Goal: Task Accomplishment & Management: Manage account settings

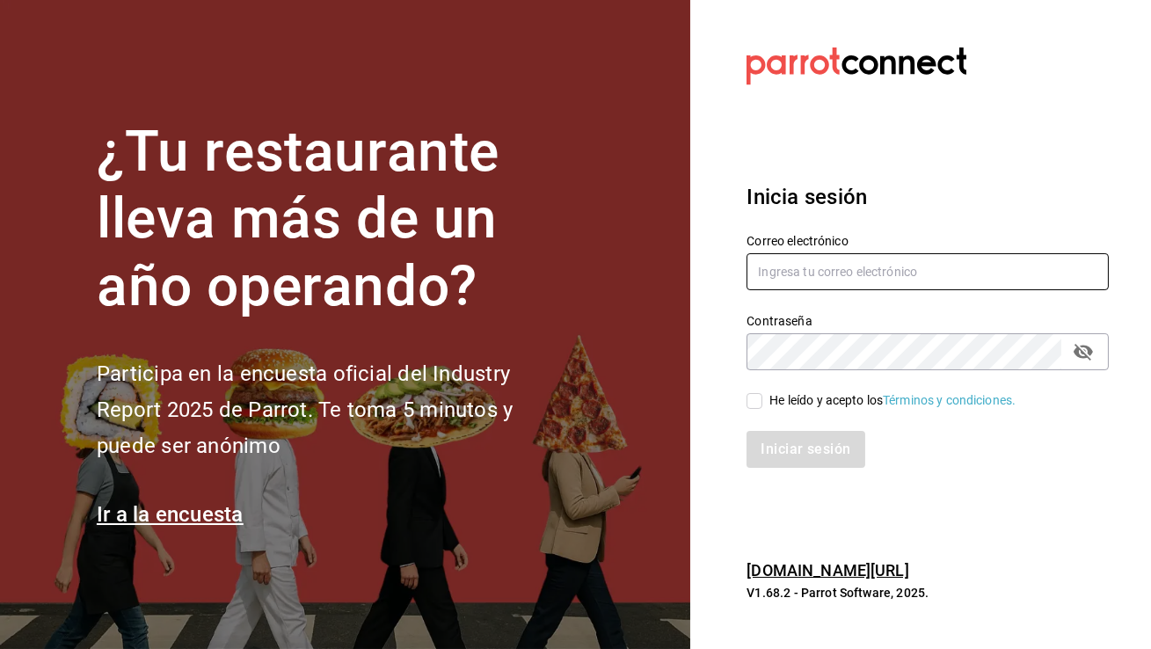
click at [785, 272] on input "text" at bounding box center [927, 271] width 362 height 37
type input "[EMAIL_ADDRESS][DOMAIN_NAME]"
click at [764, 406] on span "He leído y acepto los Términos y condiciones." at bounding box center [888, 400] width 253 height 18
click at [762, 406] on input "He leído y acepto los Términos y condiciones." at bounding box center [754, 401] width 16 height 16
checkbox input "true"
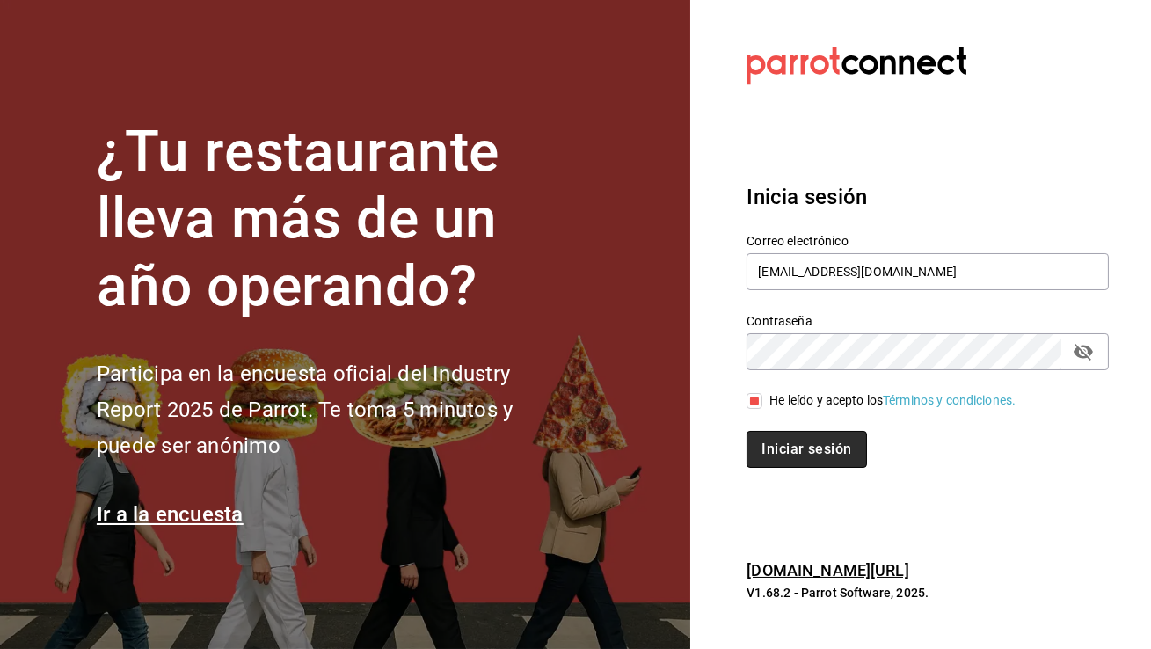
click at [789, 463] on button "Iniciar sesión" at bounding box center [806, 449] width 120 height 37
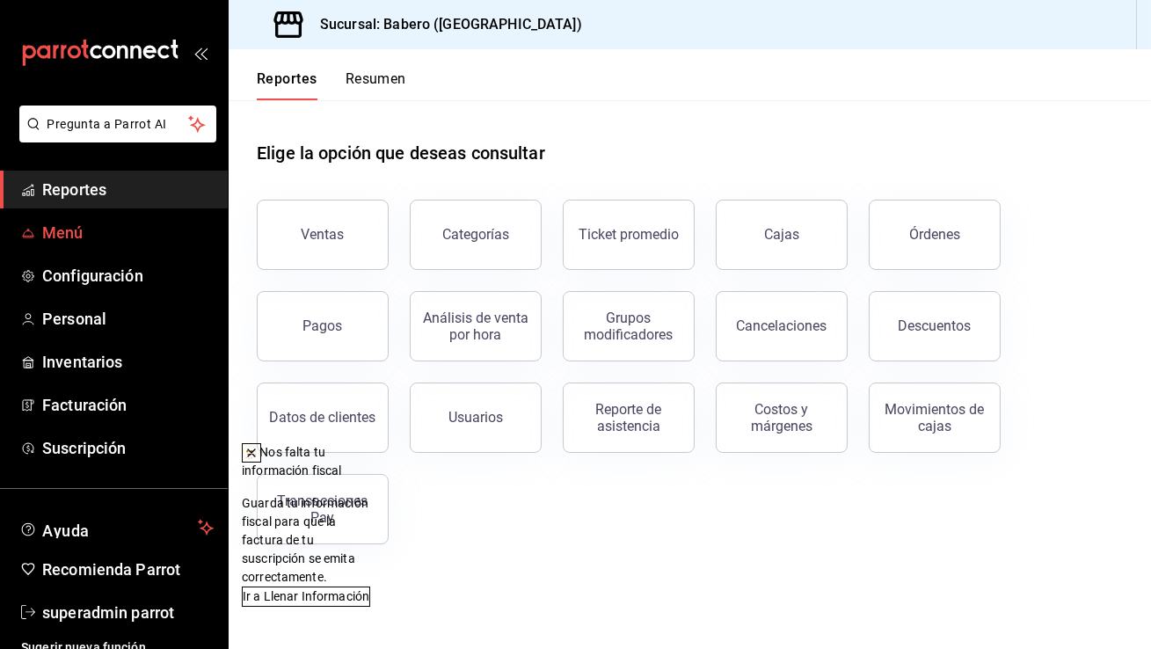
click at [39, 227] on link "Menú" at bounding box center [114, 233] width 228 height 38
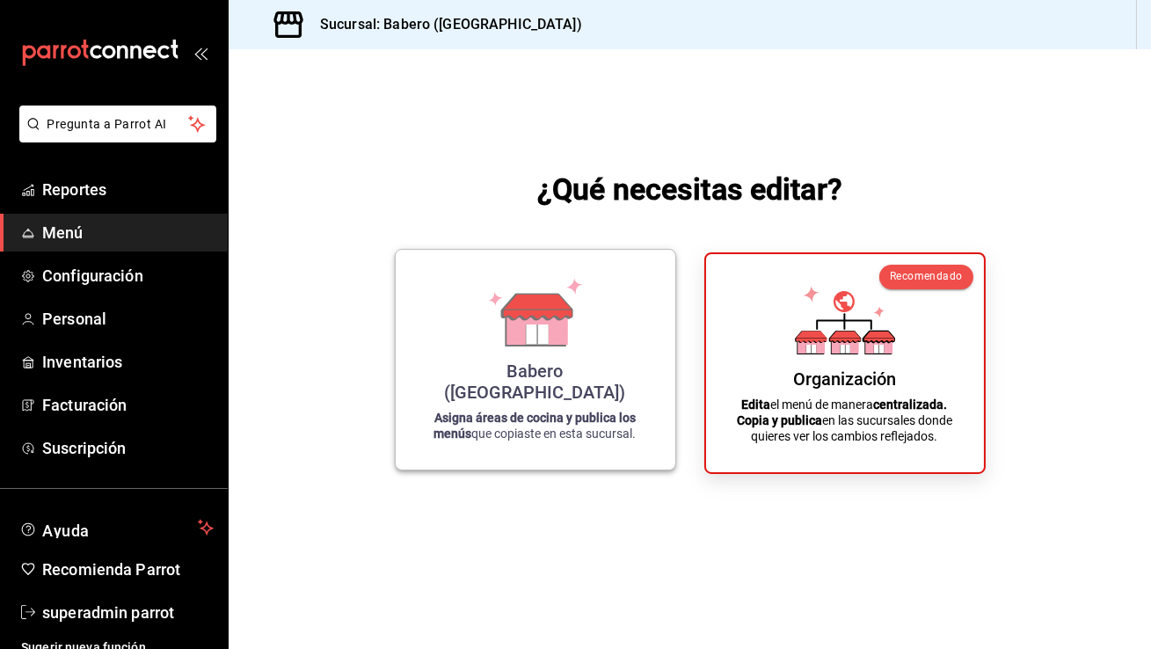
click at [522, 318] on icon at bounding box center [537, 306] width 69 height 25
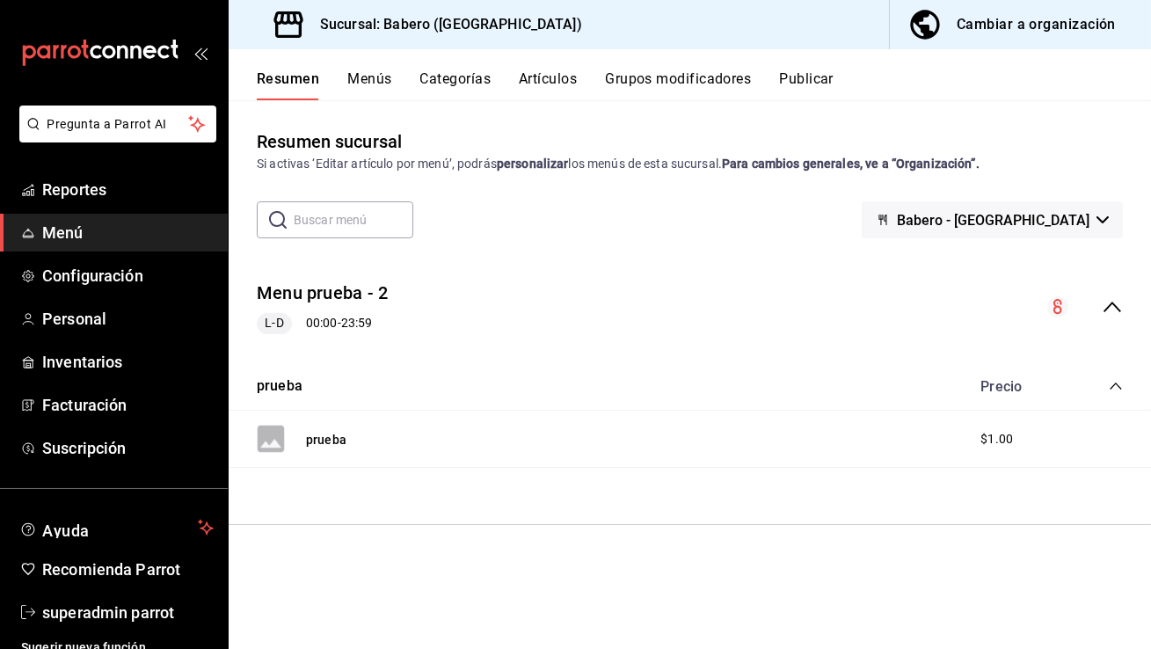
click at [467, 85] on button "Categorías" at bounding box center [455, 85] width 71 height 30
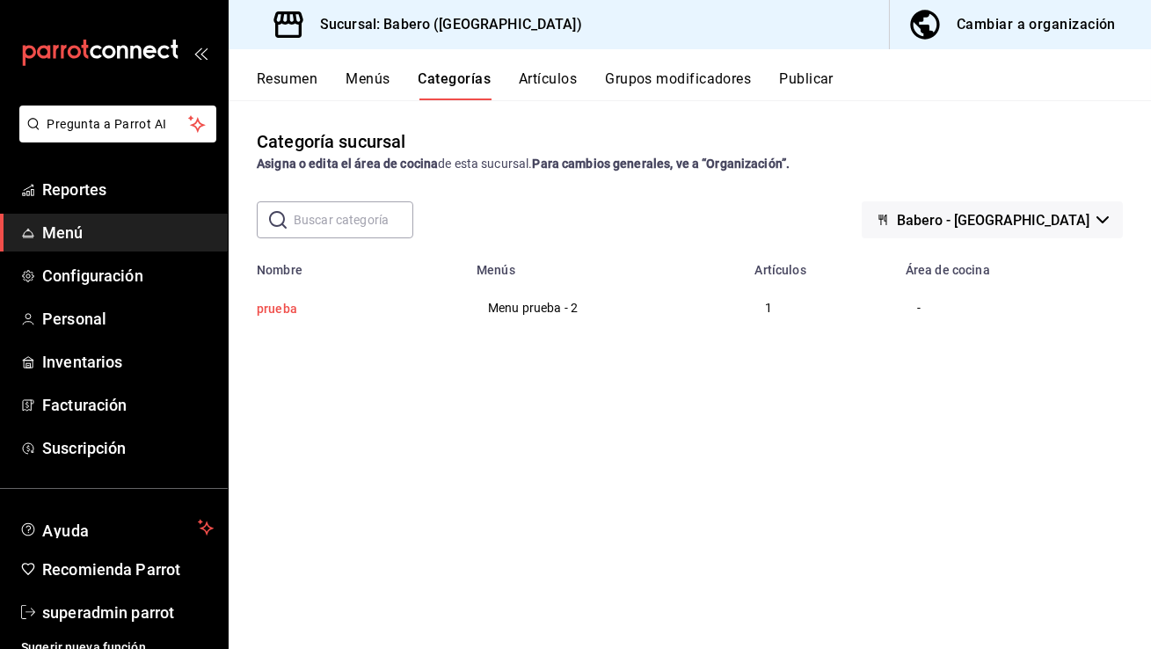
click at [294, 312] on button "prueba" at bounding box center [345, 309] width 176 height 18
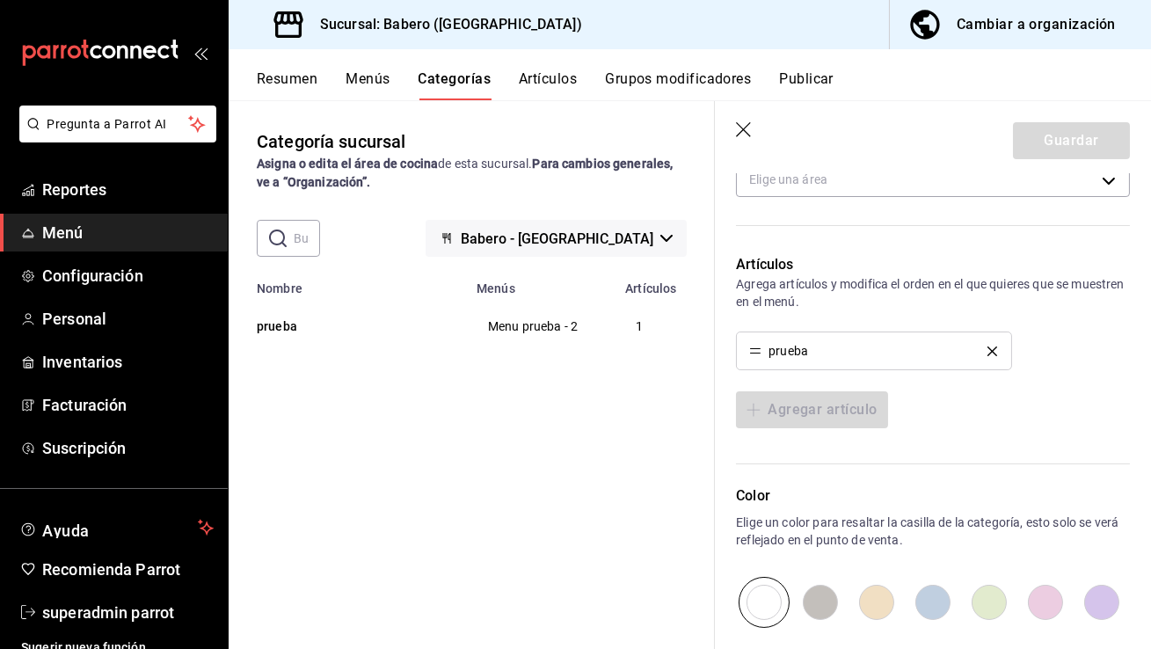
scroll to position [371, 0]
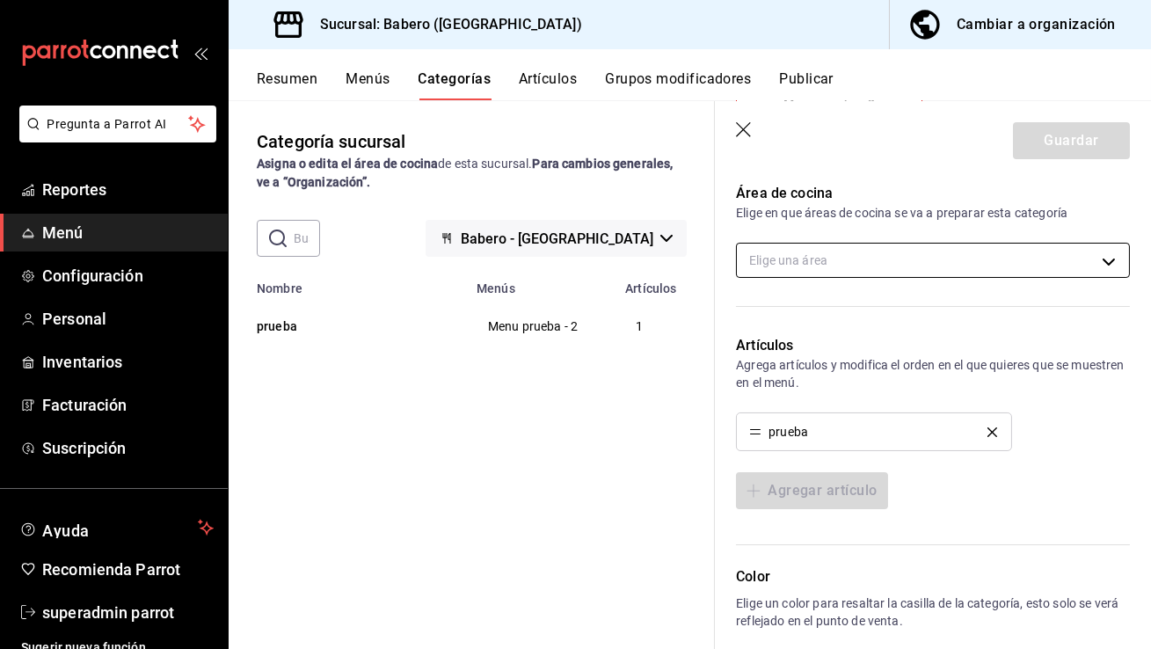
click at [893, 258] on body "Pregunta a Parrot AI Reportes Menú Configuración Personal Inventarios Facturaci…" at bounding box center [575, 324] width 1151 height 649
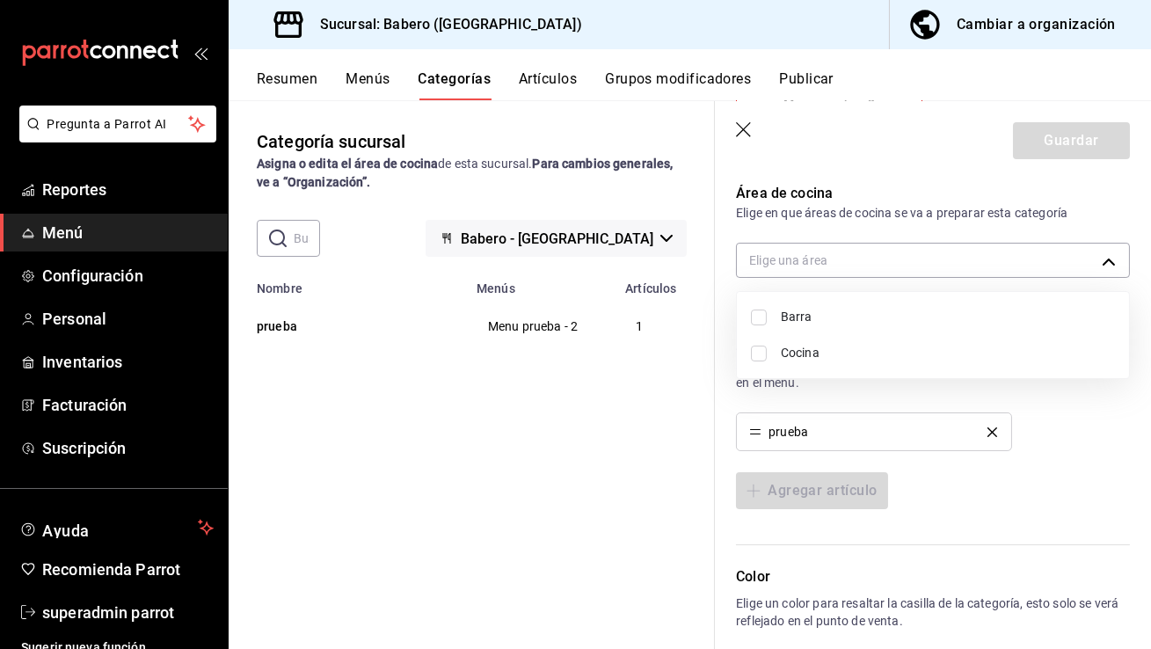
click at [821, 364] on li "Cocina" at bounding box center [933, 353] width 392 height 36
type input "13d9a8b2-cfda-4fbf-a4bb-bc5e98d6162a"
checkbox input "true"
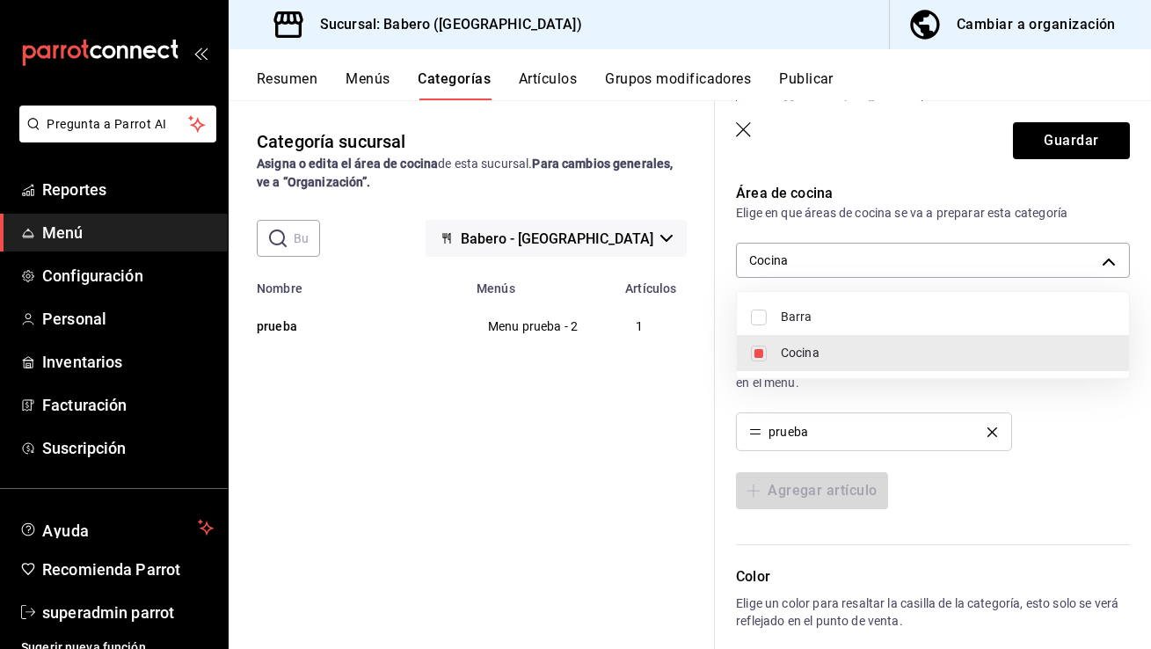
click at [821, 327] on li "Barra" at bounding box center [933, 317] width 392 height 36
type input "13d9a8b2-cfda-4fbf-a4bb-bc5e98d6162a,d1e6dea5-5b56-44a4-b22e-fb0688a6c27f"
checkbox input "true"
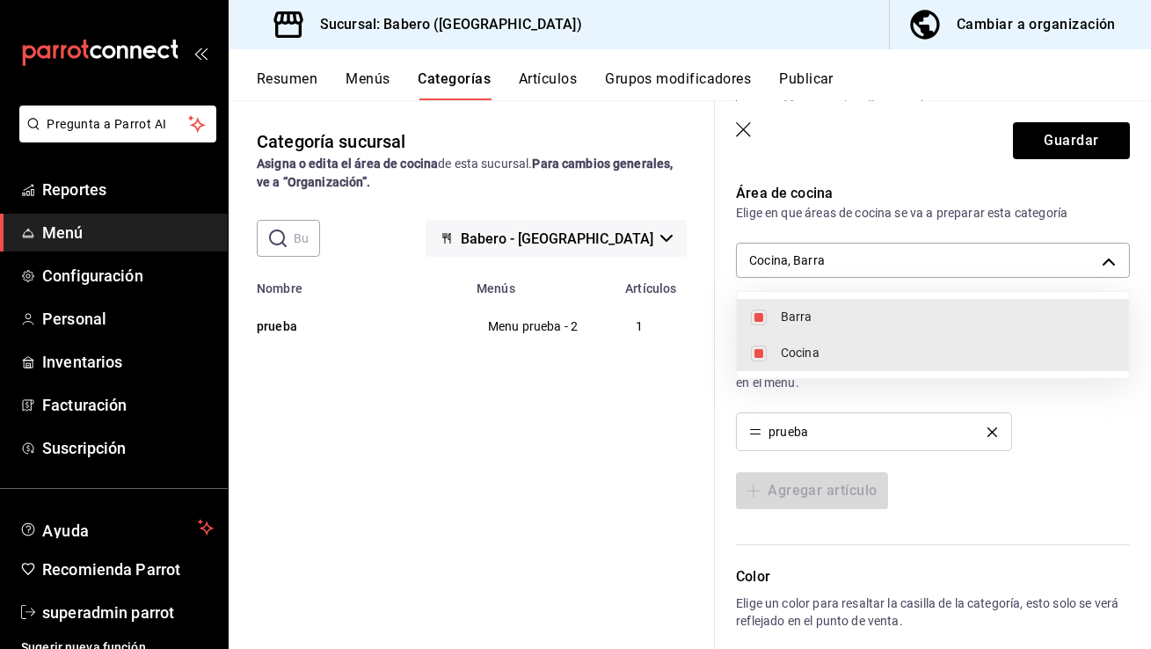
click at [1085, 148] on div at bounding box center [575, 324] width 1151 height 649
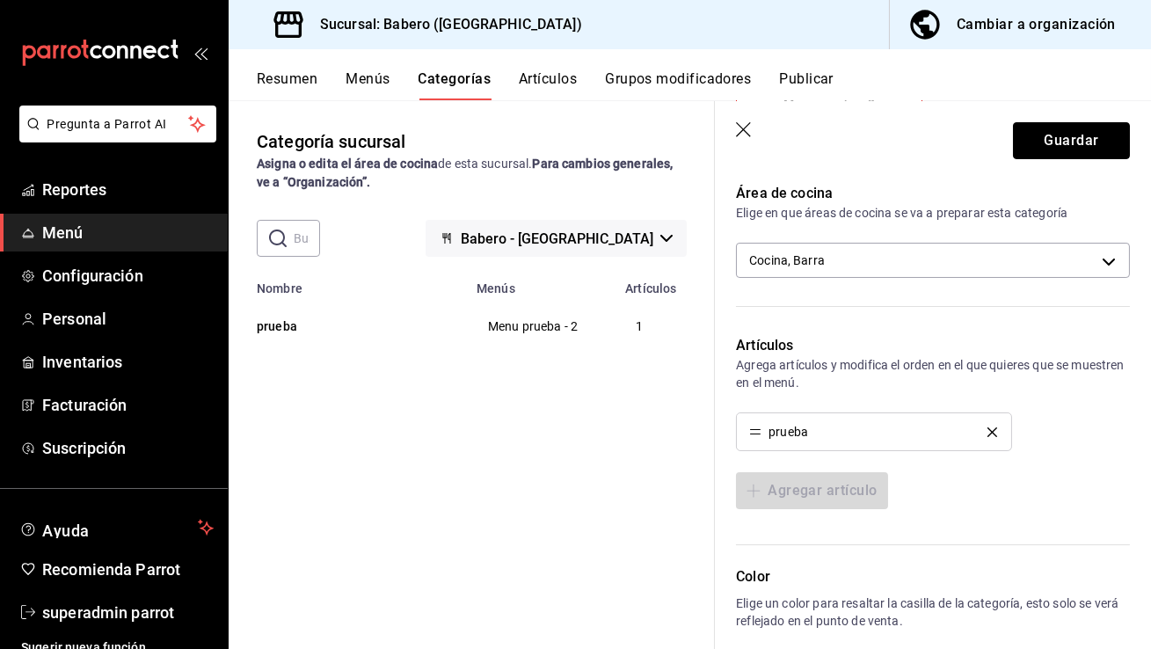
click at [1085, 148] on button "Guardar" at bounding box center [1071, 140] width 117 height 37
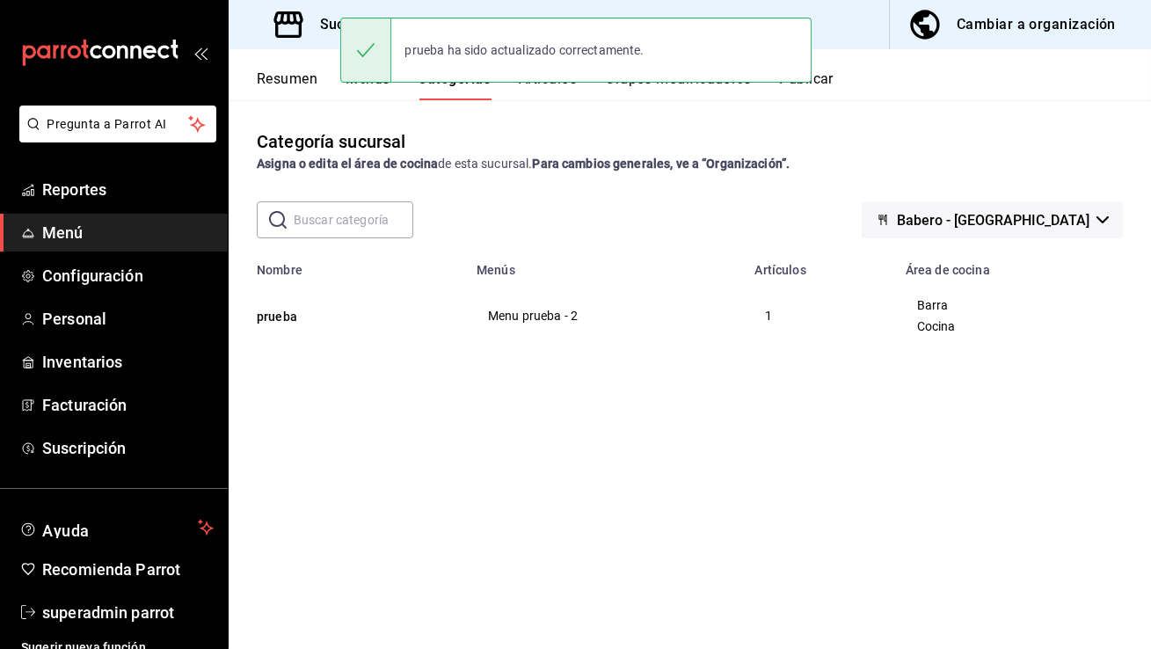
click at [574, 91] on button "Artículos" at bounding box center [548, 85] width 58 height 30
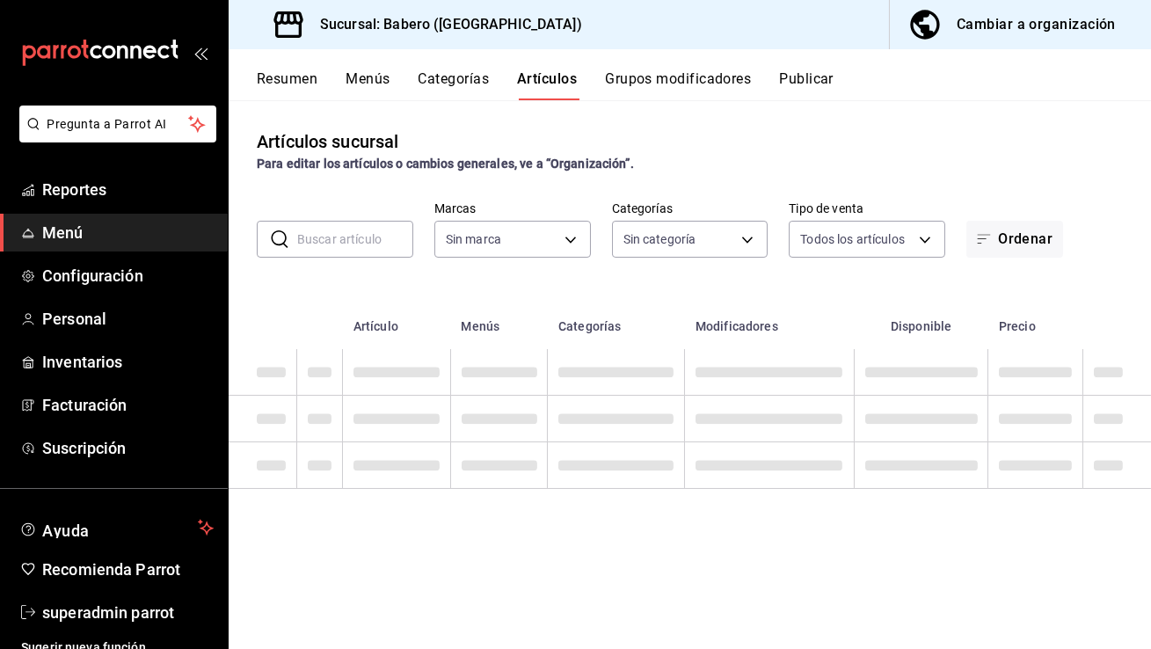
type input "3c8689db-ba21-444b-9092-0c985d975b3f"
type input "d3c210a6-7604-4166-94c1-000da375628c"
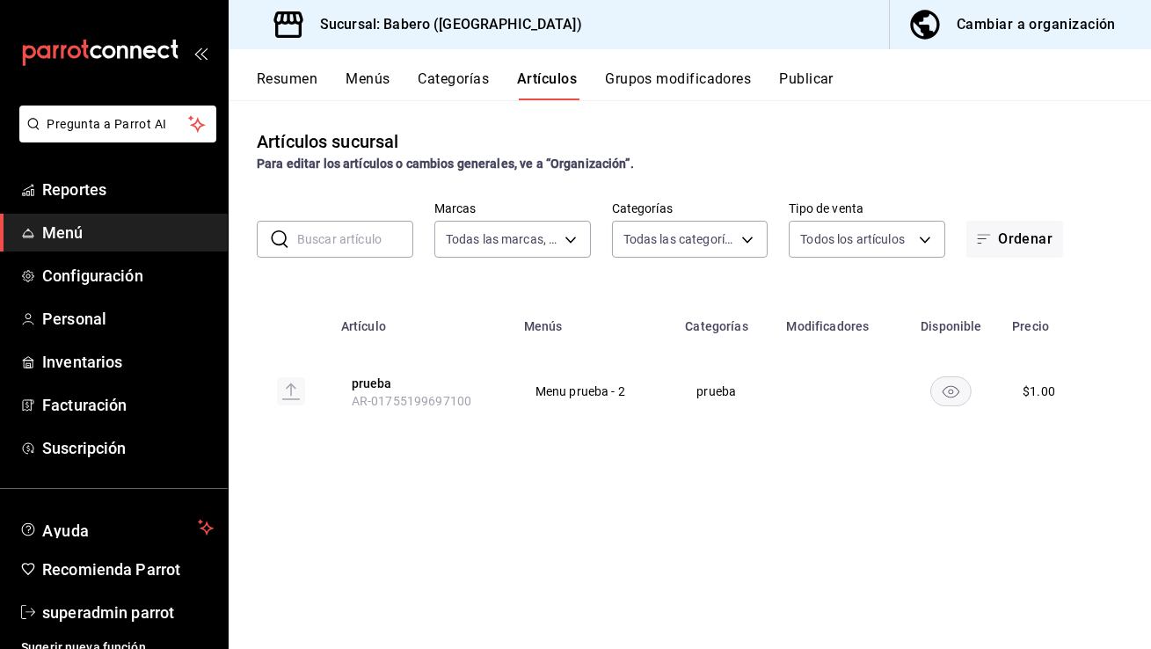
click at [433, 73] on button "Categorías" at bounding box center [453, 85] width 71 height 30
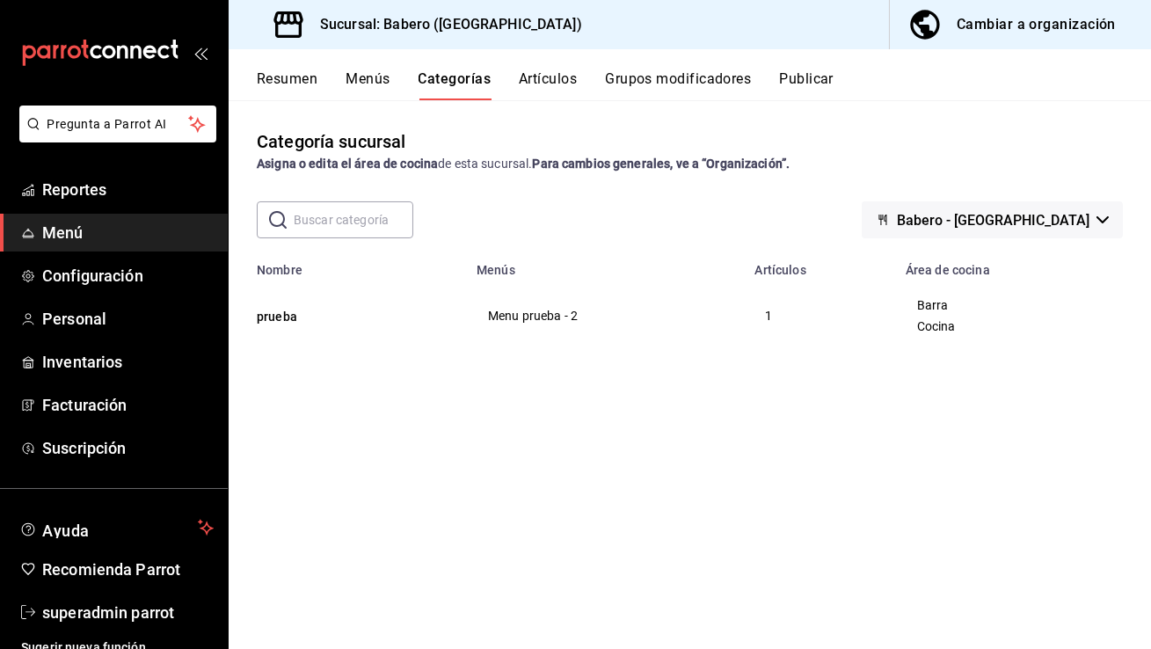
click at [366, 82] on button "Menús" at bounding box center [367, 85] width 44 height 30
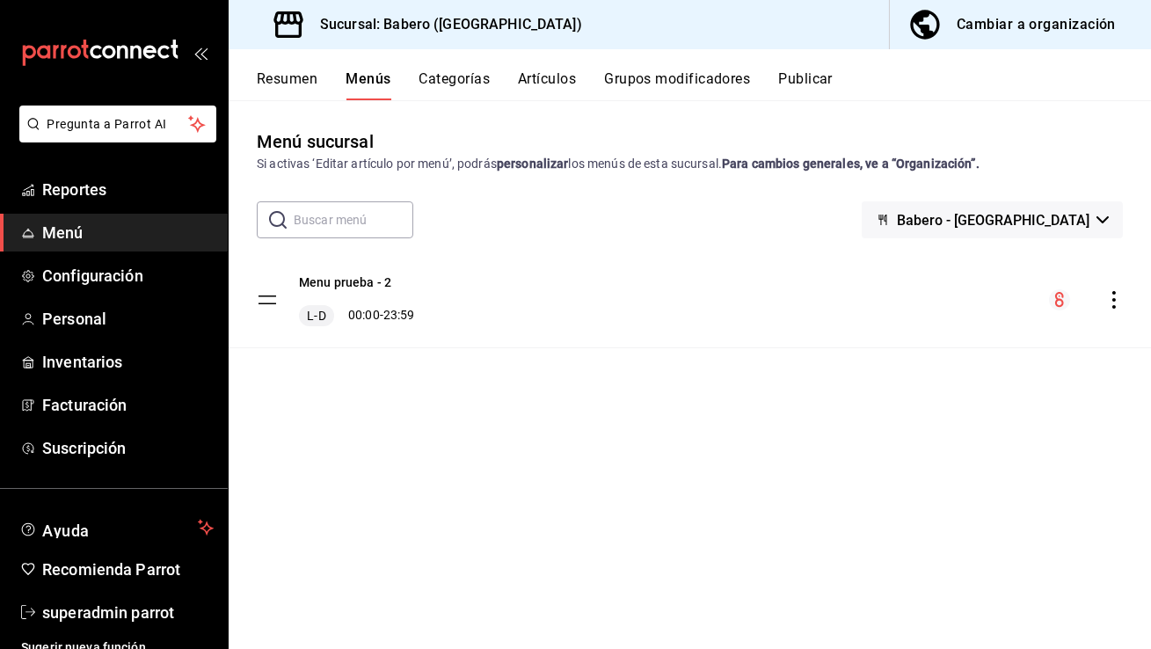
click at [807, 86] on button "Publicar" at bounding box center [805, 85] width 54 height 30
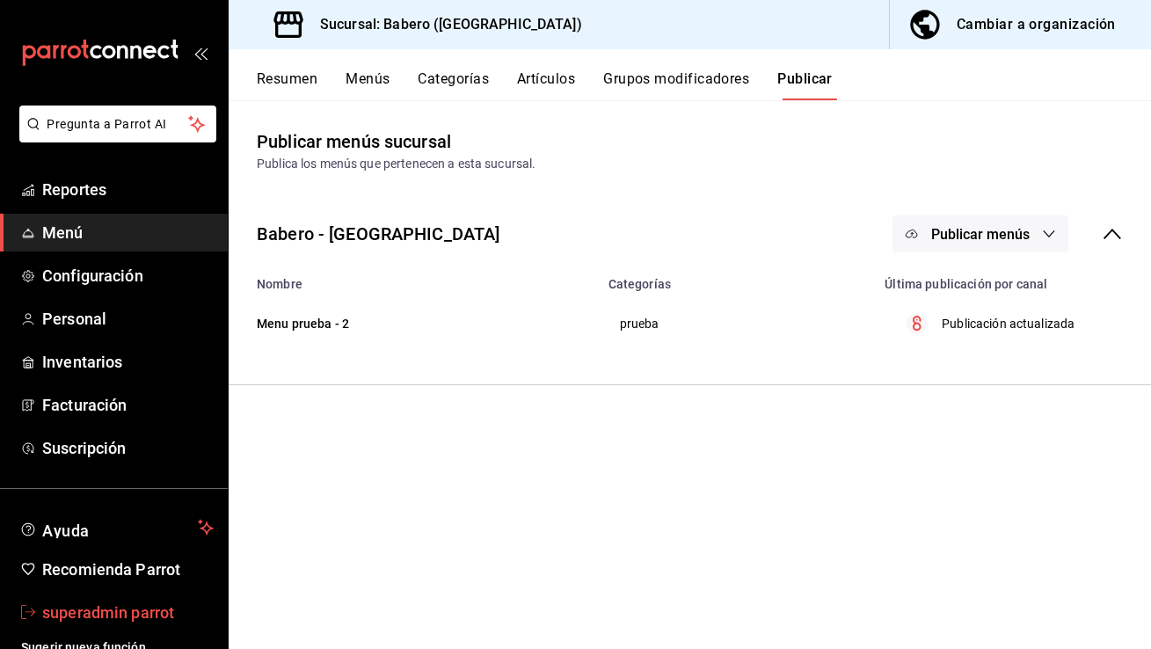
click at [132, 608] on span "superadmin parrot" at bounding box center [127, 612] width 171 height 24
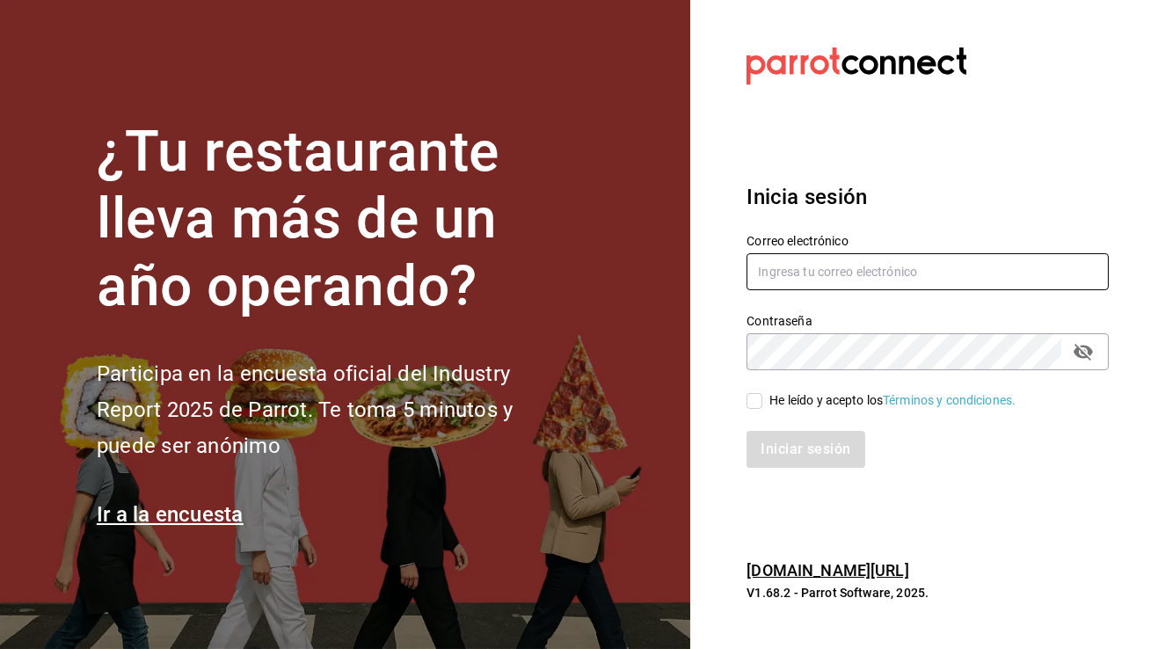
click at [820, 275] on input "text" at bounding box center [927, 271] width 362 height 37
type input "biberonrm@romanorte.com"
click at [754, 397] on input "He leído y acepto los Términos y condiciones." at bounding box center [754, 401] width 16 height 16
checkbox input "true"
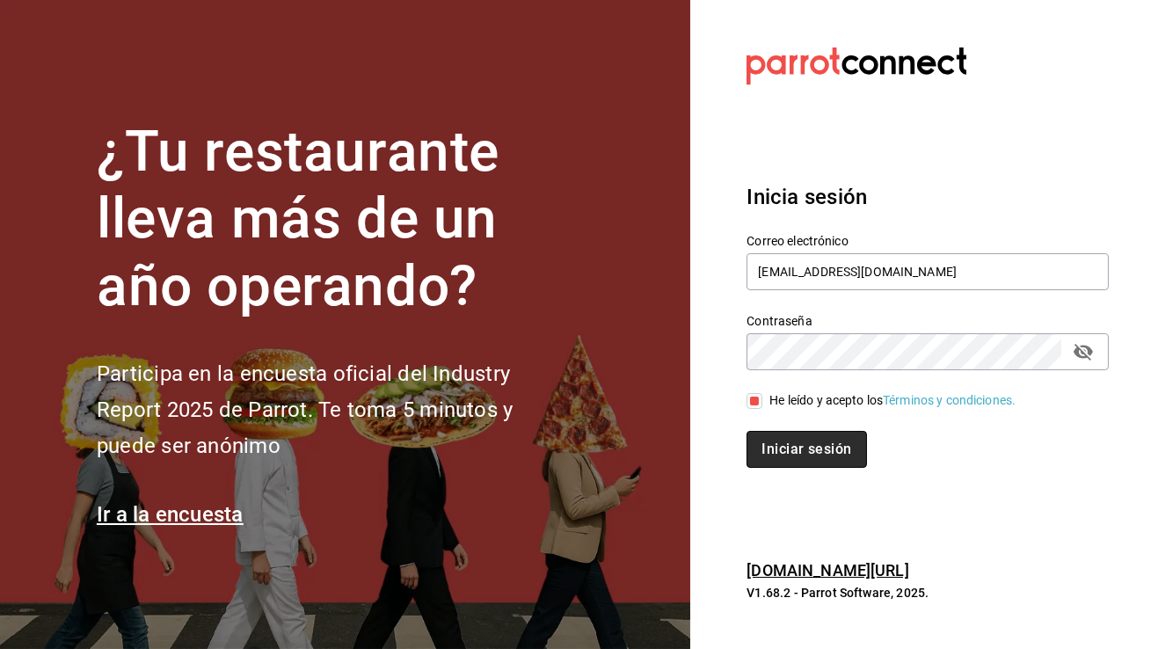
click at [777, 448] on button "Iniciar sesión" at bounding box center [806, 449] width 120 height 37
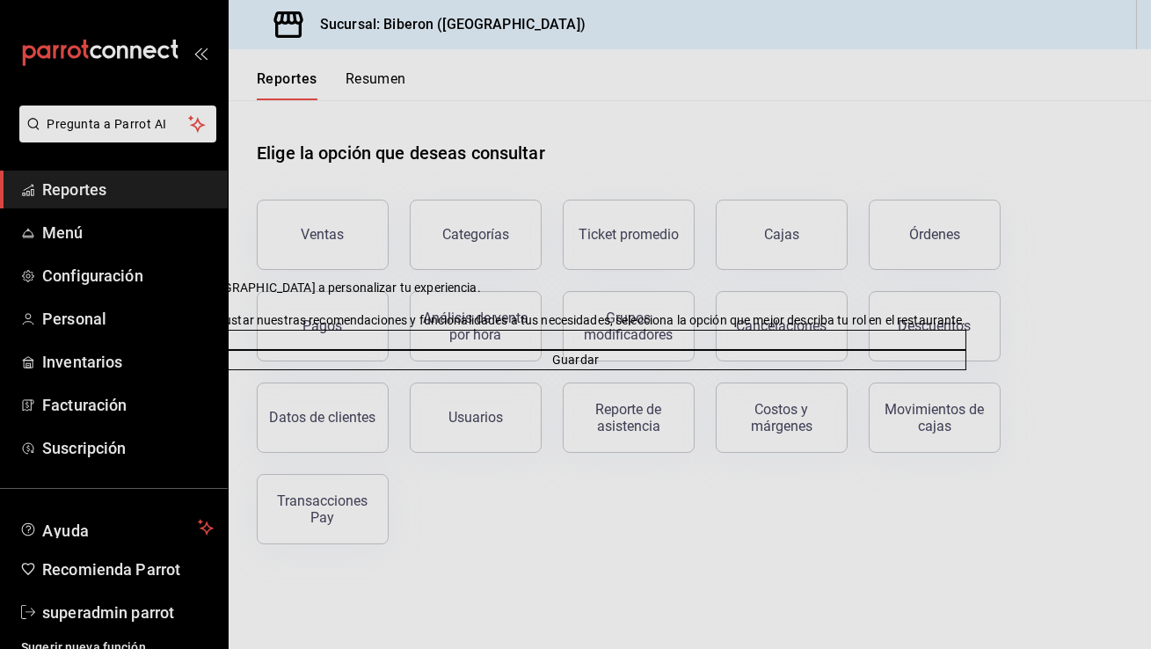
click at [130, 278] on div "[DEMOGRAPHIC_DATA] a personalizar tu experiencia. Para ajustar nuestras recomen…" at bounding box center [575, 324] width 1151 height 649
click at [130, 278] on div "Ayúdanos a personalizar tu experiencia. Para ajustar nuestras recomendaciones y…" at bounding box center [575, 324] width 1151 height 649
click at [201, 281] on icon at bounding box center [194, 288] width 14 height 14
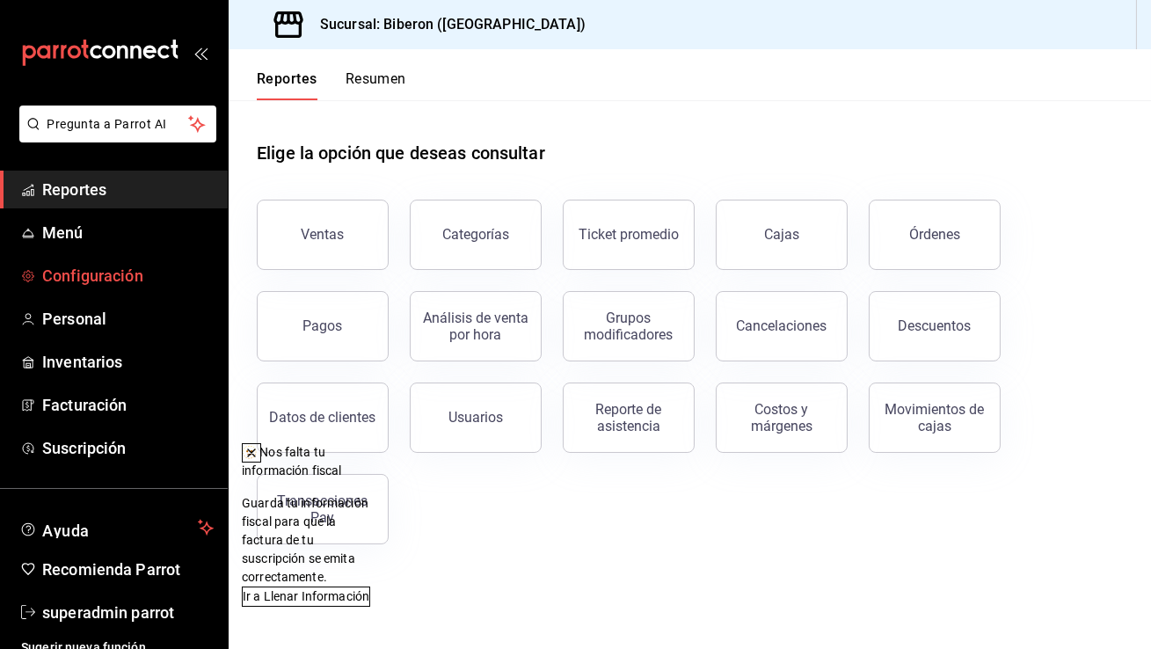
click at [163, 272] on span "Configuración" at bounding box center [127, 276] width 171 height 24
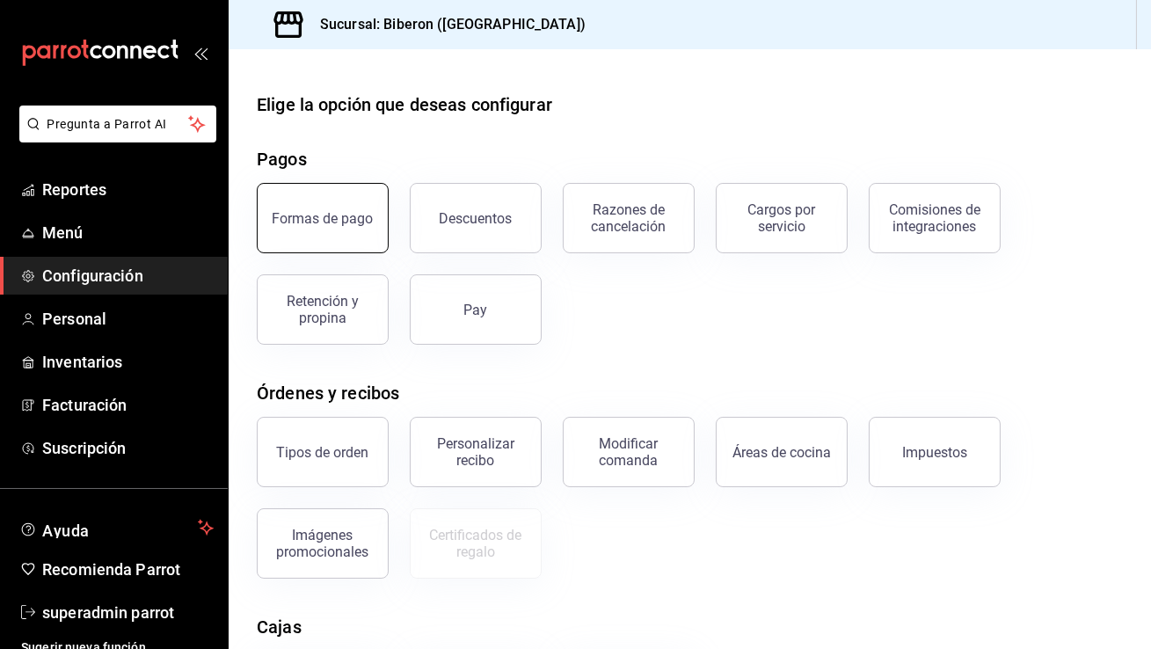
click at [319, 237] on button "Formas de pago" at bounding box center [323, 218] width 132 height 70
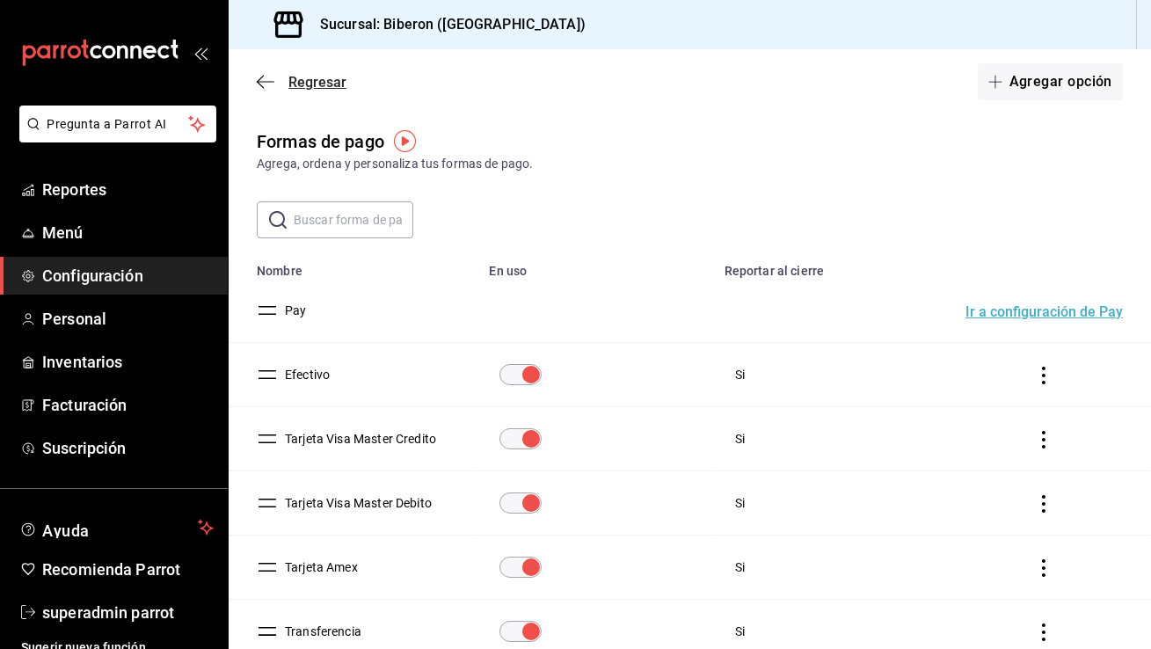
click at [267, 80] on icon "button" at bounding box center [266, 82] width 18 height 16
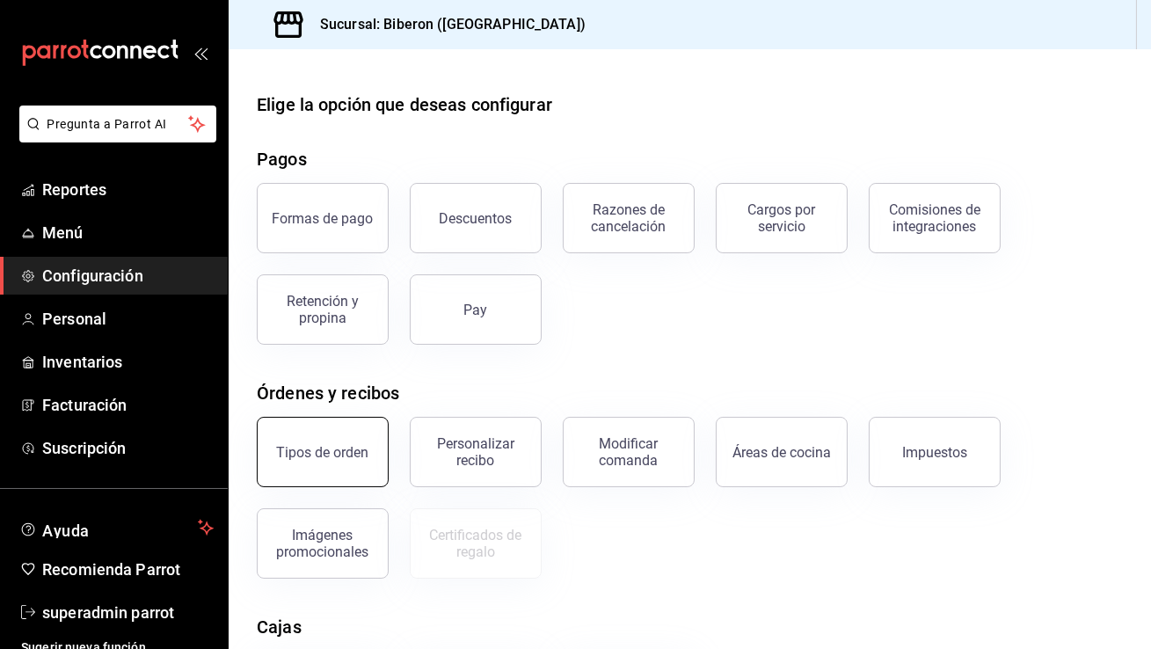
click at [336, 461] on button "Tipos de orden" at bounding box center [323, 452] width 132 height 70
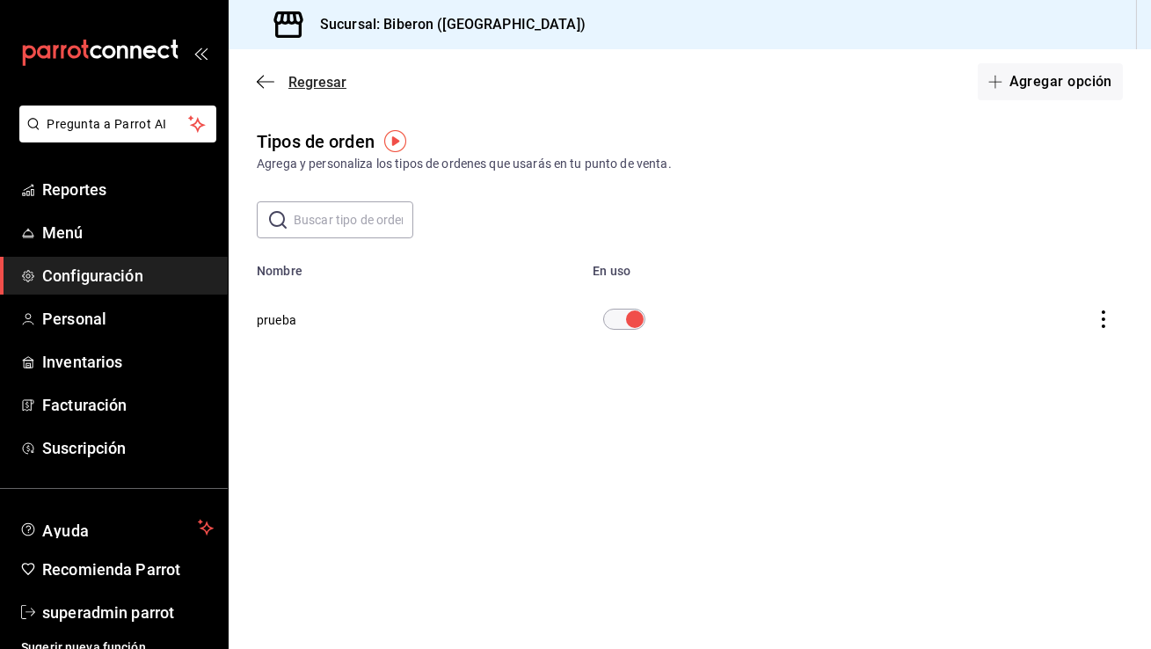
click at [261, 84] on icon "button" at bounding box center [266, 82] width 18 height 16
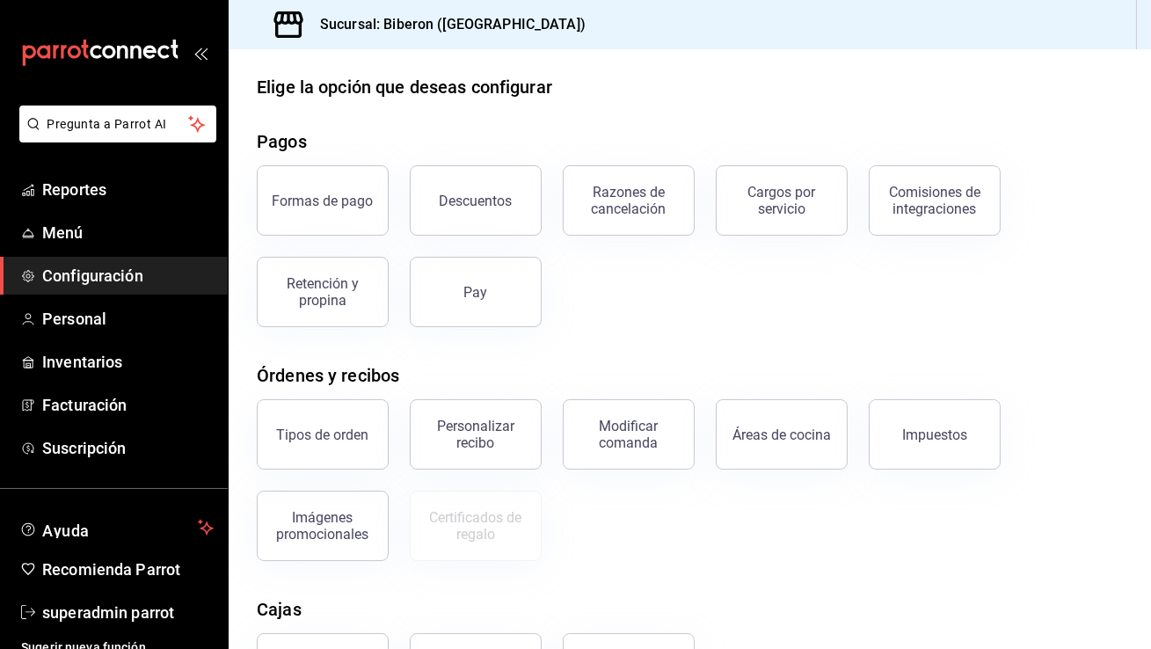
scroll to position [40, 0]
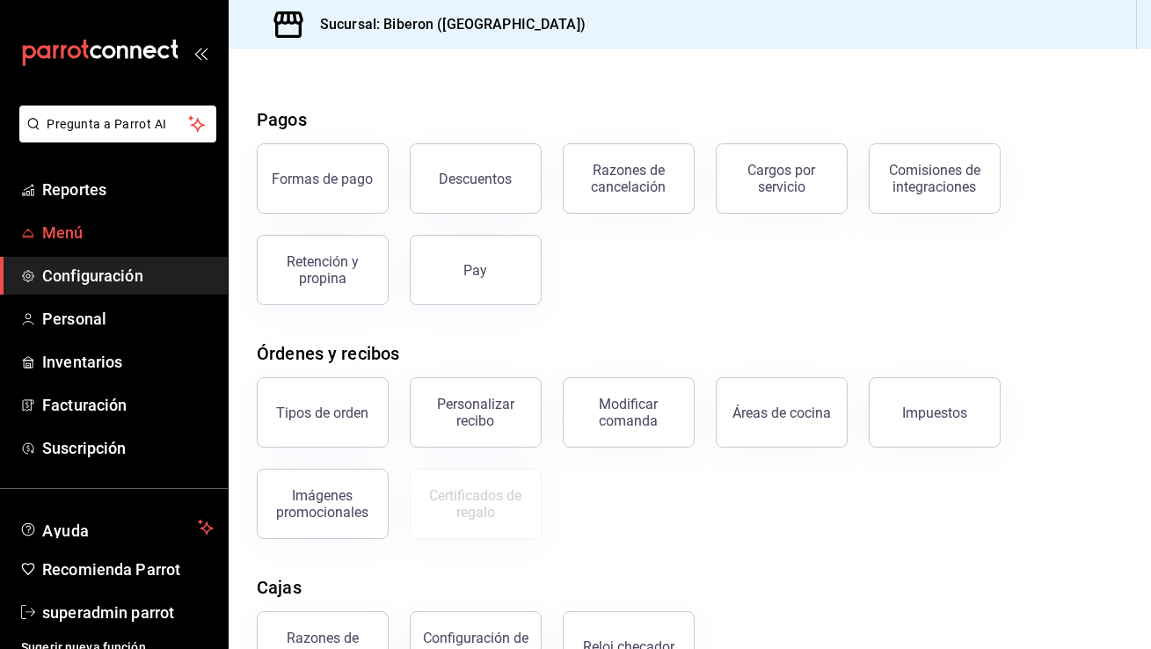
click at [112, 229] on span "Menú" at bounding box center [127, 233] width 171 height 24
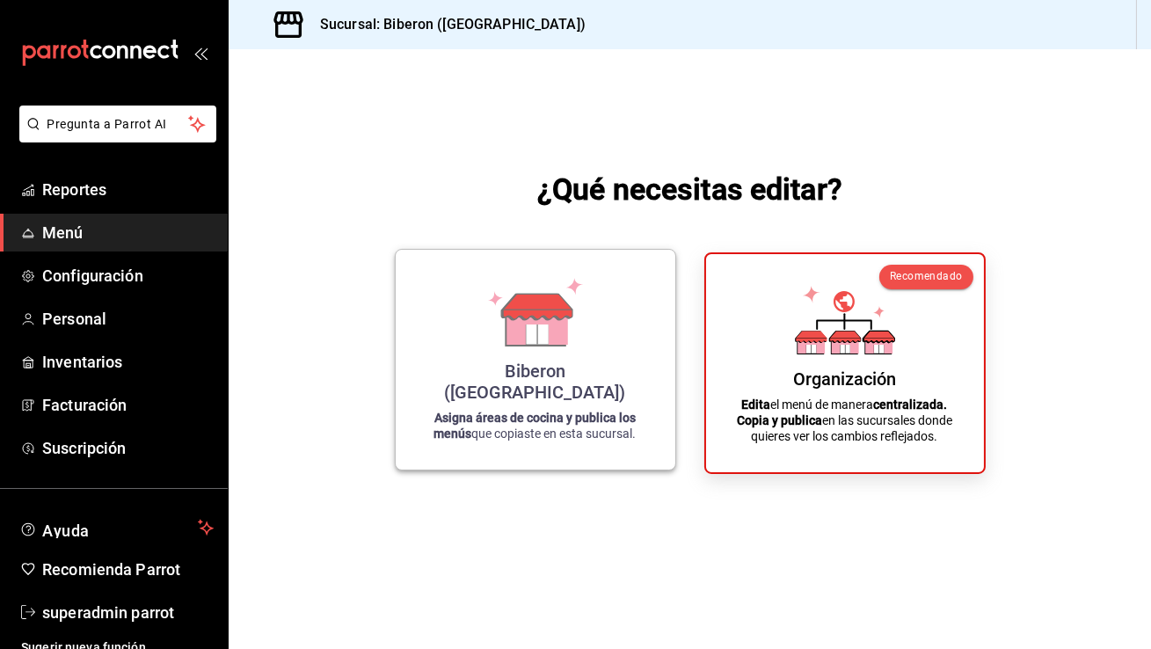
click at [552, 345] on icon at bounding box center [536, 327] width 61 height 38
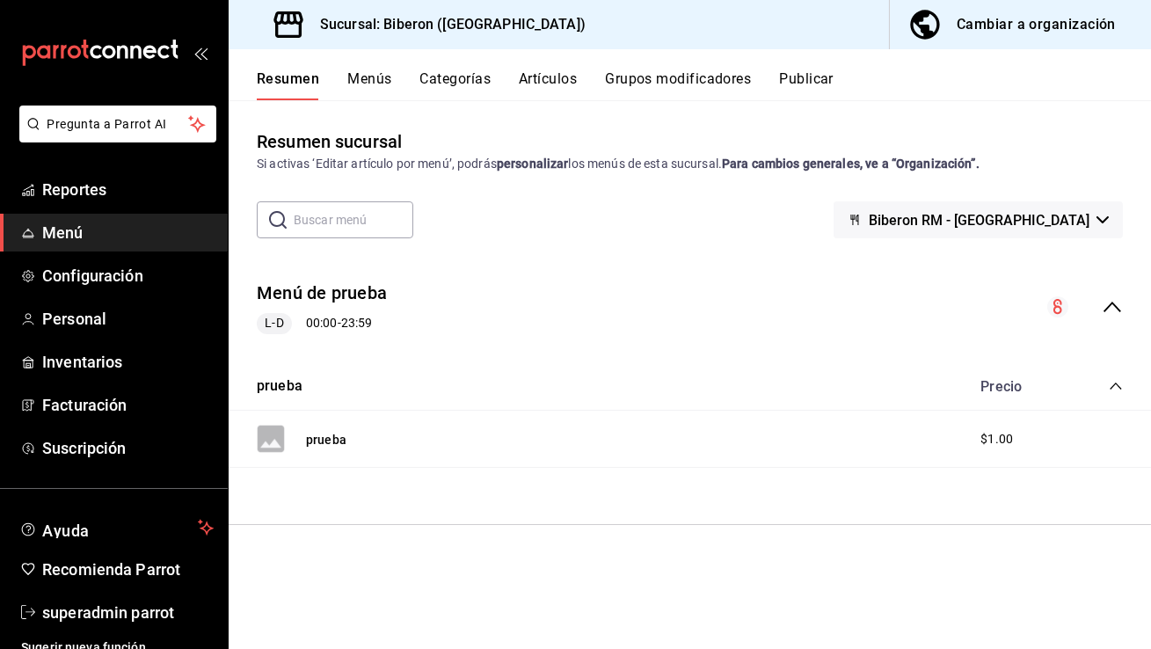
click at [456, 87] on button "Categorías" at bounding box center [455, 85] width 71 height 30
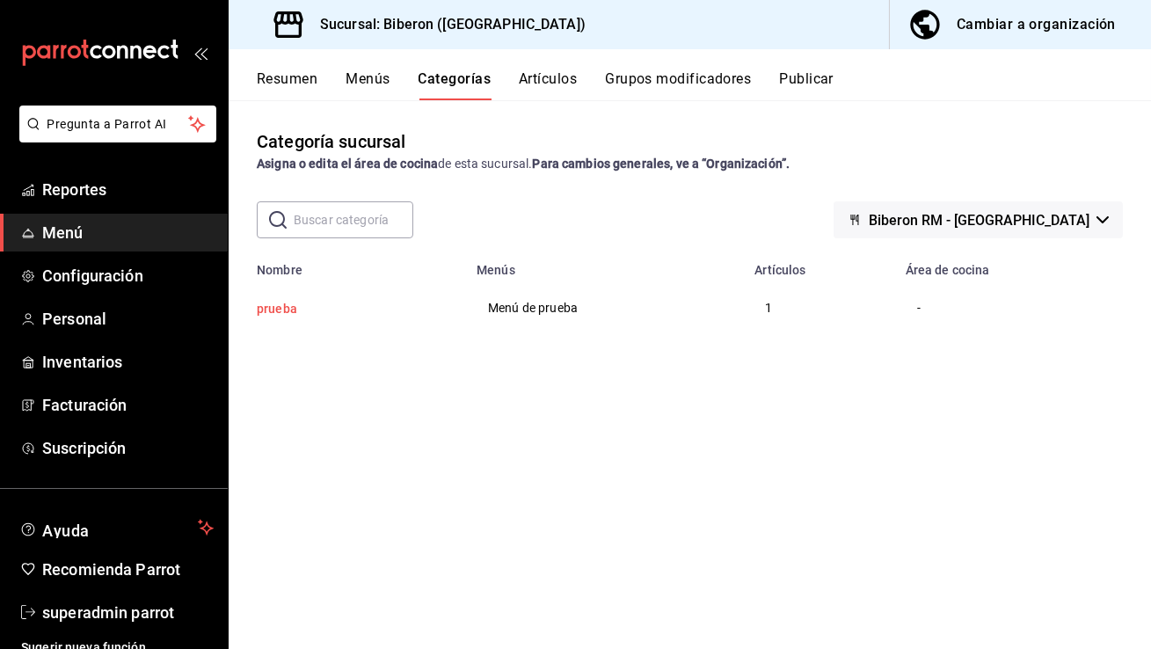
click at [294, 310] on button "prueba" at bounding box center [345, 309] width 176 height 18
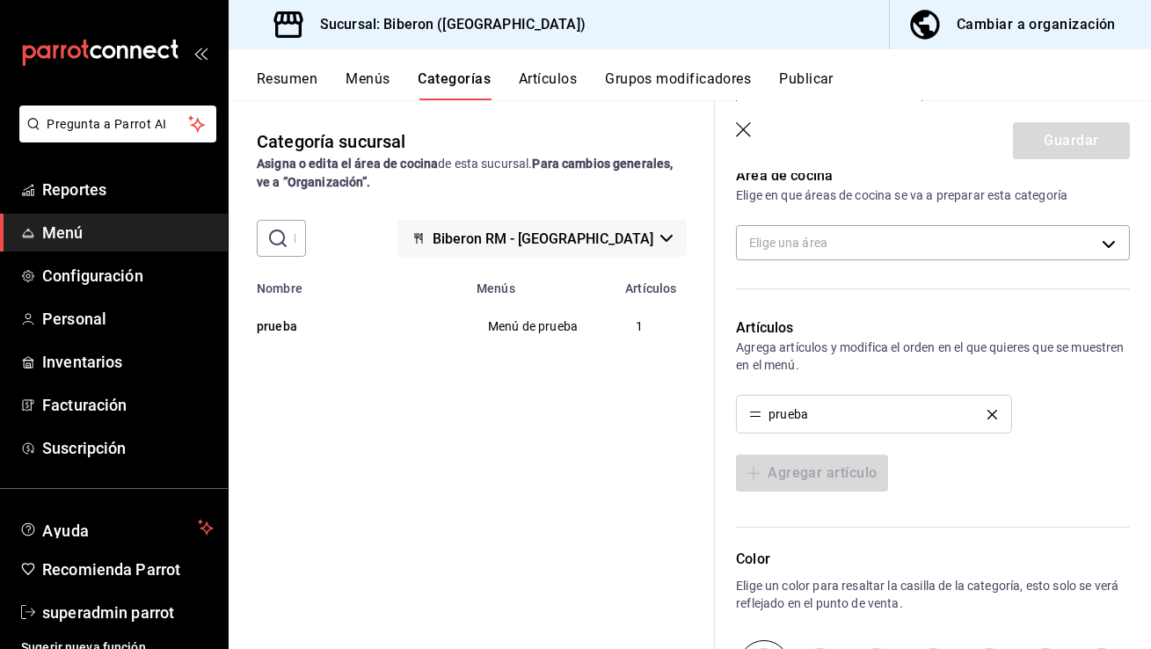
scroll to position [408, 0]
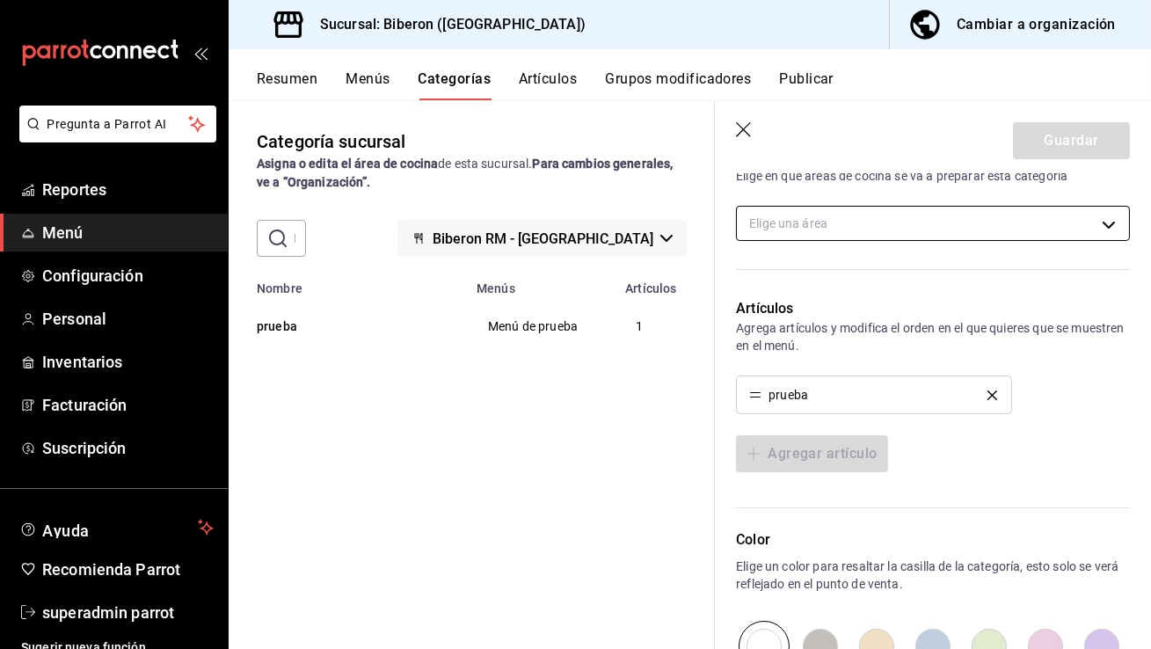
click at [895, 214] on body "Pregunta a Parrot AI Reportes Menú Configuración Personal Inventarios Facturaci…" at bounding box center [575, 324] width 1151 height 649
click at [838, 291] on li "Cocina" at bounding box center [933, 280] width 392 height 36
type input "1e7b5ef3-5c6d-4d91-a30a-17f64a380f49"
checkbox input "true"
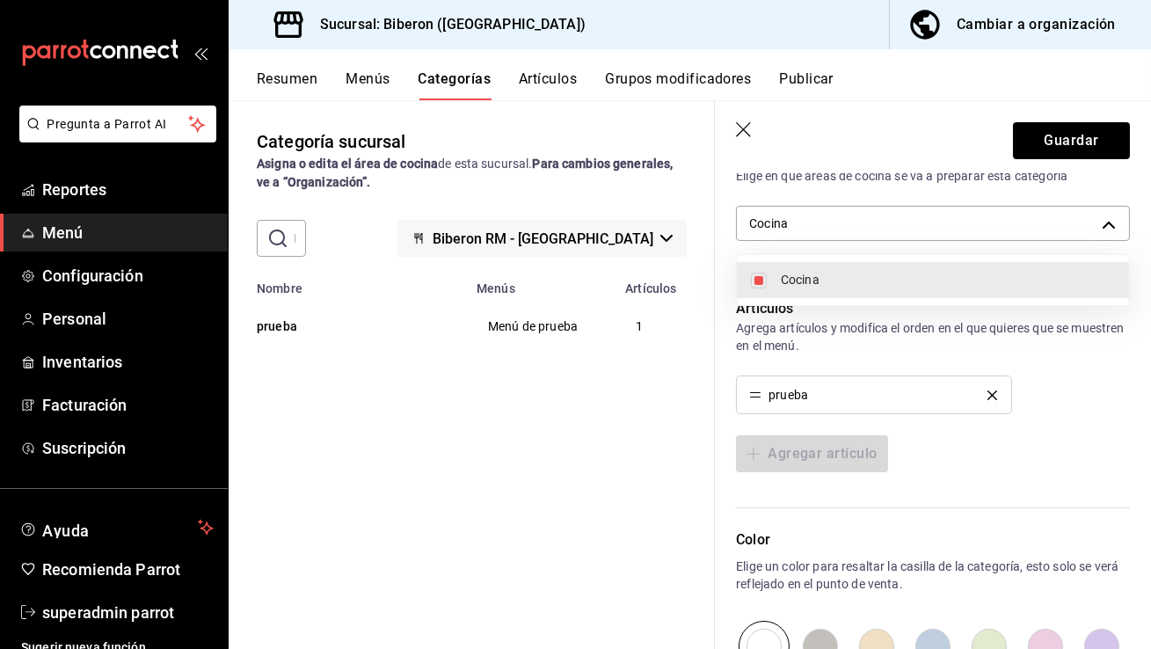
click at [1033, 154] on div at bounding box center [575, 324] width 1151 height 649
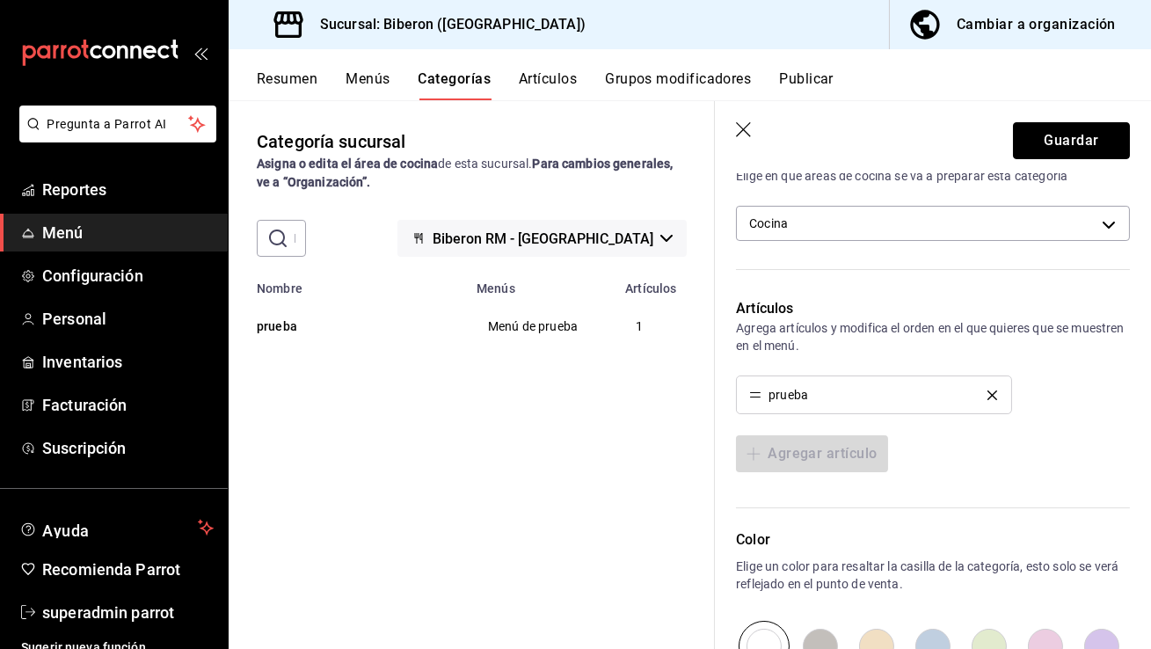
click at [1033, 154] on button "Guardar" at bounding box center [1071, 140] width 117 height 37
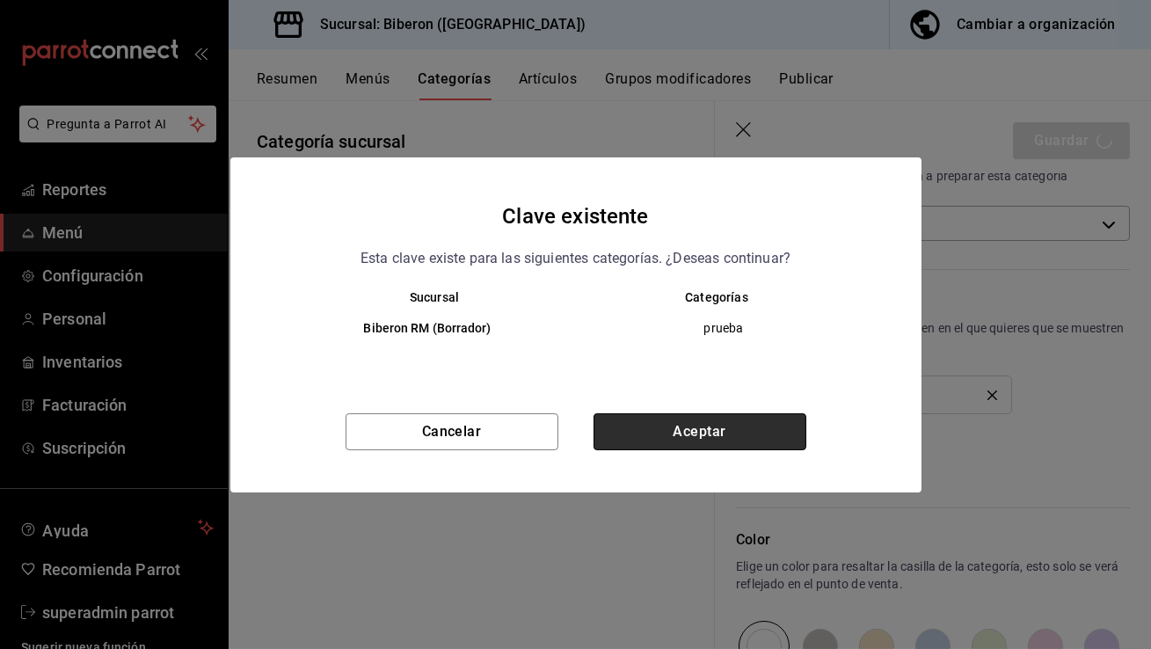
click at [705, 433] on button "Aceptar" at bounding box center [699, 431] width 213 height 37
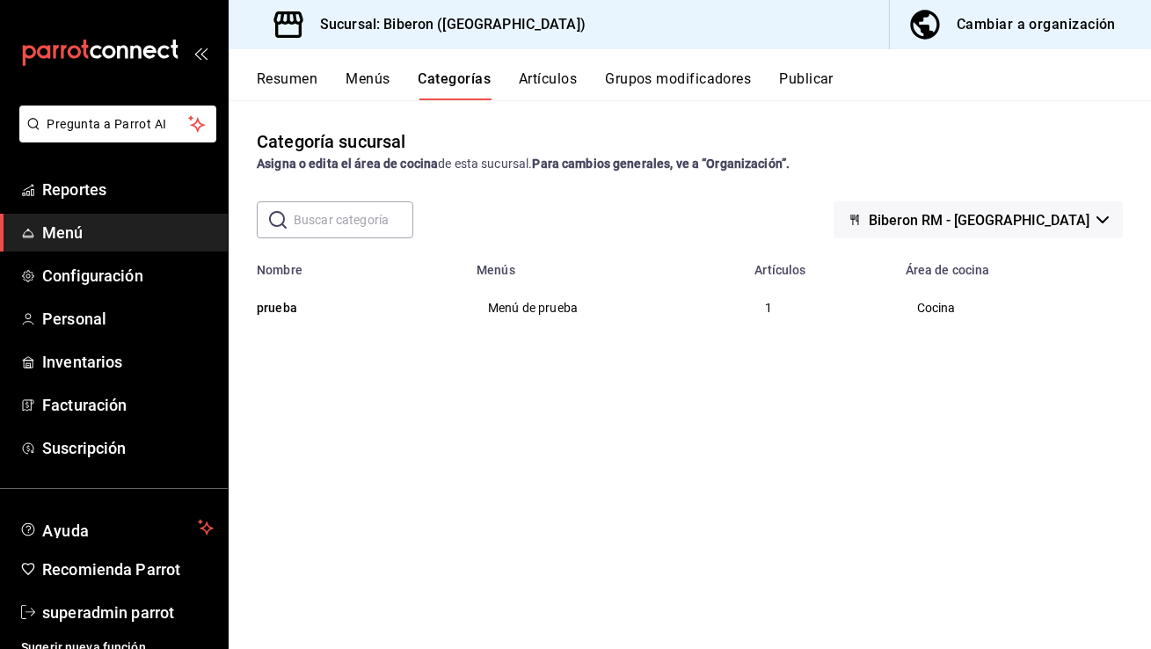
click at [545, 77] on button "Artículos" at bounding box center [548, 85] width 58 height 30
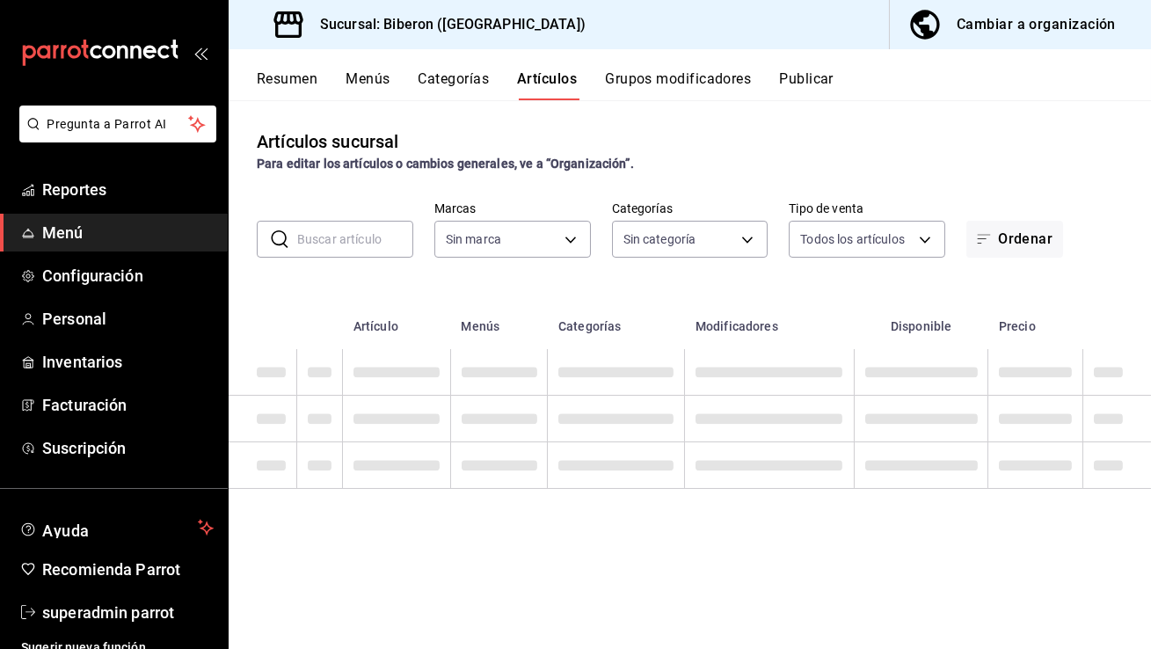
type input "06cde8ff-7110-4877-a6c2-58b8242c721e"
type input "5492678a-ef19-4658-abb3-21582bab699a"
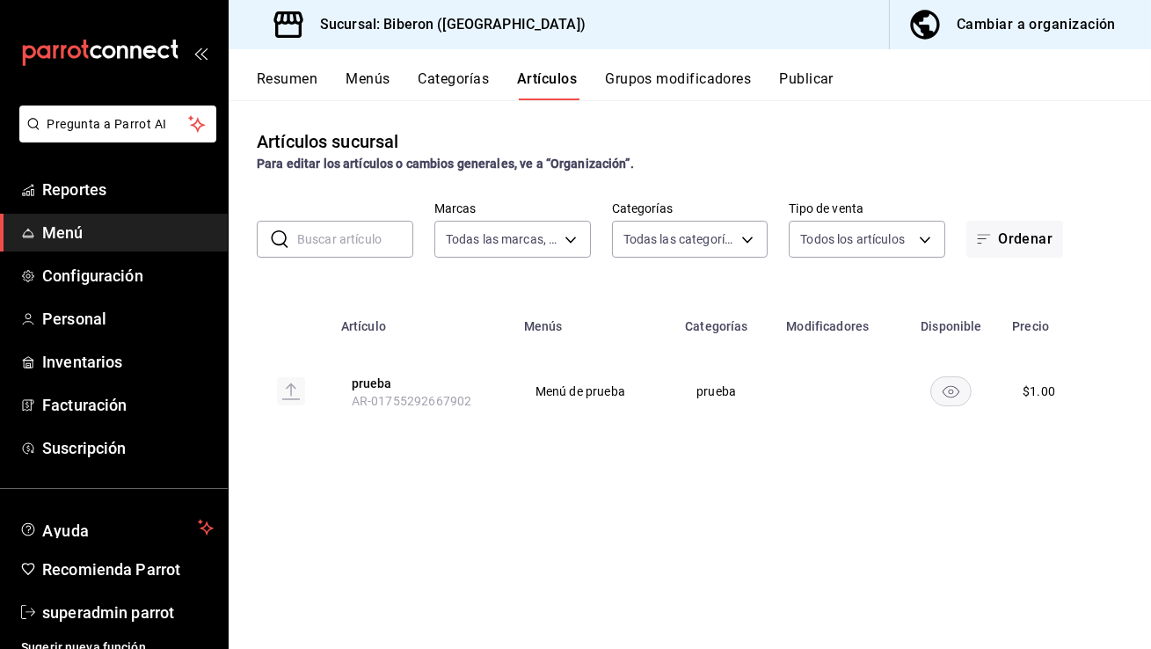
click at [469, 70] on button "Categorías" at bounding box center [453, 85] width 71 height 30
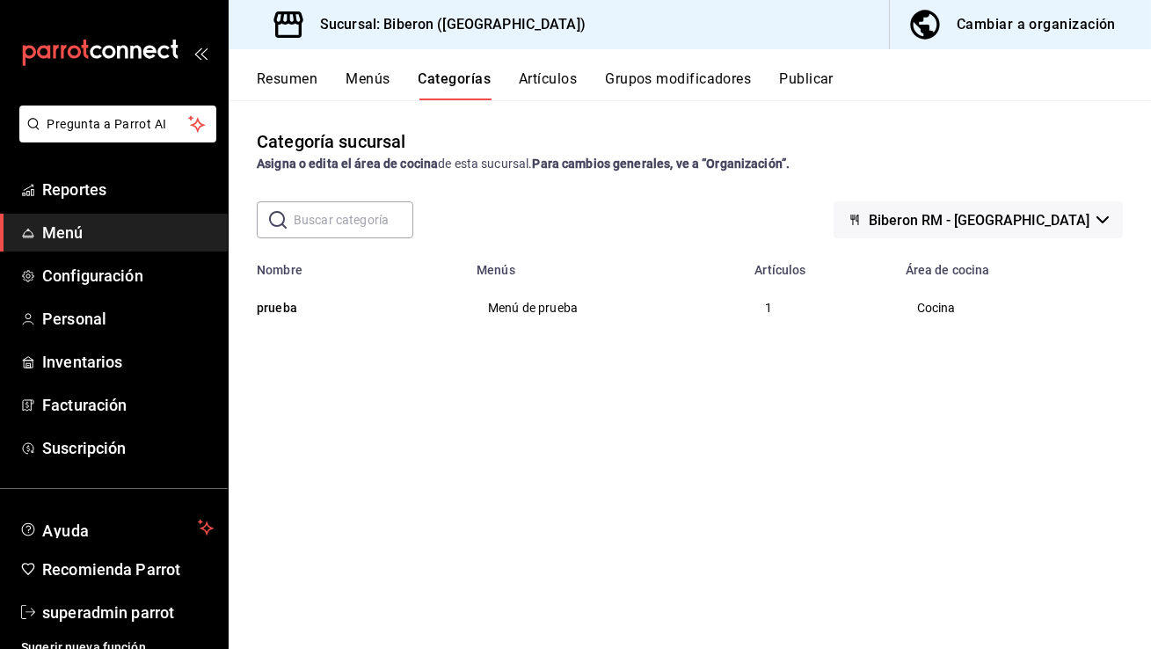
click at [345, 76] on div "Resumen Menús Categorías Artículos Grupos modificadores Publicar" at bounding box center [704, 85] width 894 height 30
click at [363, 71] on button "Menús" at bounding box center [367, 85] width 44 height 30
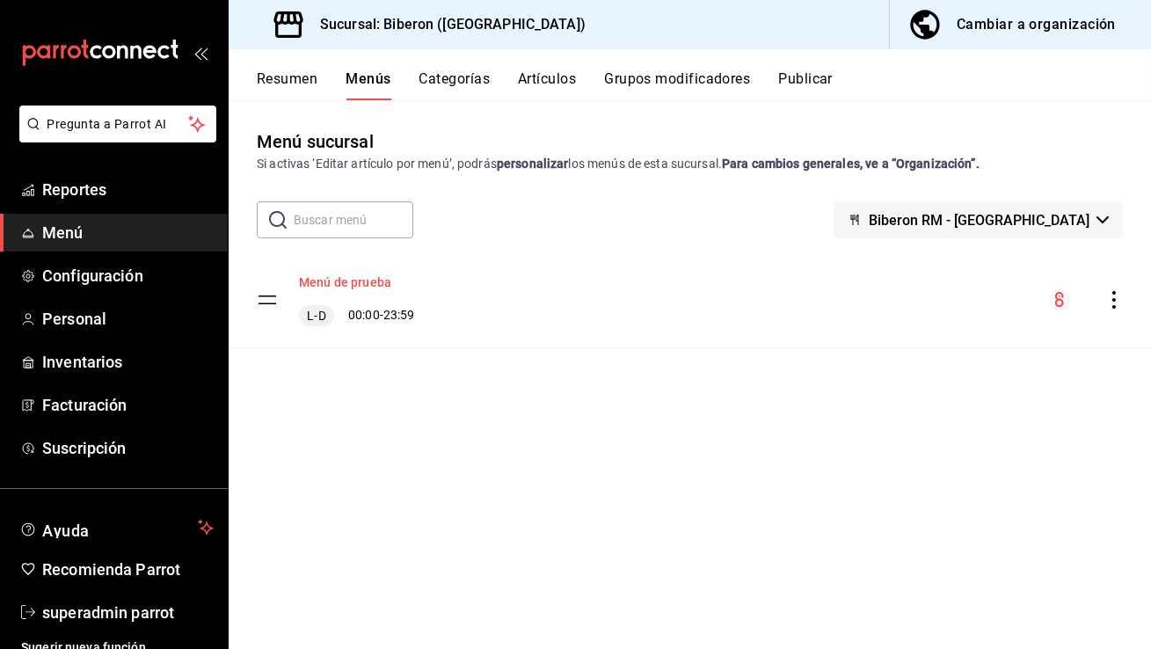
click at [338, 284] on button "Menú de prueba" at bounding box center [345, 282] width 92 height 18
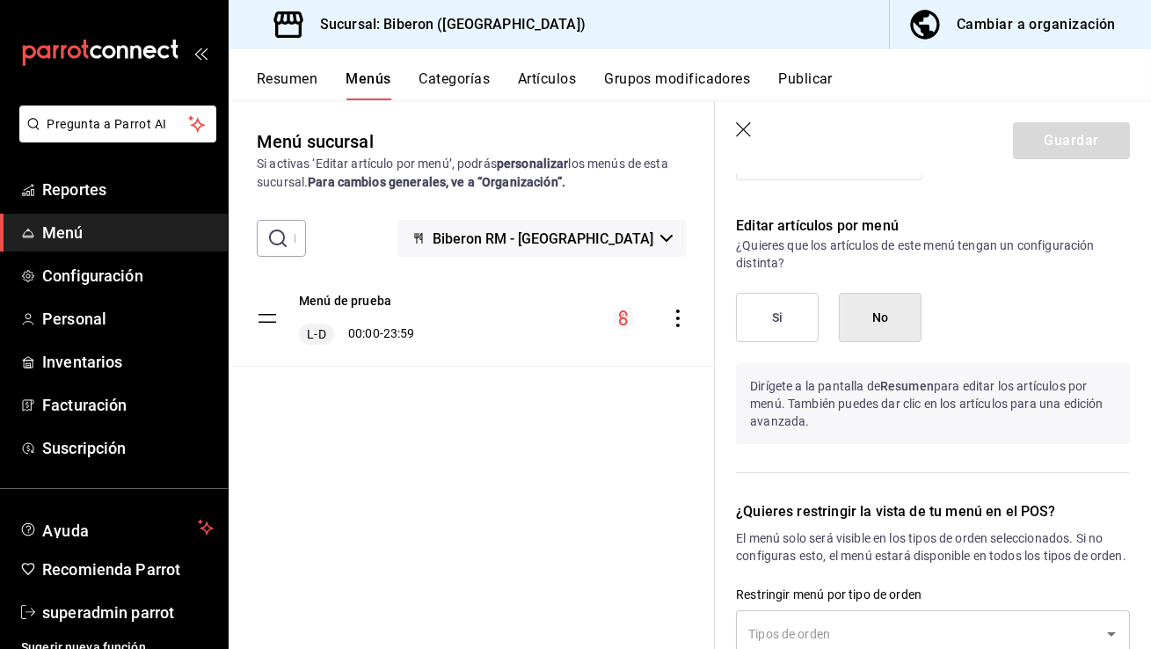
scroll to position [1095, 0]
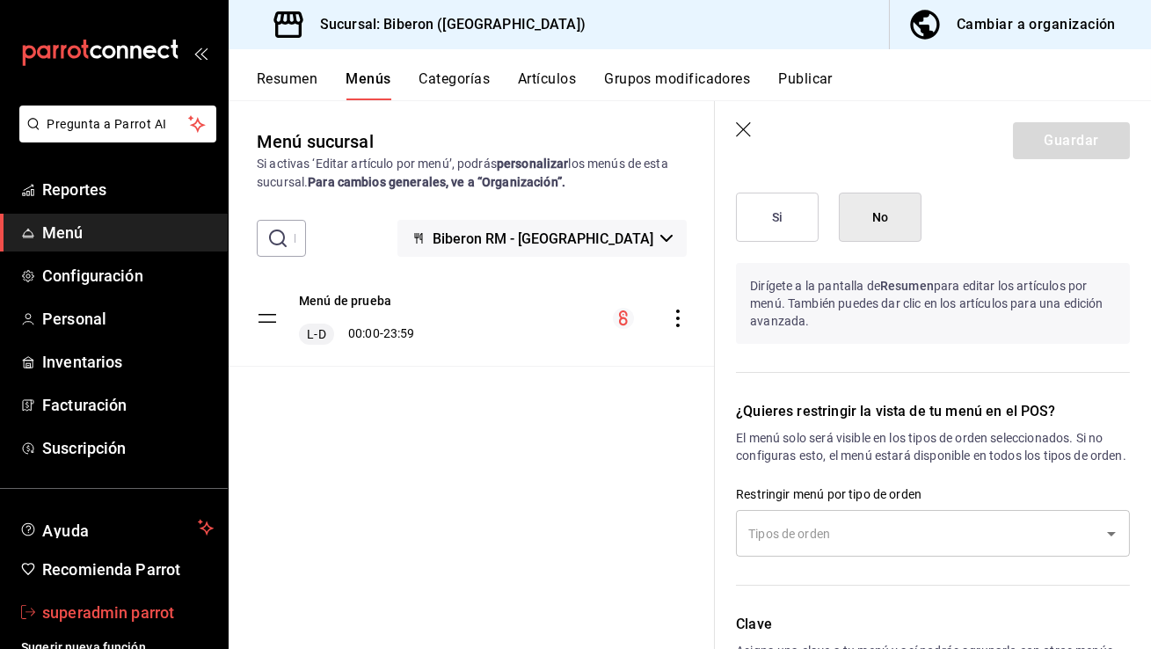
click at [151, 619] on span "superadmin parrot" at bounding box center [127, 612] width 171 height 24
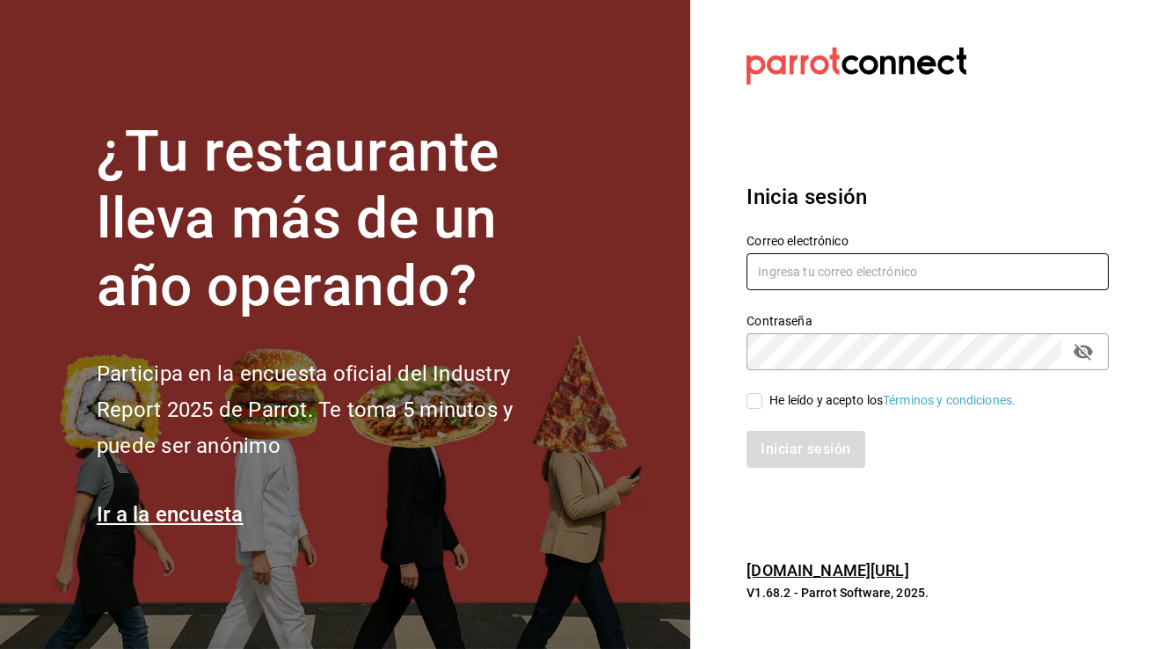
click at [785, 271] on input "text" at bounding box center [927, 271] width 362 height 37
type input "babero@romanorte.com"
click at [756, 402] on input "He leído y acepto los Términos y condiciones." at bounding box center [754, 401] width 16 height 16
checkbox input "true"
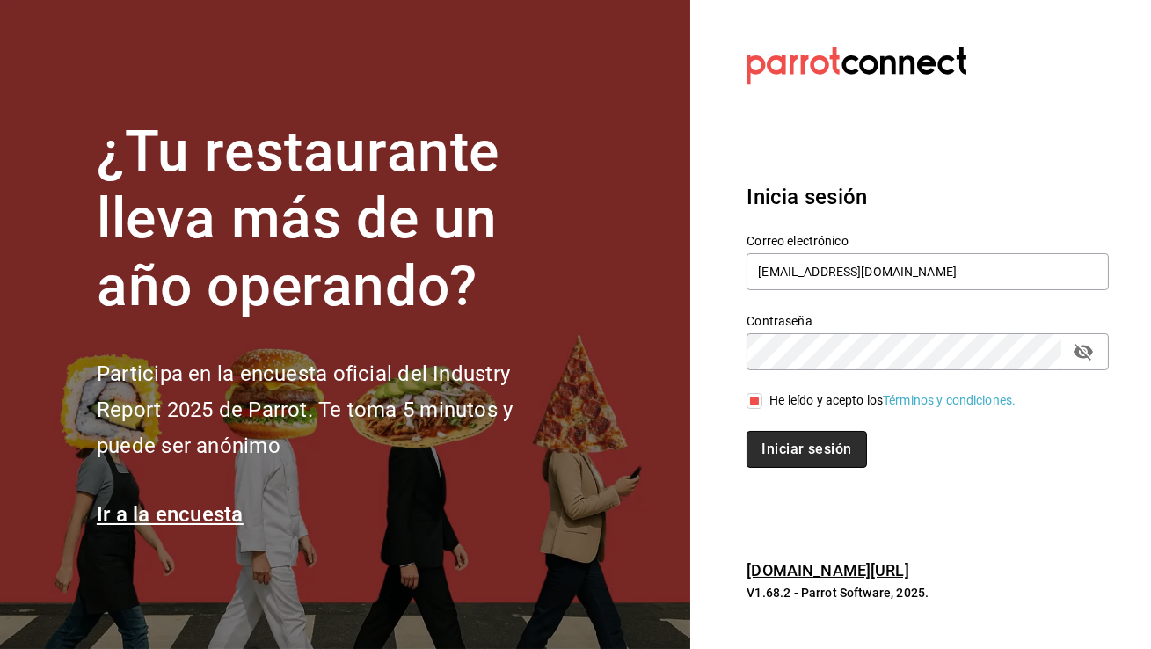
click at [785, 442] on button "Iniciar sesión" at bounding box center [806, 449] width 120 height 37
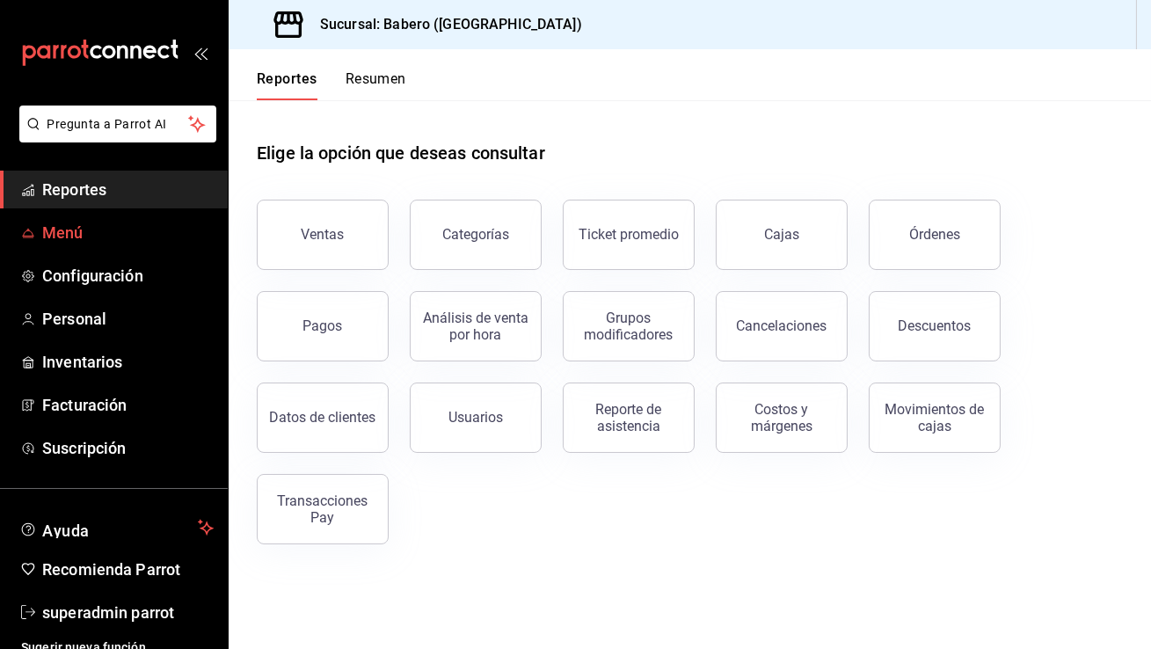
click at [97, 230] on span "Menú" at bounding box center [127, 233] width 171 height 24
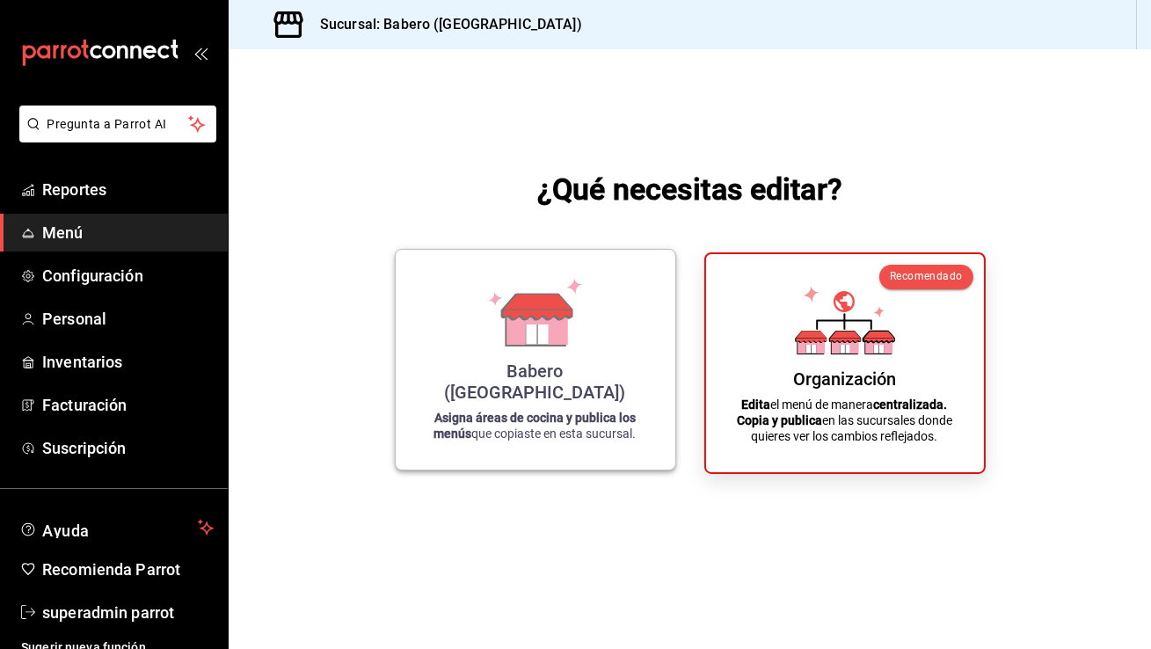
click at [474, 277] on div "Babero (Roma Norte) Asigna áreas de cocina y publica los menús que copiaste en …" at bounding box center [535, 360] width 237 height 192
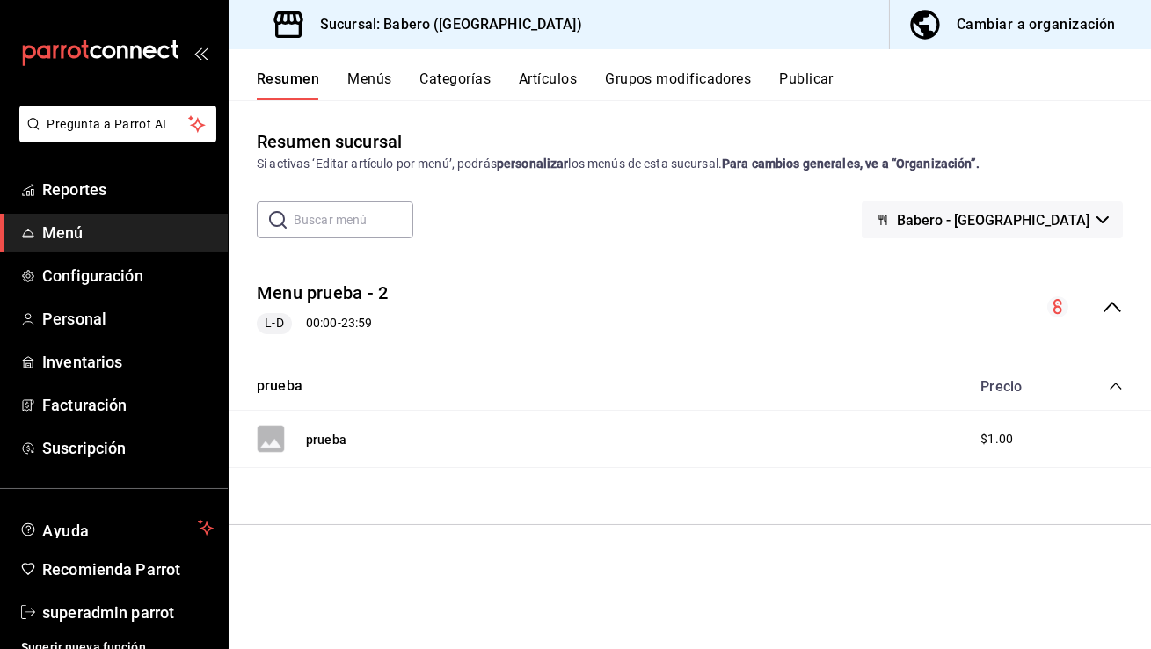
click at [379, 79] on button "Menús" at bounding box center [369, 85] width 44 height 30
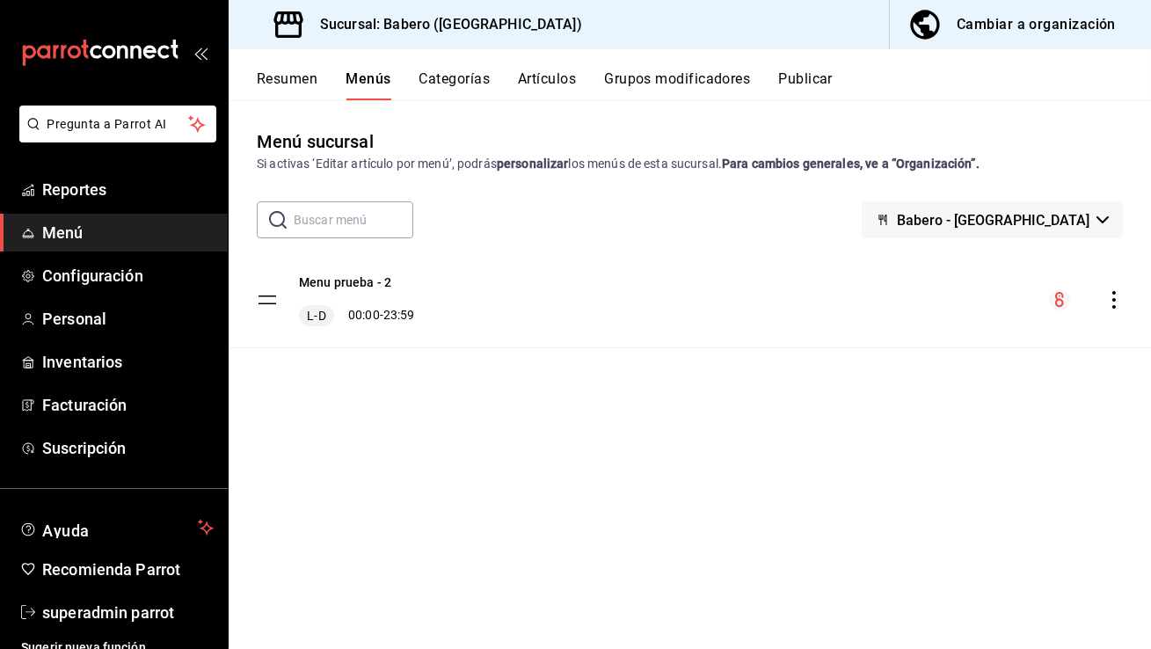
click at [468, 81] on button "Categorías" at bounding box center [454, 85] width 71 height 30
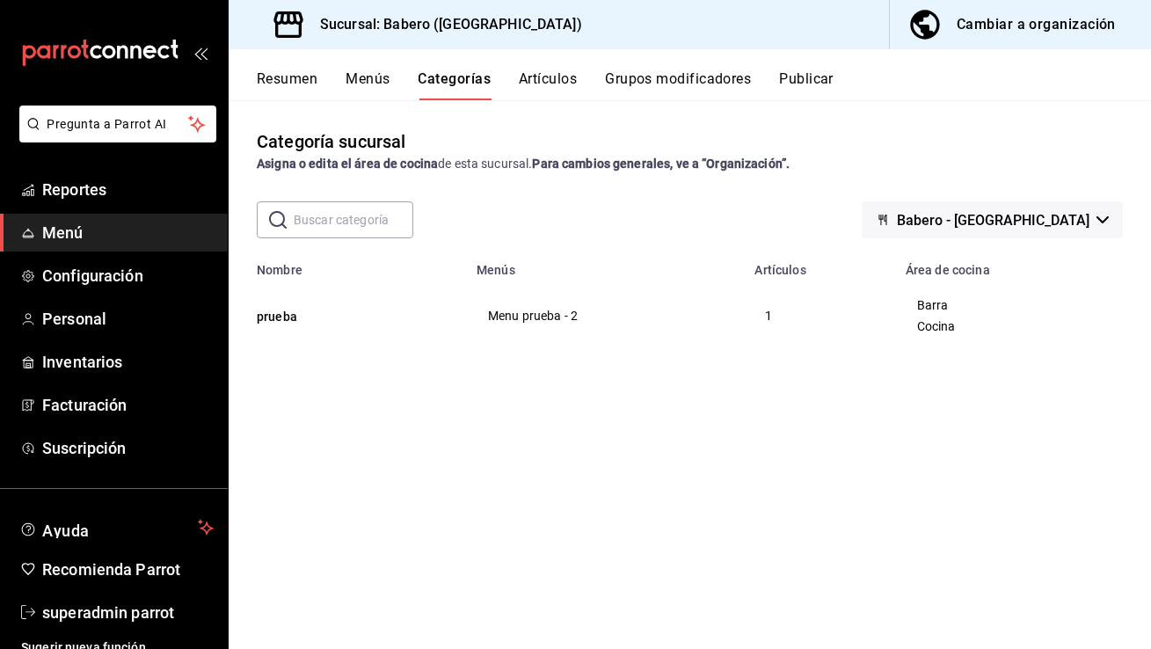
click at [558, 82] on button "Artículos" at bounding box center [548, 85] width 58 height 30
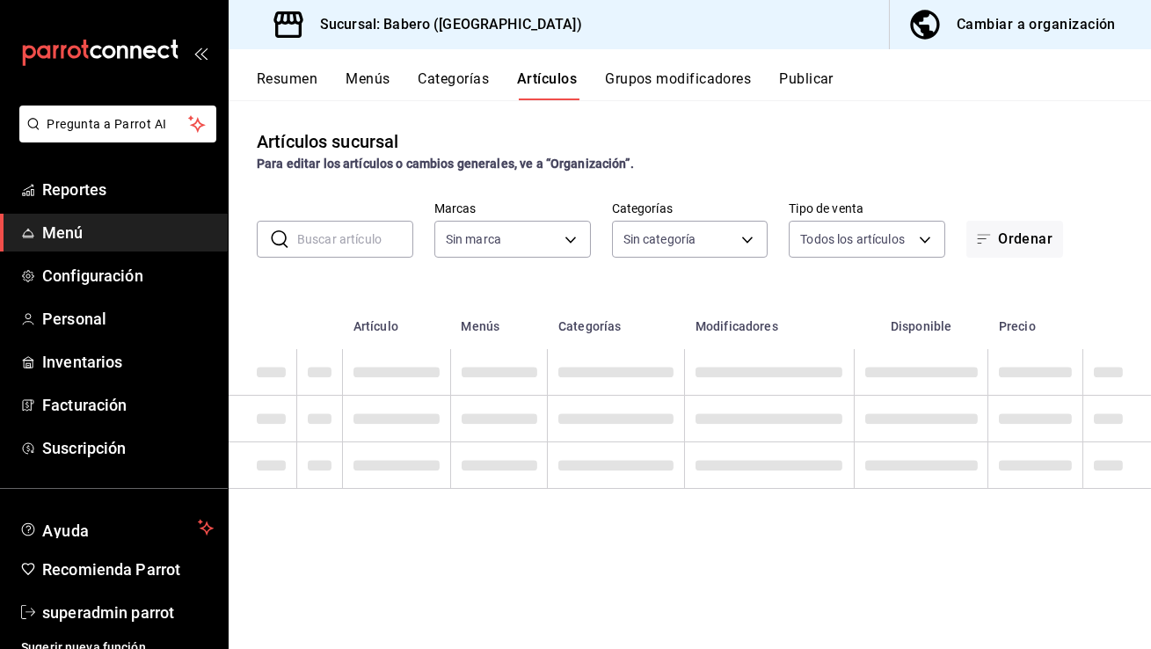
type input "d3c210a6-7604-4166-94c1-000da375628c"
type input "3c8689db-ba21-444b-9092-0c985d975b3f"
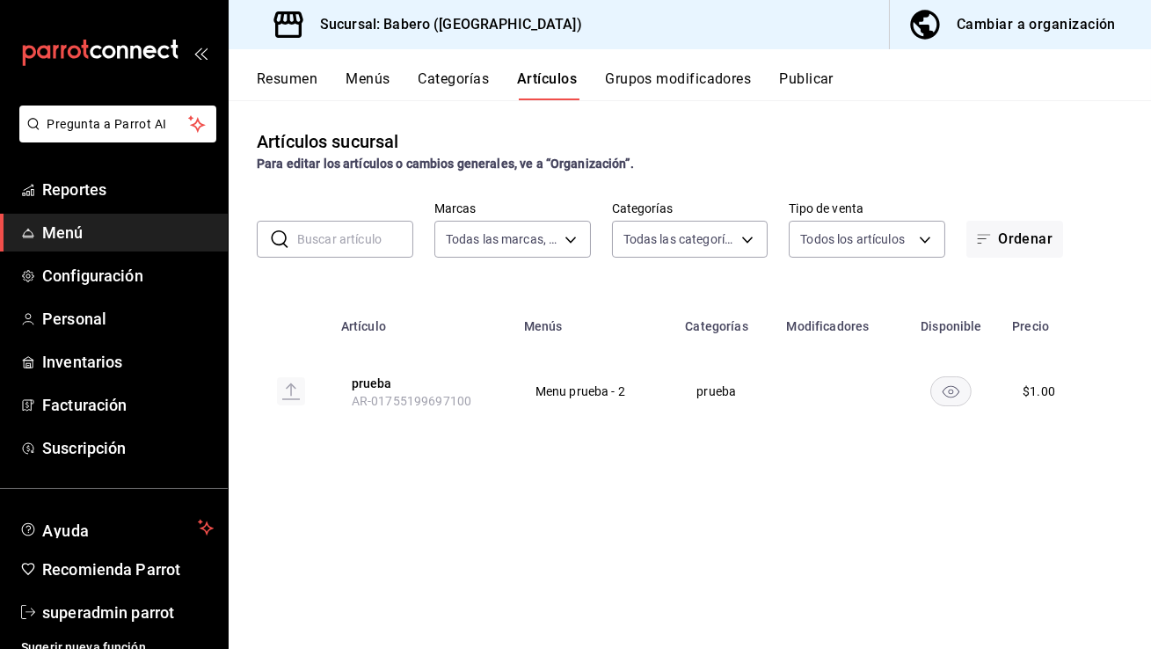
click at [306, 87] on button "Resumen" at bounding box center [287, 85] width 61 height 30
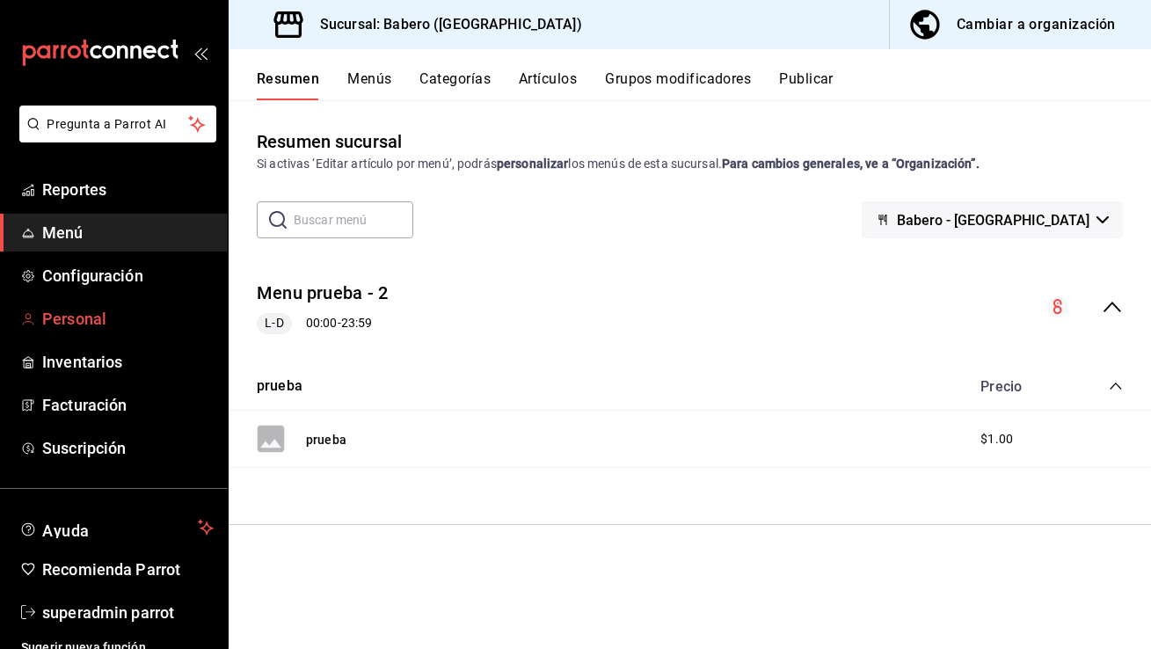
click at [133, 317] on span "Personal" at bounding box center [127, 319] width 171 height 24
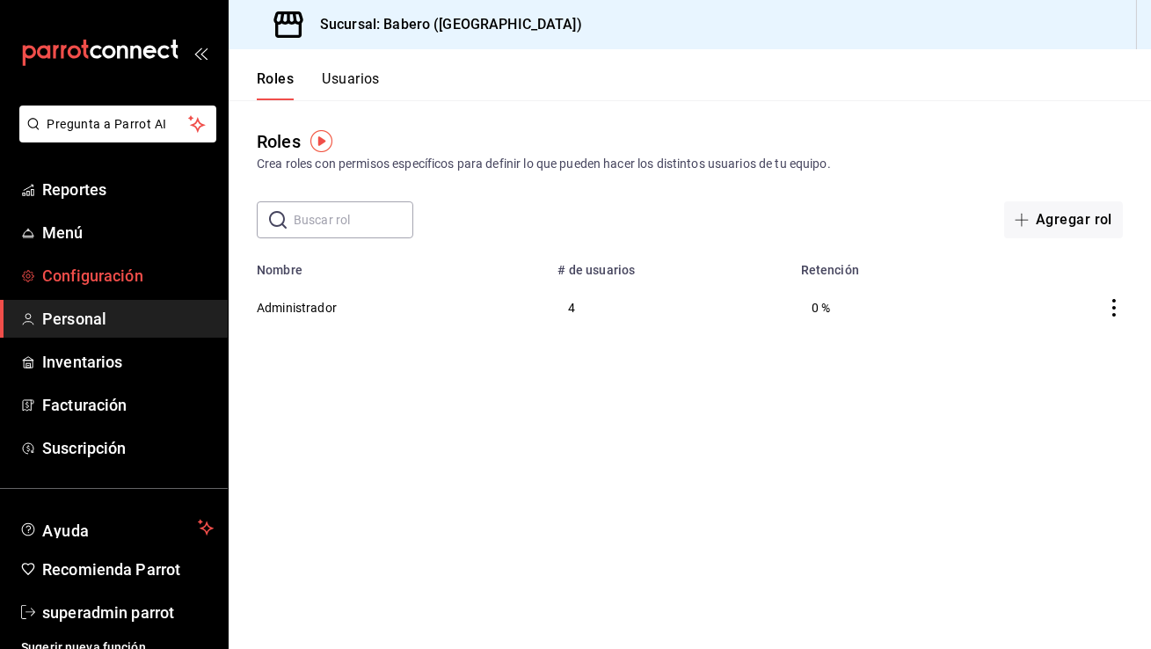
click at [121, 284] on span "Configuración" at bounding box center [127, 276] width 171 height 24
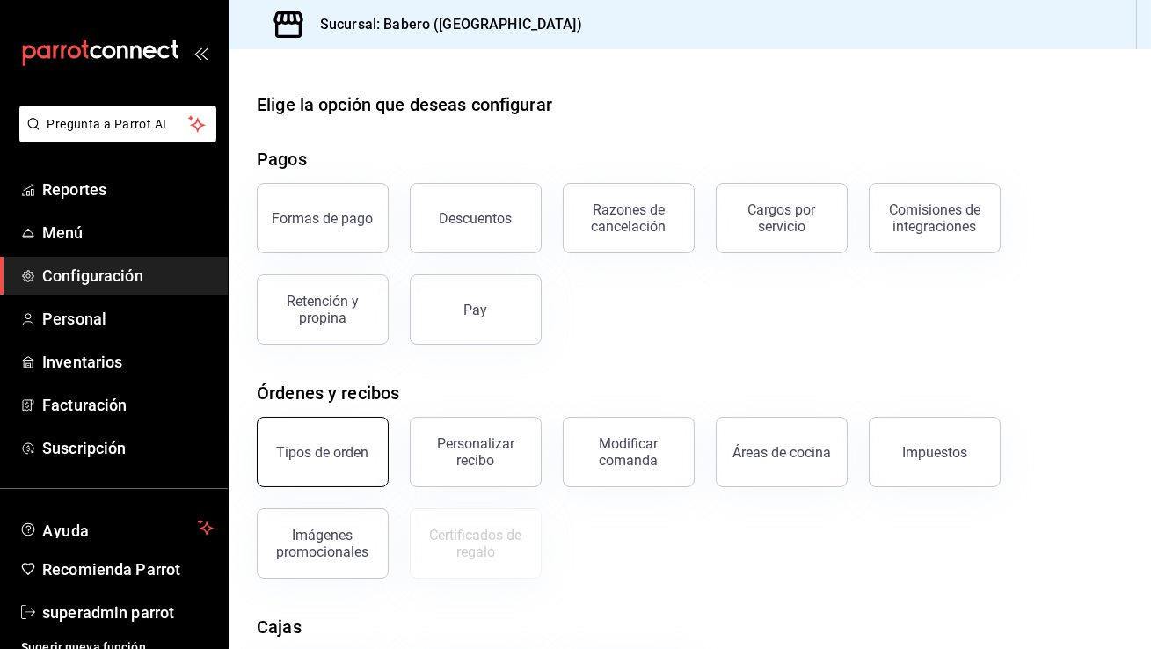
click at [353, 470] on button "Tipos de orden" at bounding box center [323, 452] width 132 height 70
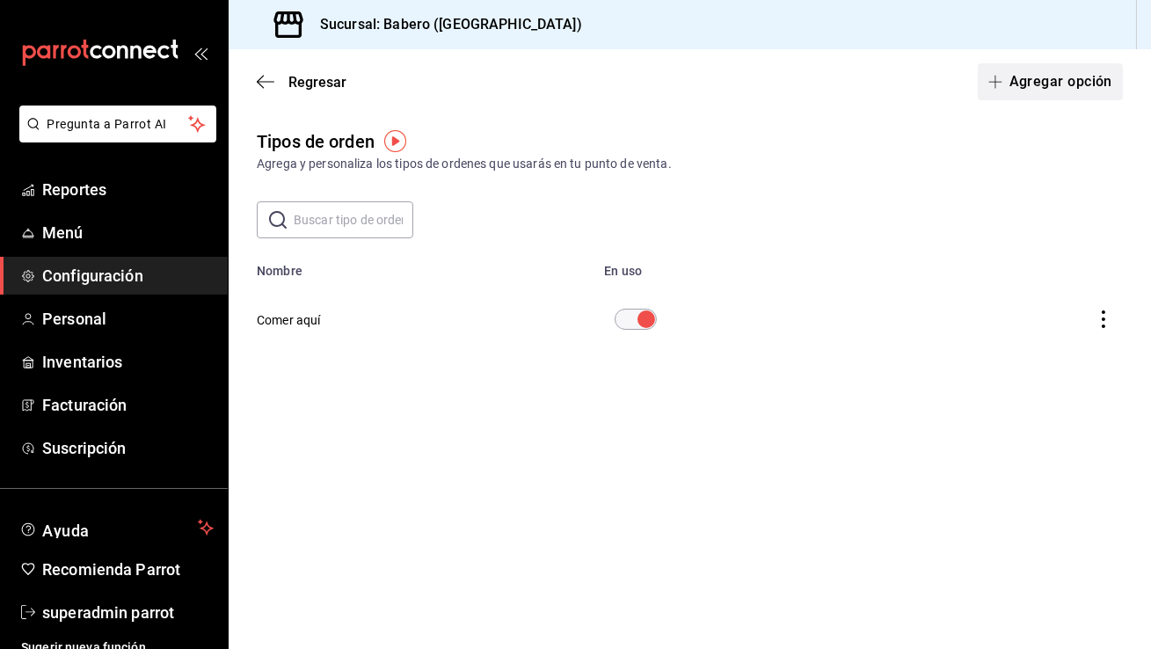
click at [1063, 79] on button "Agregar opción" at bounding box center [1049, 81] width 145 height 37
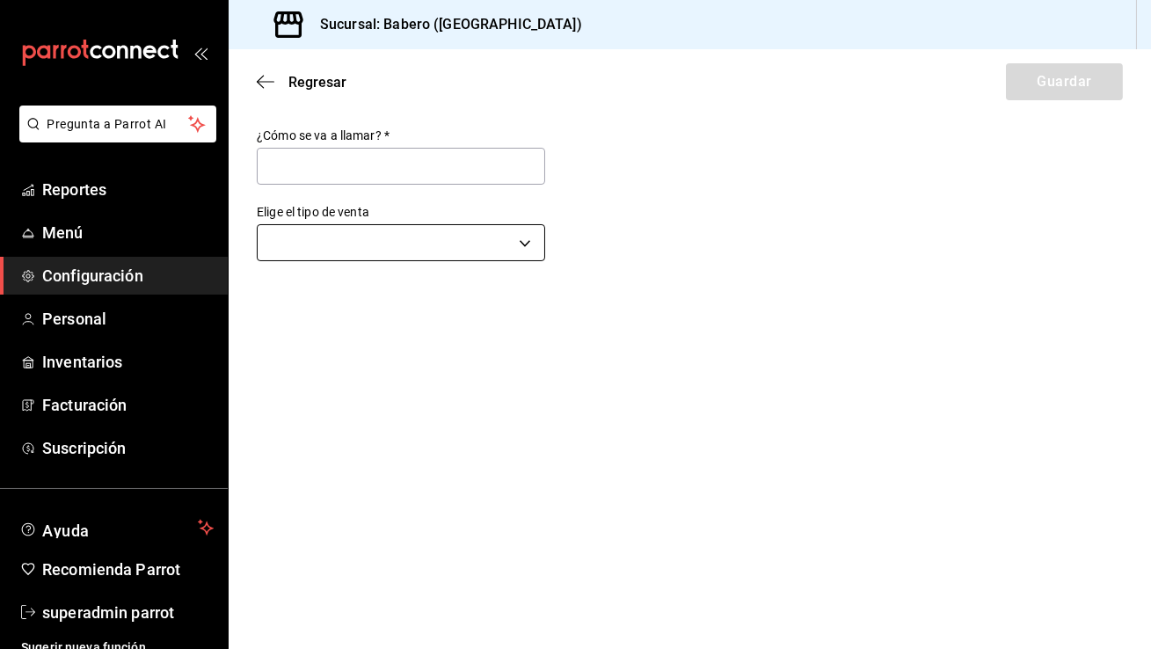
click at [366, 250] on body "Pregunta a Parrot AI Reportes Menú Configuración Personal Inventarios Facturaci…" at bounding box center [575, 324] width 1151 height 649
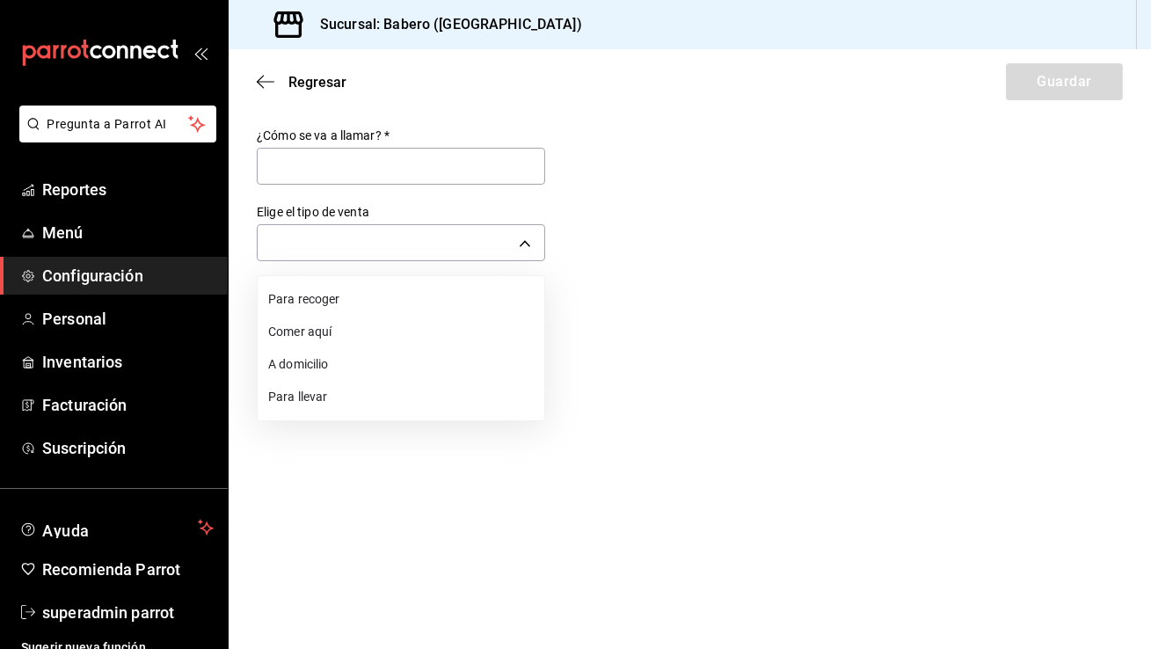
click at [345, 392] on li "Para llevar" at bounding box center [401, 397] width 287 height 33
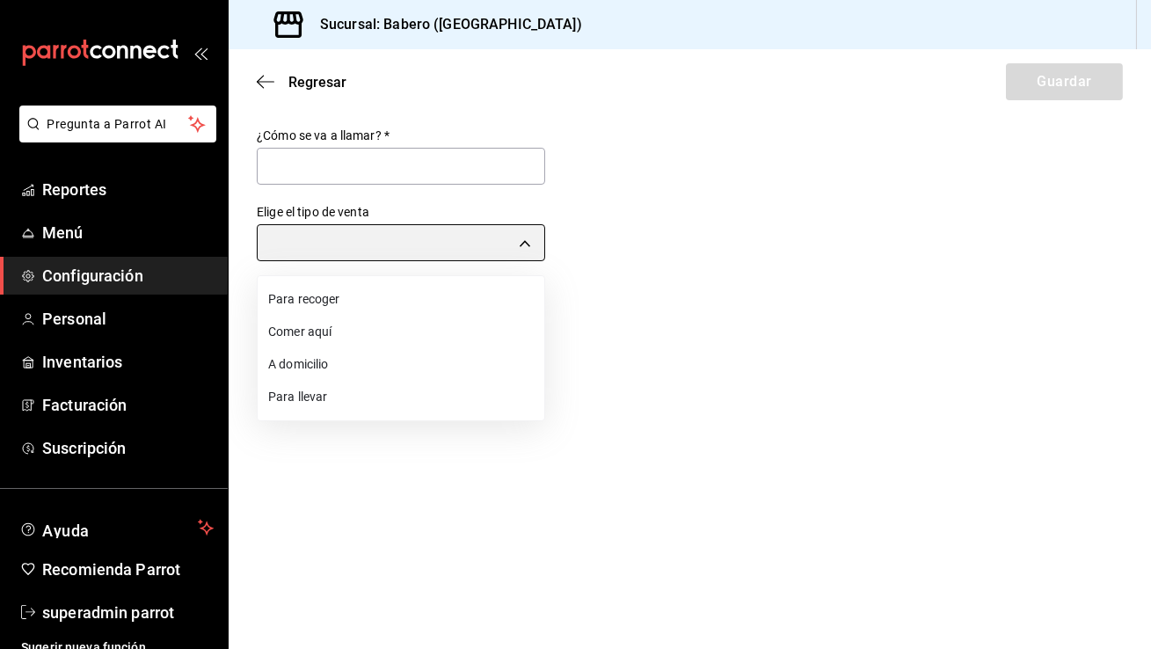
type input "TAKE_OUT"
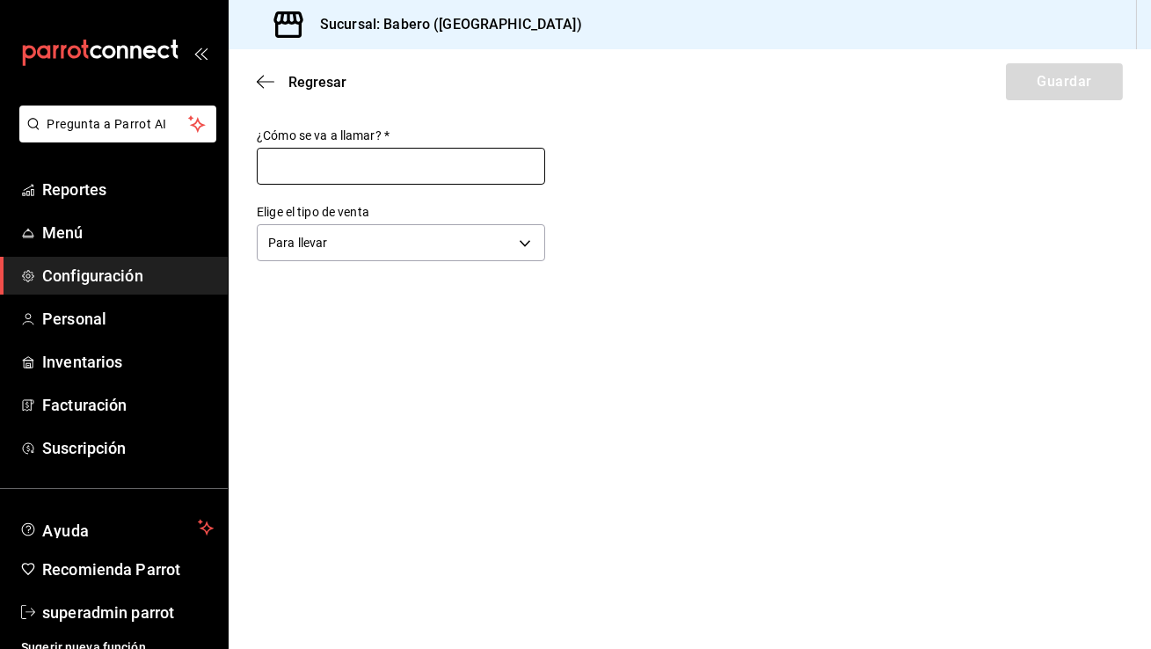
click at [391, 151] on input "text" at bounding box center [401, 166] width 288 height 37
click at [395, 158] on input "Para llevar" at bounding box center [401, 166] width 288 height 37
type input "Prueba"
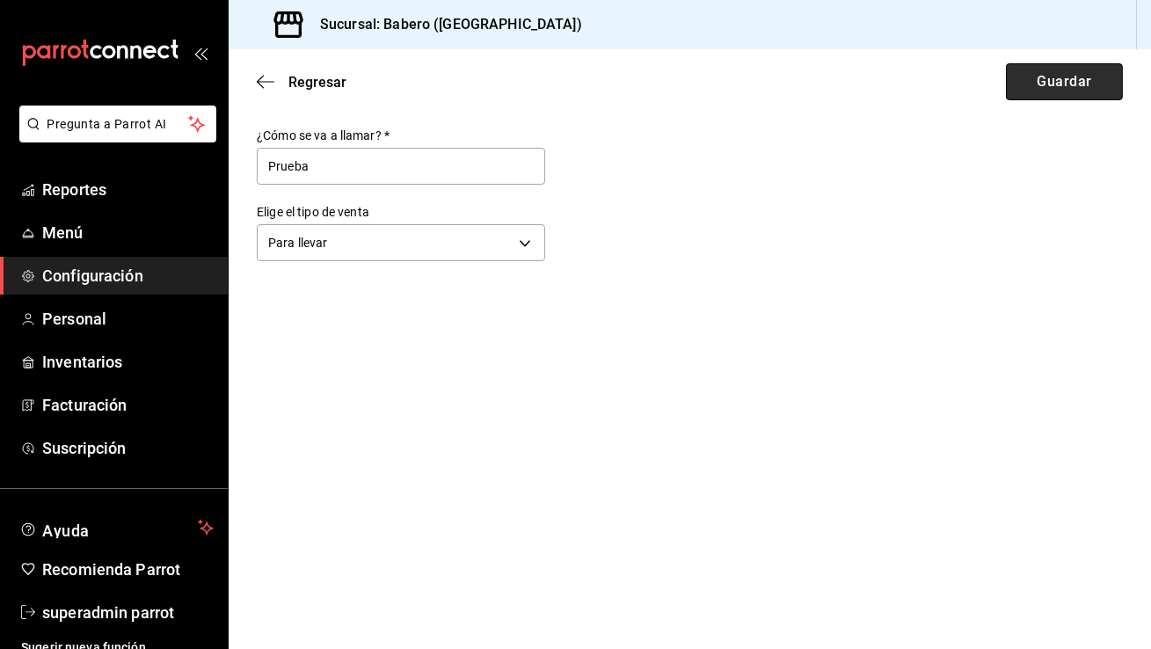
click at [1111, 91] on button "Guardar" at bounding box center [1063, 81] width 117 height 37
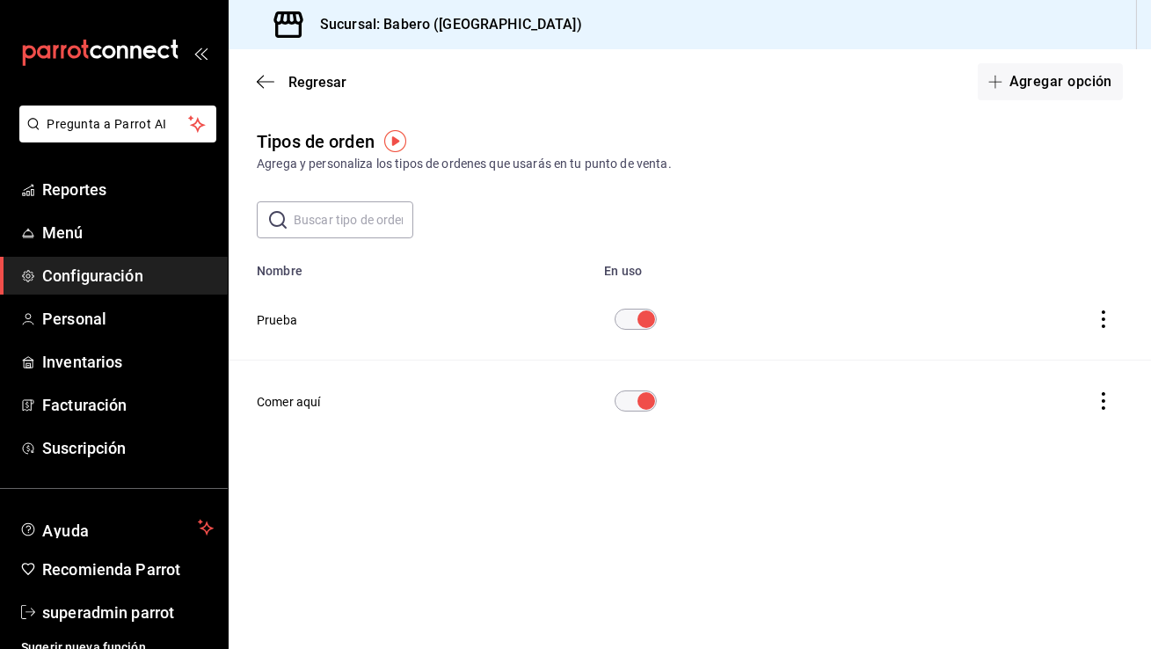
click at [95, 265] on span "Configuración" at bounding box center [127, 276] width 171 height 24
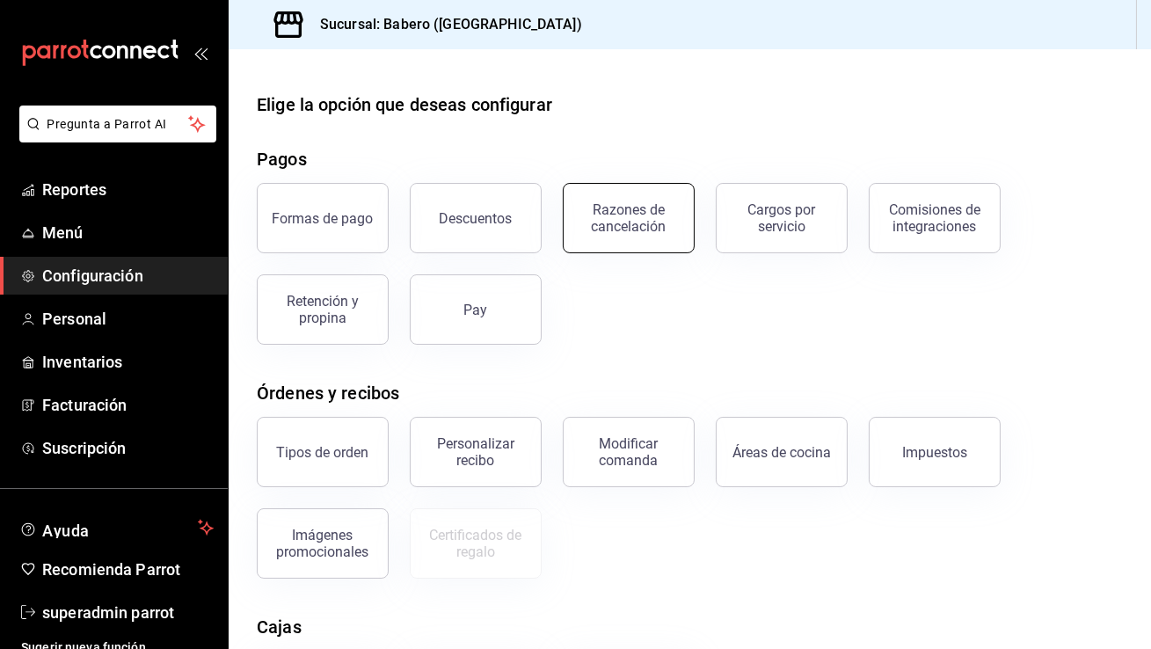
click at [653, 209] on div "Razones de cancelación" at bounding box center [628, 217] width 109 height 33
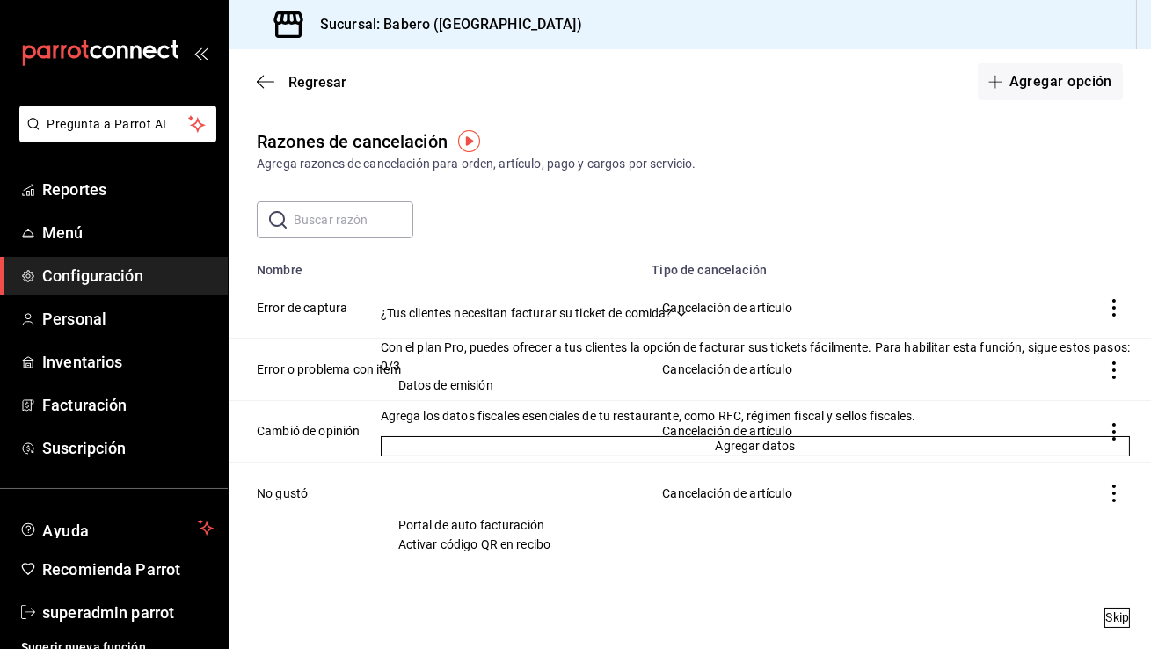
click at [685, 312] on icon "Drag to move checklist" at bounding box center [681, 314] width 7 height 4
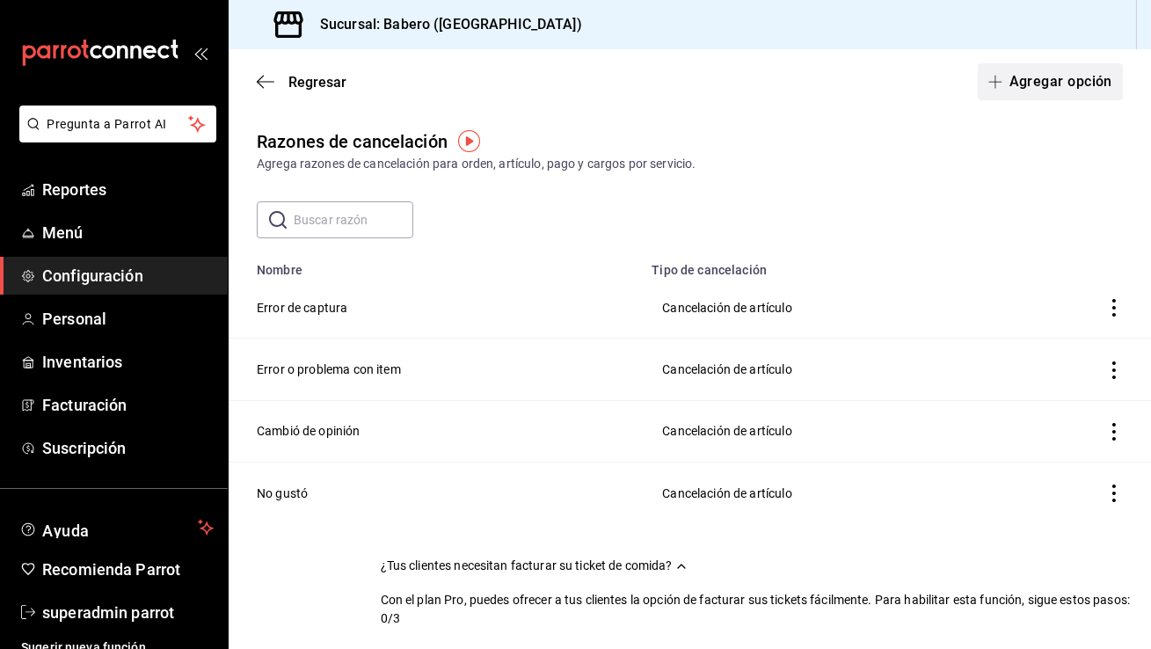
click at [1063, 92] on button "Agregar opción" at bounding box center [1049, 81] width 145 height 37
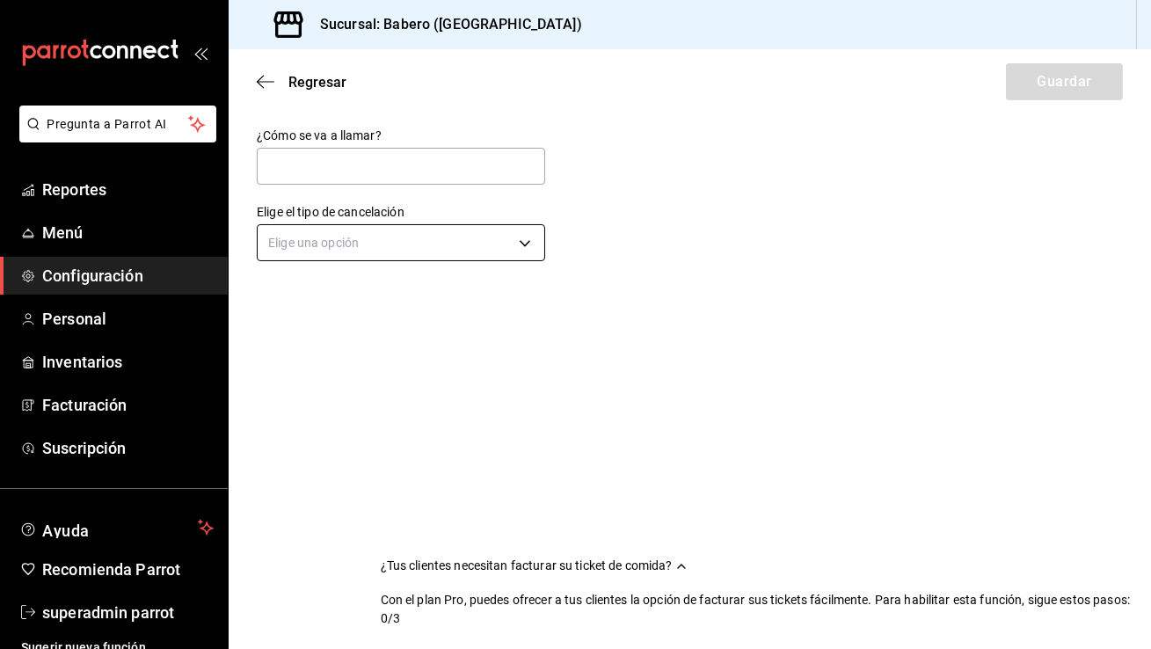
click at [471, 255] on body "Pregunta a Parrot AI Reportes Menú Configuración Personal Inventarios Facturaci…" at bounding box center [575, 324] width 1151 height 649
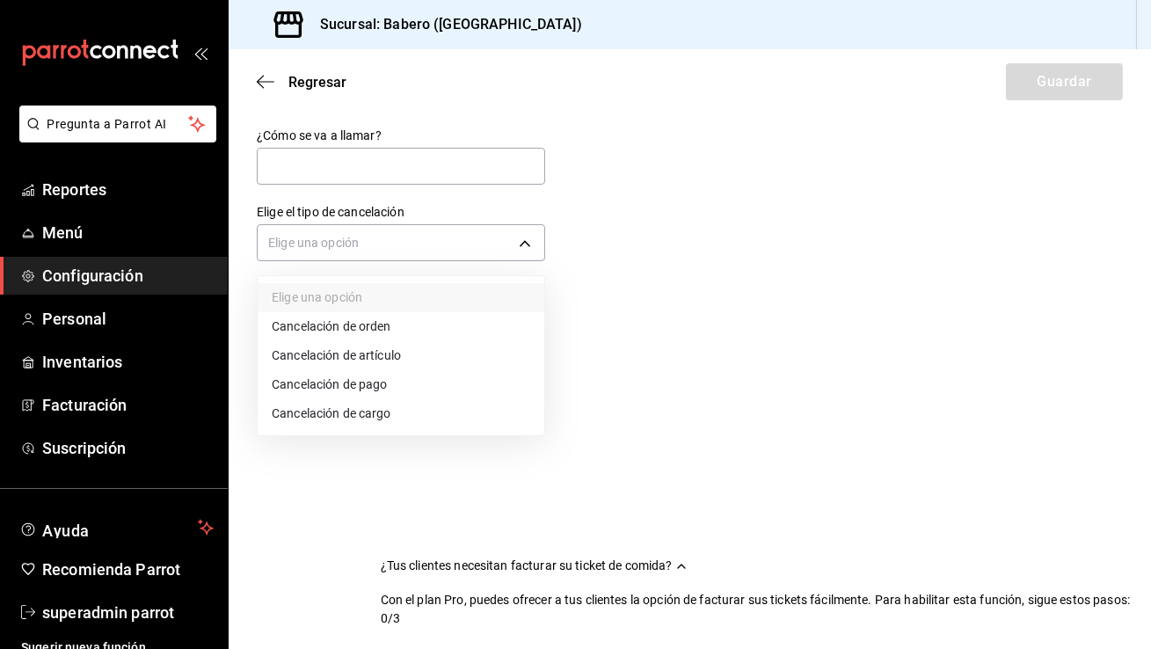
click at [411, 327] on li "Cancelación de orden" at bounding box center [401, 326] width 287 height 29
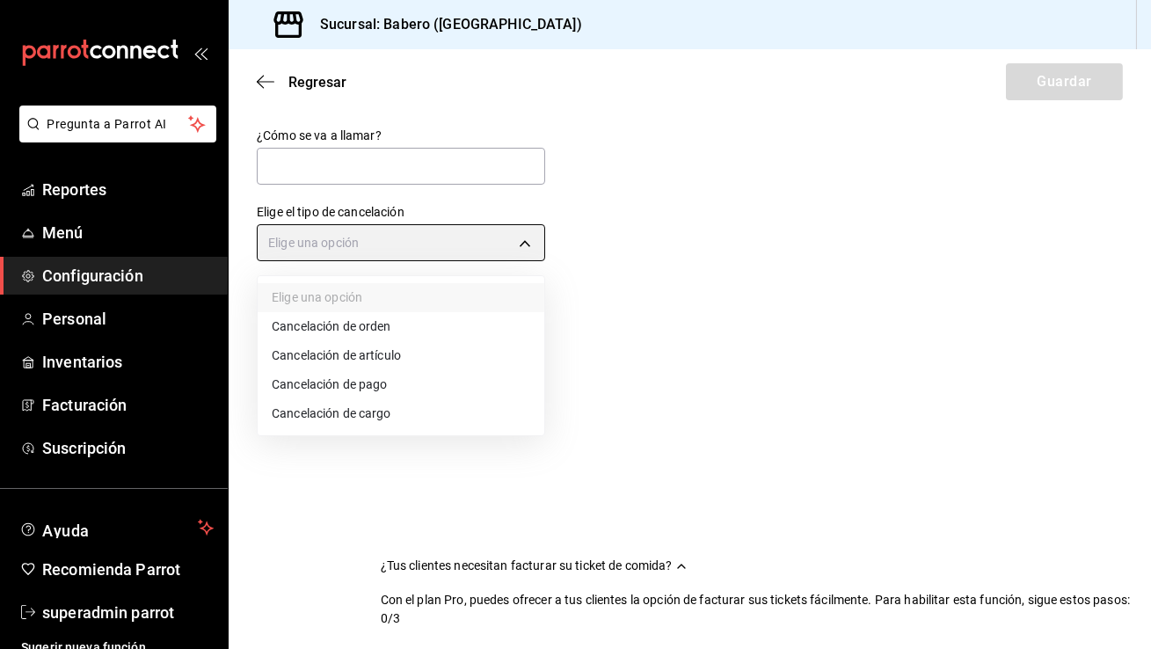
type input "ORDER"
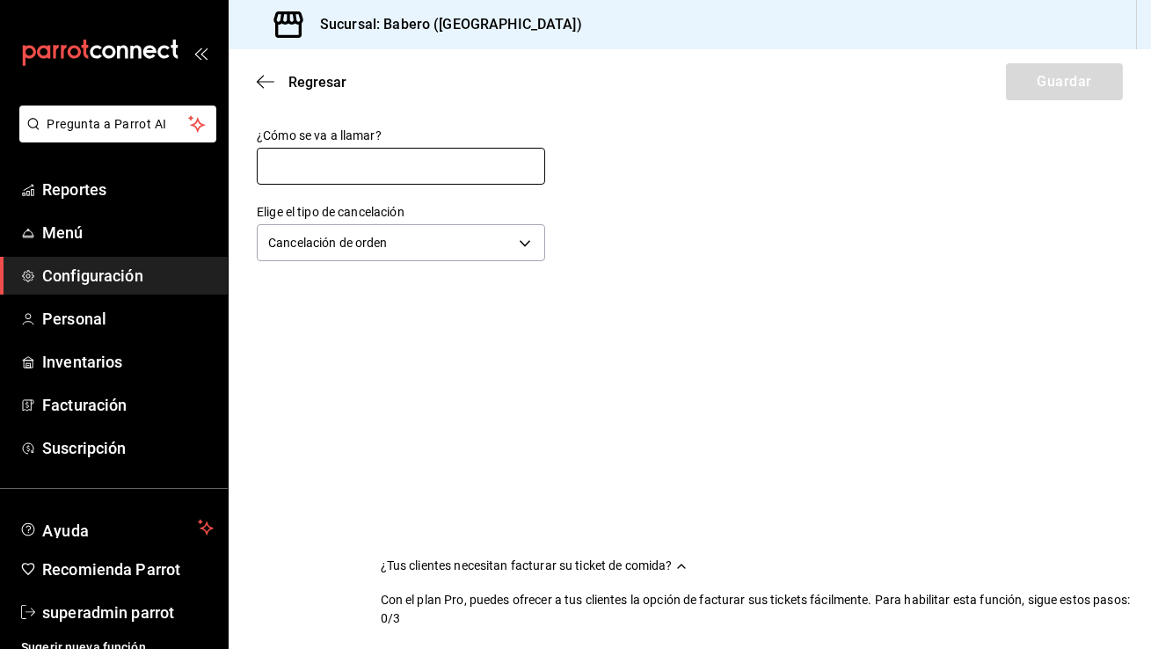
click at [443, 173] on input "text" at bounding box center [401, 166] width 288 height 37
type input "Cancelación de orden"
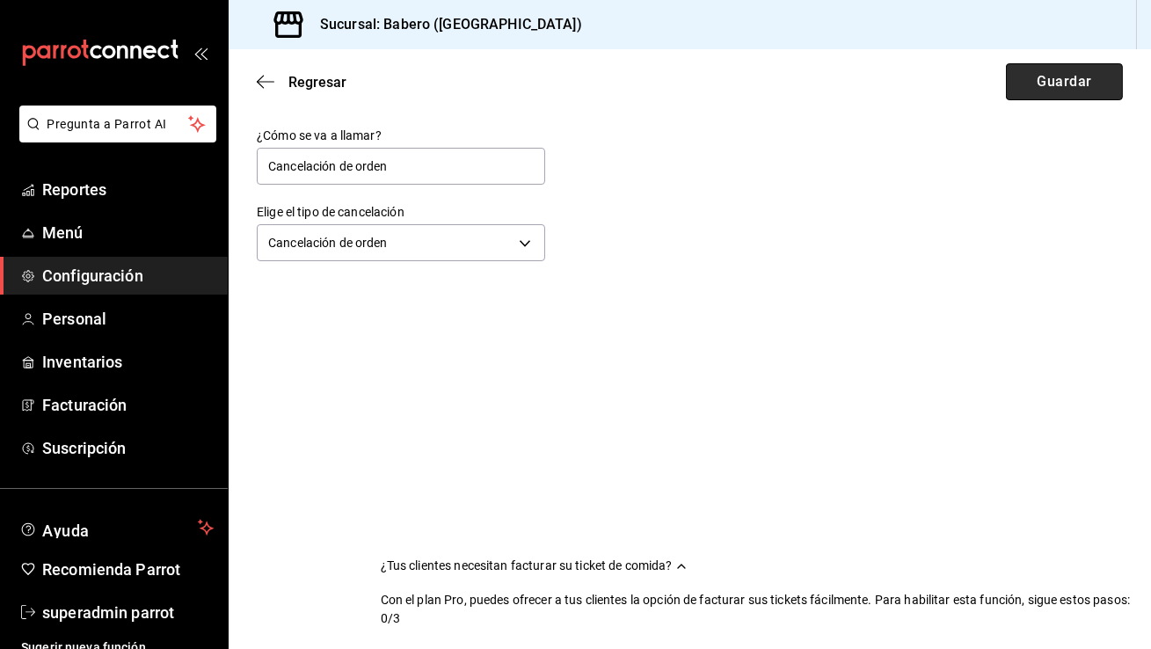
click at [1012, 70] on button "Guardar" at bounding box center [1063, 81] width 117 height 37
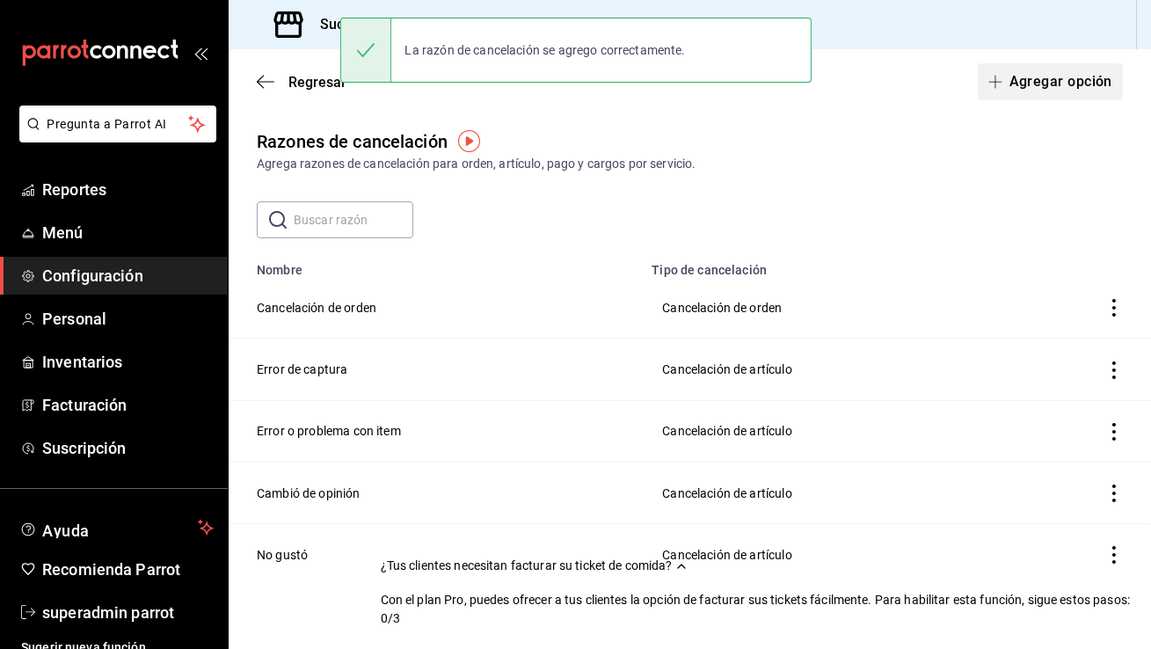
click at [1058, 79] on button "Agregar opción" at bounding box center [1049, 81] width 145 height 37
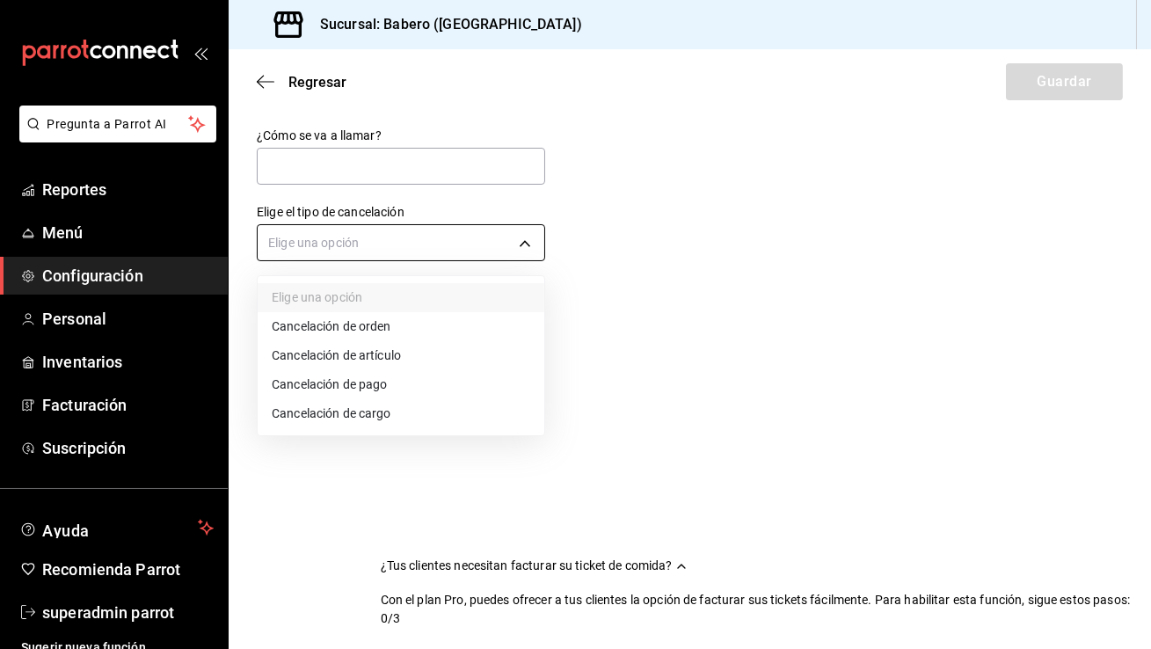
click at [508, 231] on body "Pregunta a Parrot AI Reportes Menú Configuración Personal Inventarios Facturaci…" at bounding box center [575, 324] width 1151 height 649
click at [415, 351] on li "Cancelación de artículo" at bounding box center [401, 355] width 287 height 29
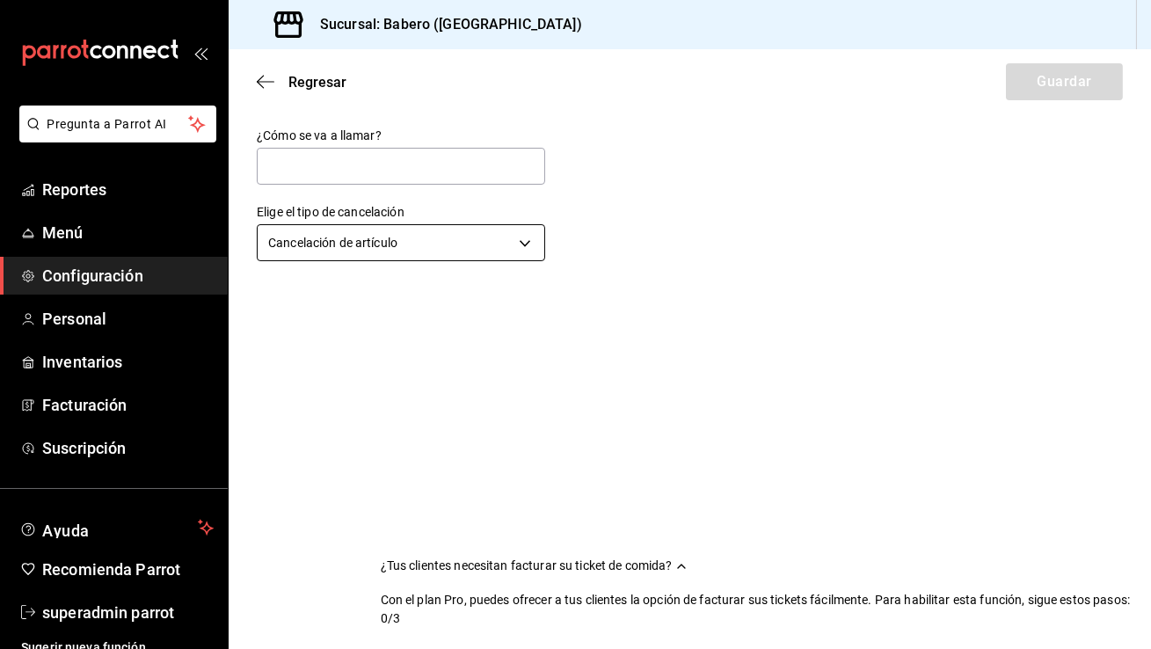
click at [495, 243] on body "Pregunta a Parrot AI Reportes Menú Configuración Personal Inventarios Facturaci…" at bounding box center [575, 324] width 1151 height 649
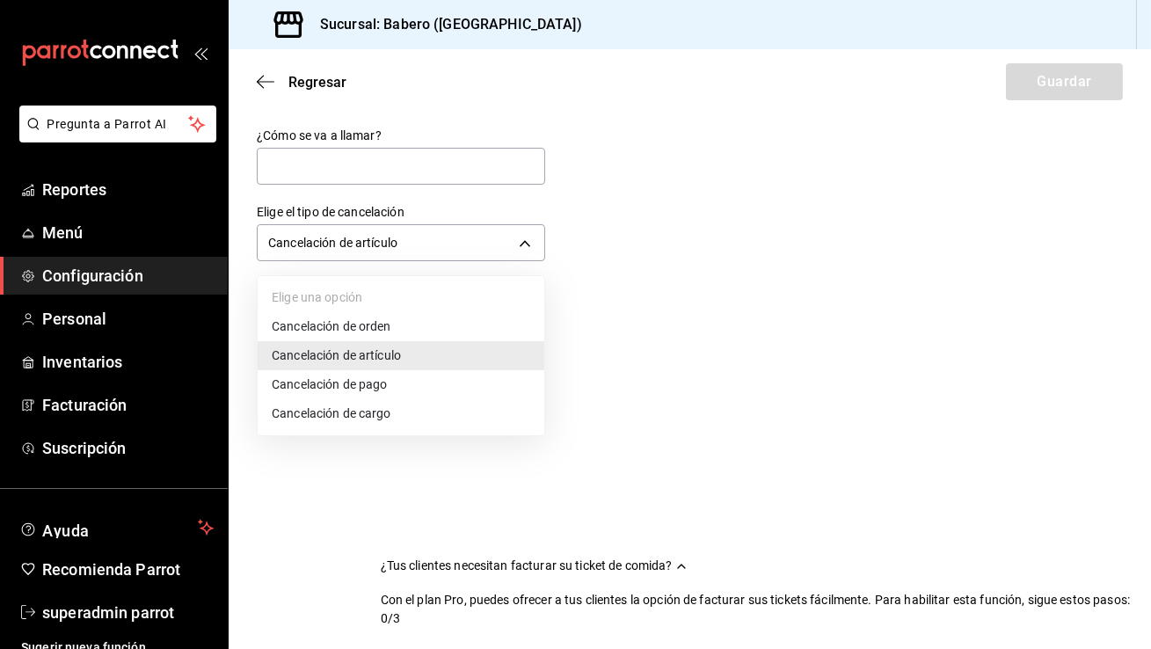
click at [399, 382] on li "Cancelación de pago" at bounding box center [401, 384] width 287 height 29
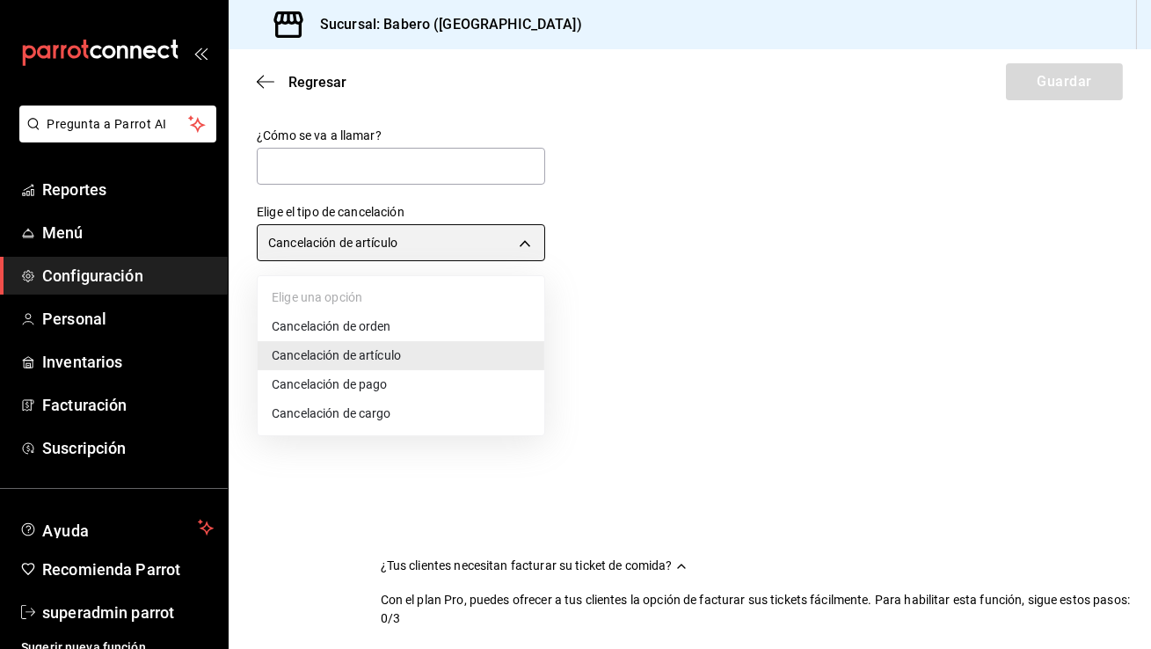
type input "ORDER_PAYMENT"
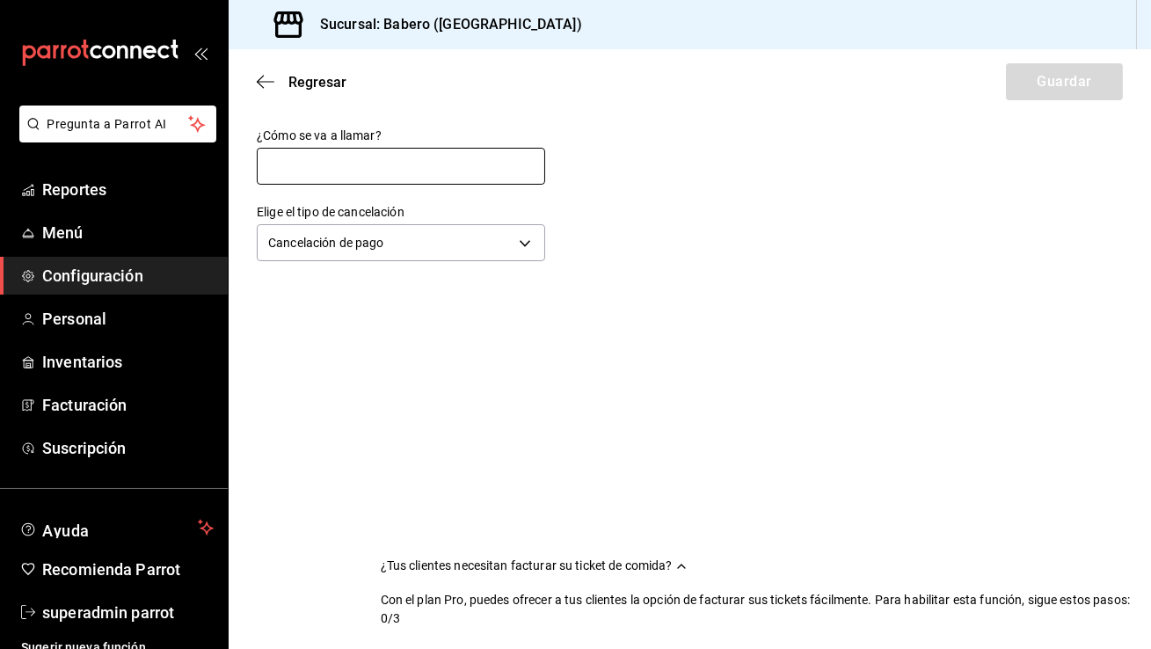
click at [454, 161] on input "text" at bounding box center [401, 166] width 288 height 37
type input "Cancelación de Pago"
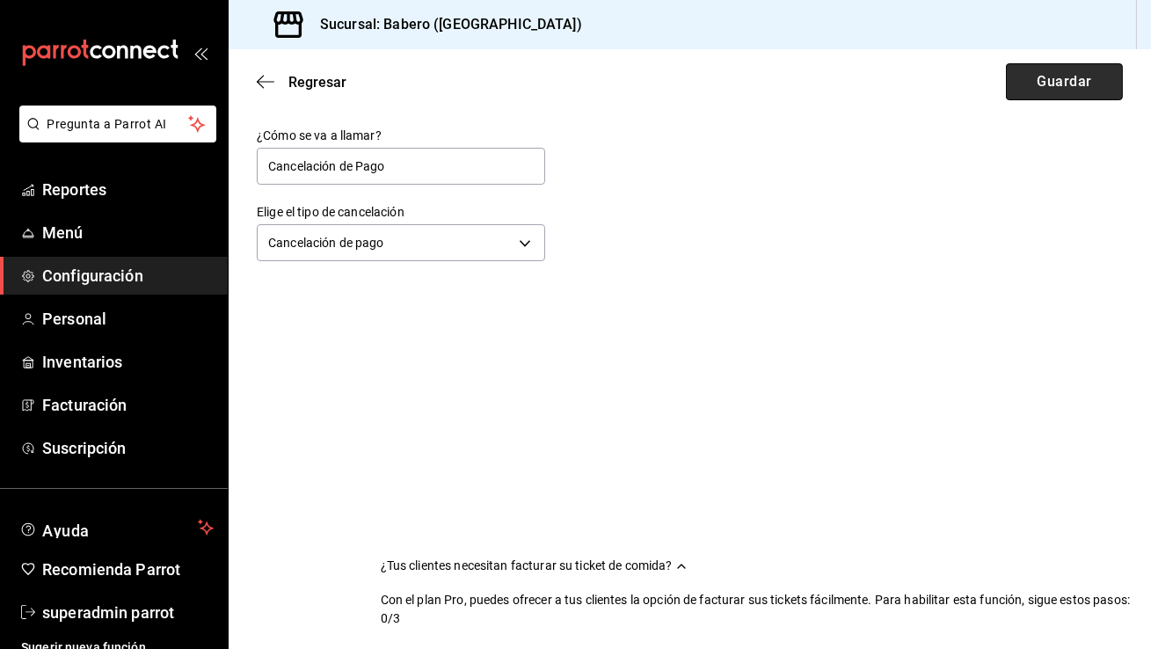
click at [1027, 83] on button "Guardar" at bounding box center [1063, 81] width 117 height 37
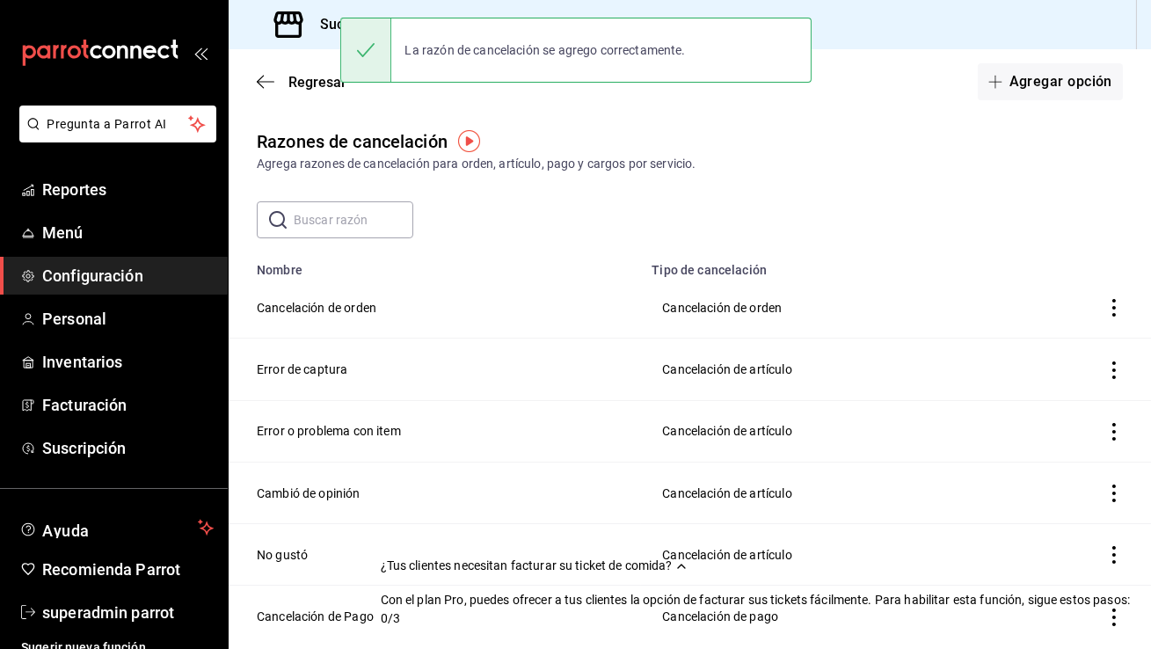
click at [1027, 83] on button "Agregar opción" at bounding box center [1049, 81] width 145 height 37
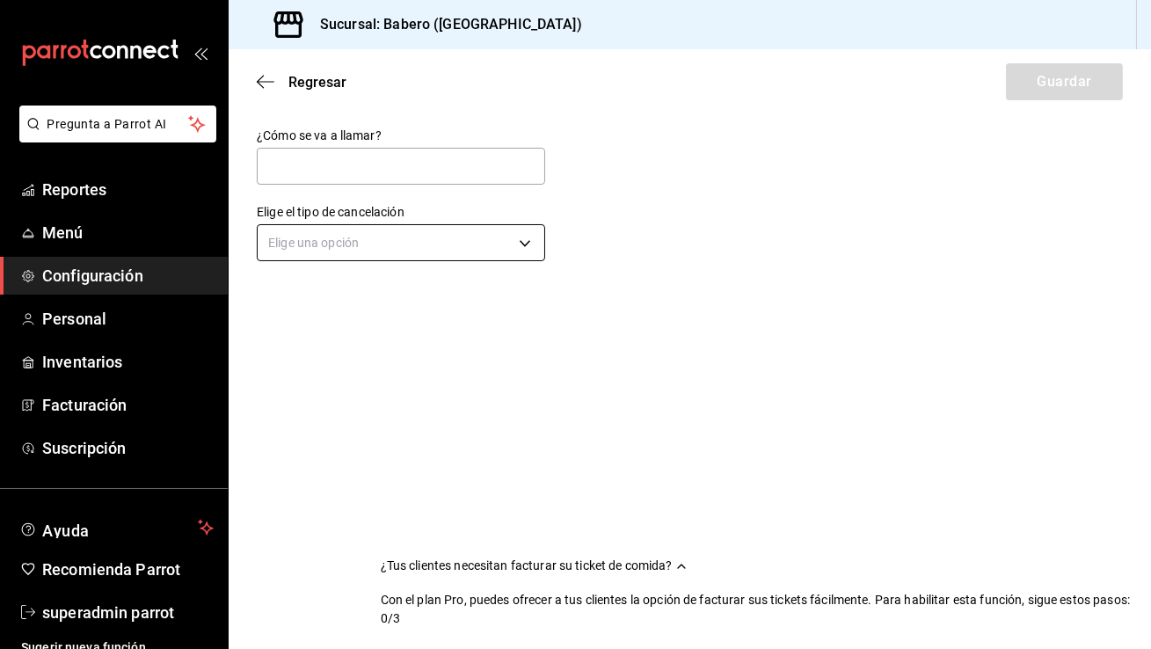
click at [519, 228] on body "Pregunta a Parrot AI Reportes Menú Configuración Personal Inventarios Facturaci…" at bounding box center [575, 324] width 1151 height 649
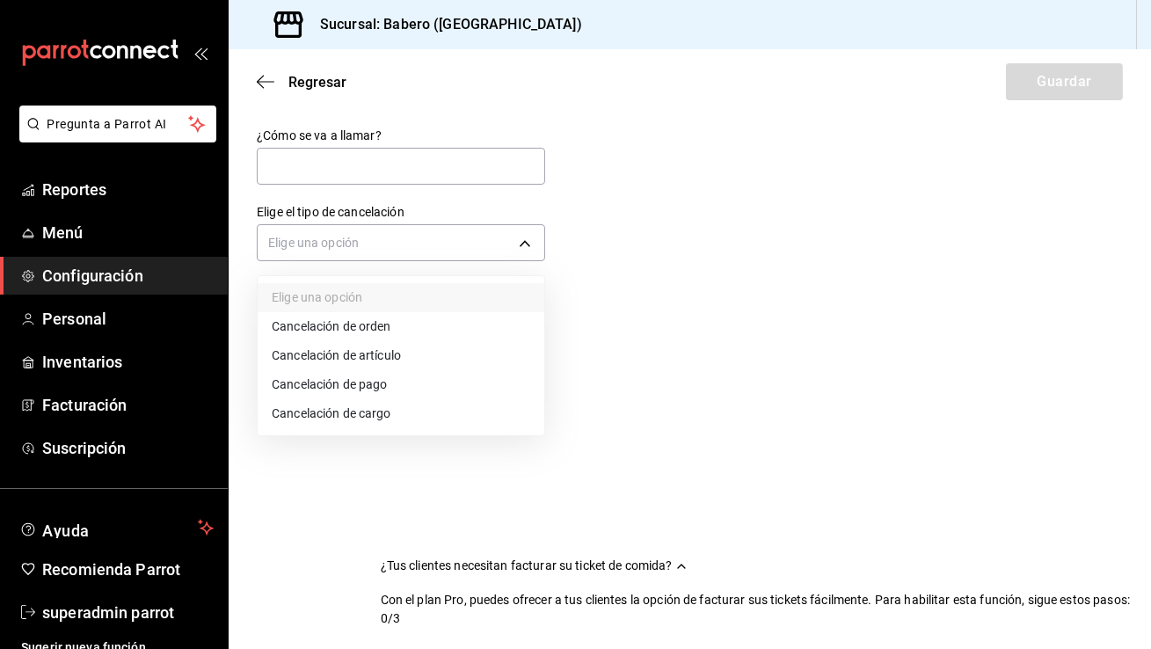
click at [382, 415] on li "Cancelación de cargo" at bounding box center [401, 413] width 287 height 29
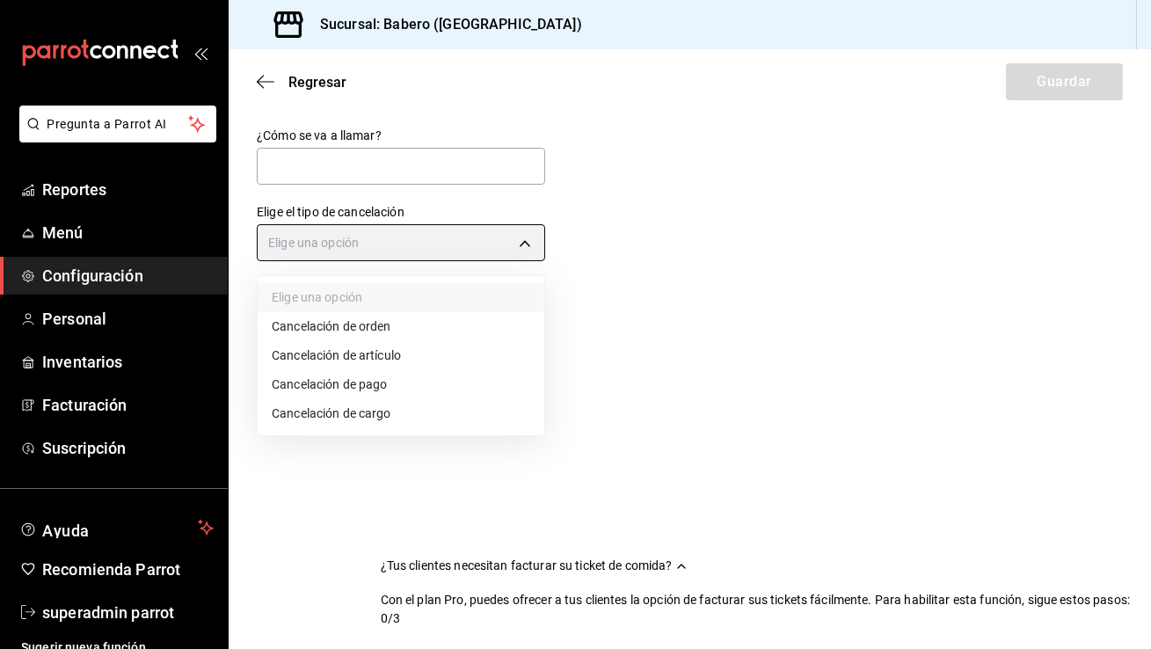
type input "SERVICE_CHARGE"
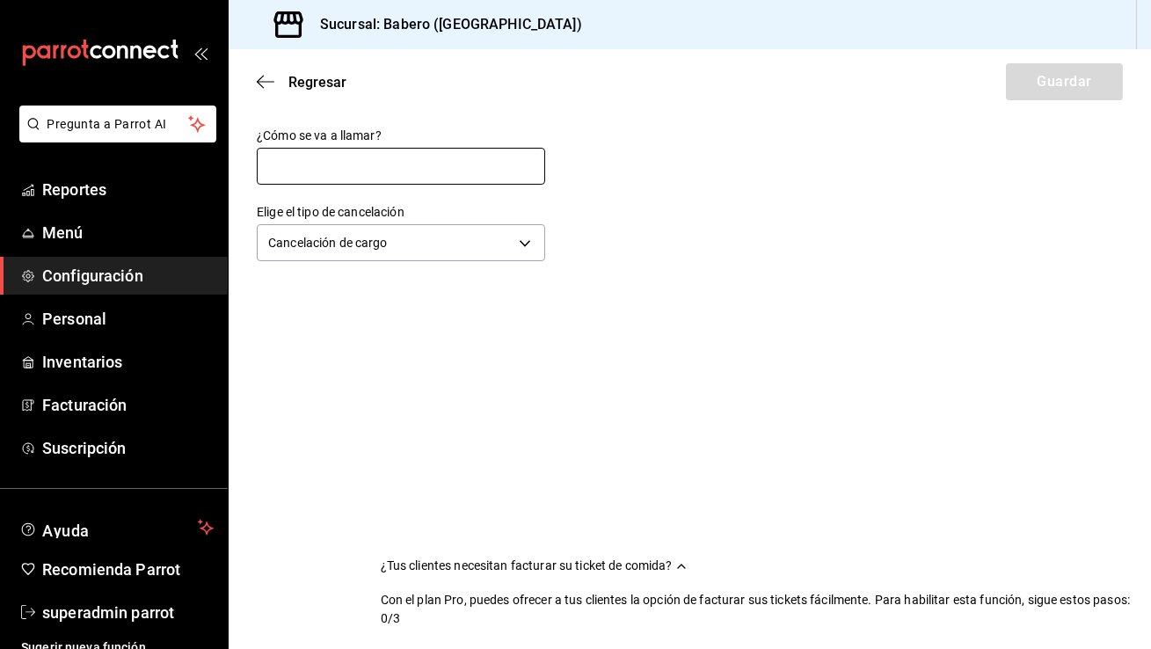
click at [485, 158] on input "text" at bounding box center [401, 166] width 288 height 37
type input "Cancelación de cargo"
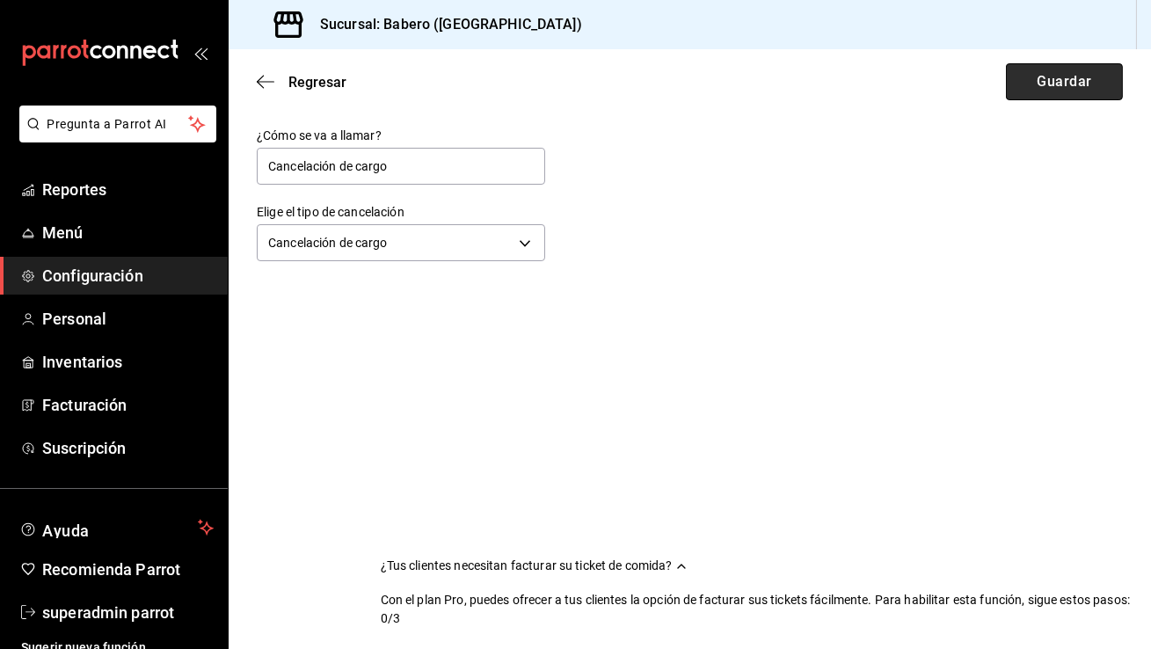
click at [1026, 96] on button "Guardar" at bounding box center [1063, 81] width 117 height 37
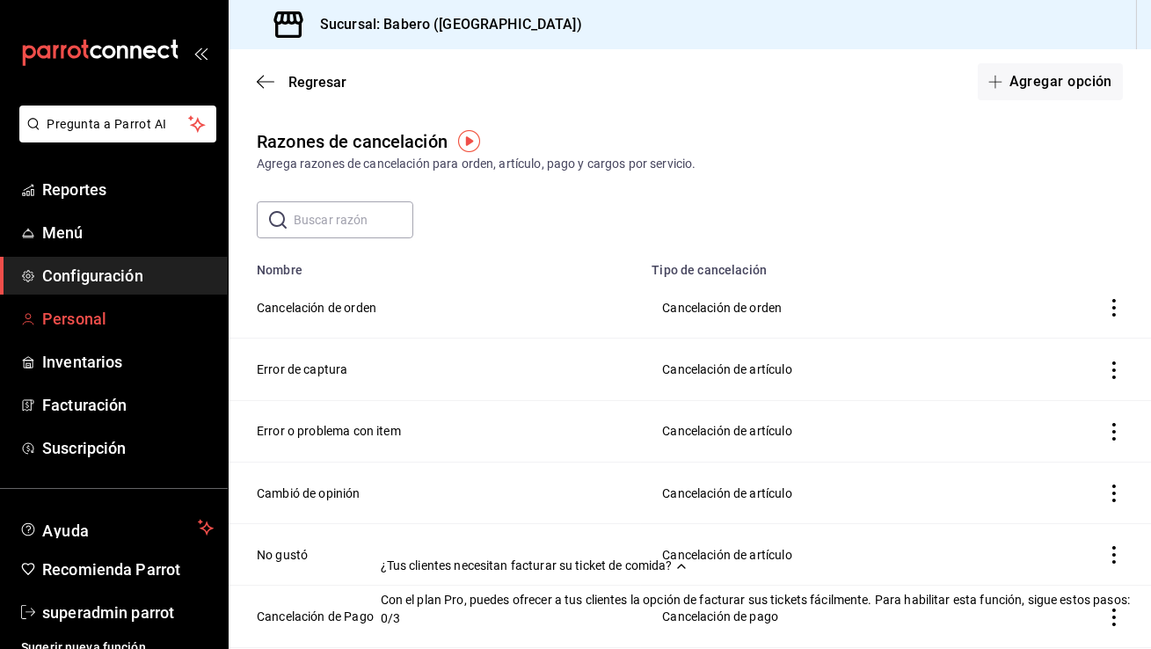
click at [72, 329] on span "Personal" at bounding box center [127, 319] width 171 height 24
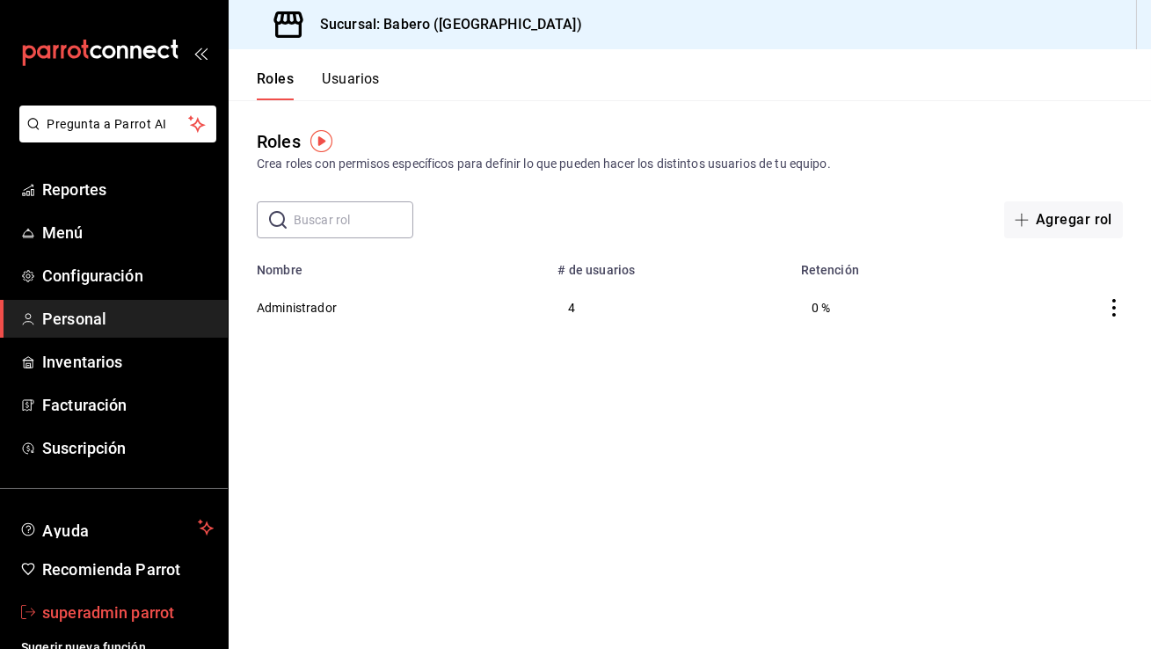
click at [135, 600] on span "superadmin parrot" at bounding box center [127, 612] width 171 height 24
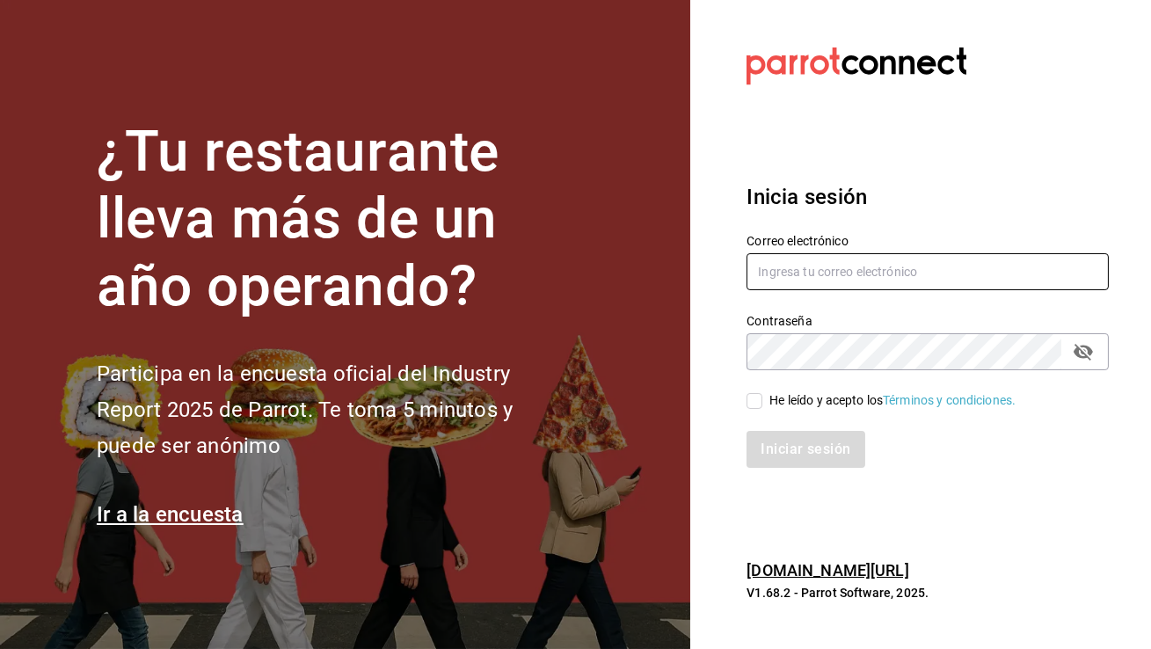
click at [764, 268] on input "text" at bounding box center [927, 271] width 362 height 37
type input "biberonrm@romanorte.com"
click at [771, 406] on div "He leído y acepto los Términos y condiciones." at bounding box center [892, 400] width 246 height 18
click at [762, 406] on input "He leído y acepto los Términos y condiciones." at bounding box center [754, 401] width 16 height 16
checkbox input "true"
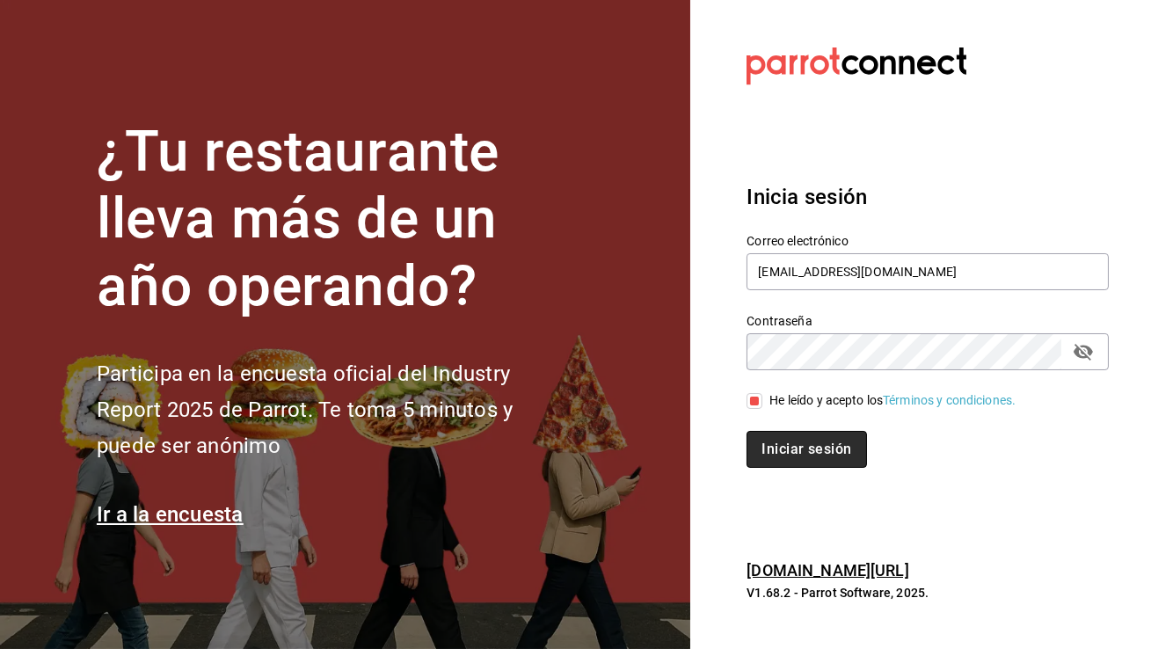
click at [787, 443] on button "Iniciar sesión" at bounding box center [806, 449] width 120 height 37
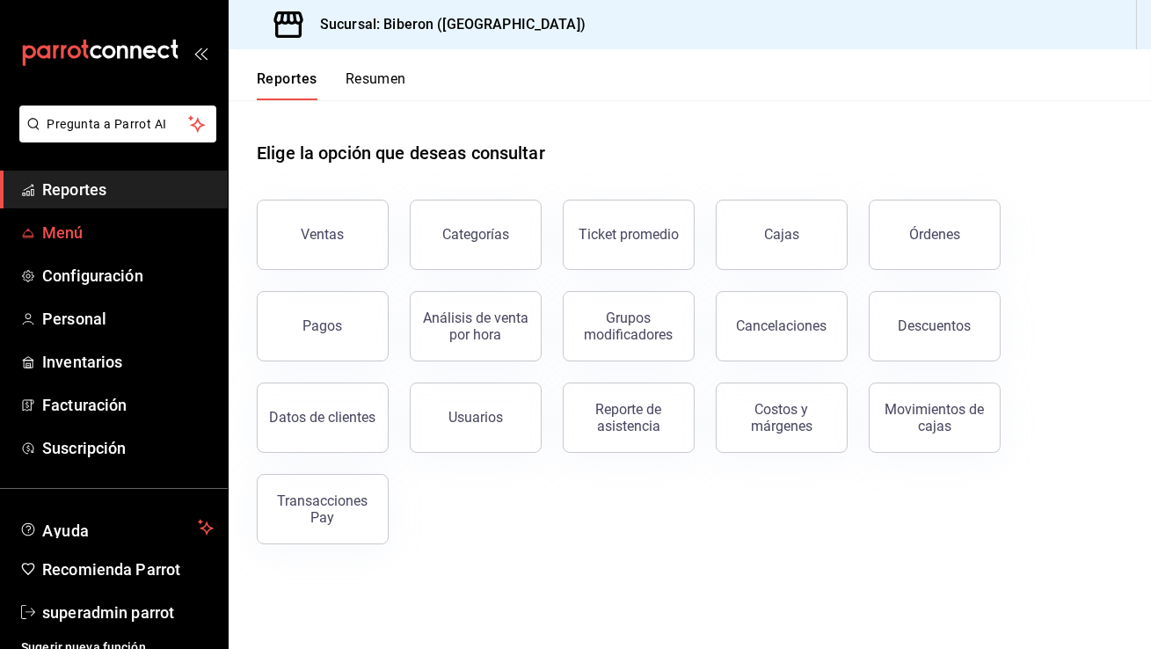
click at [149, 242] on span "Menú" at bounding box center [127, 233] width 171 height 24
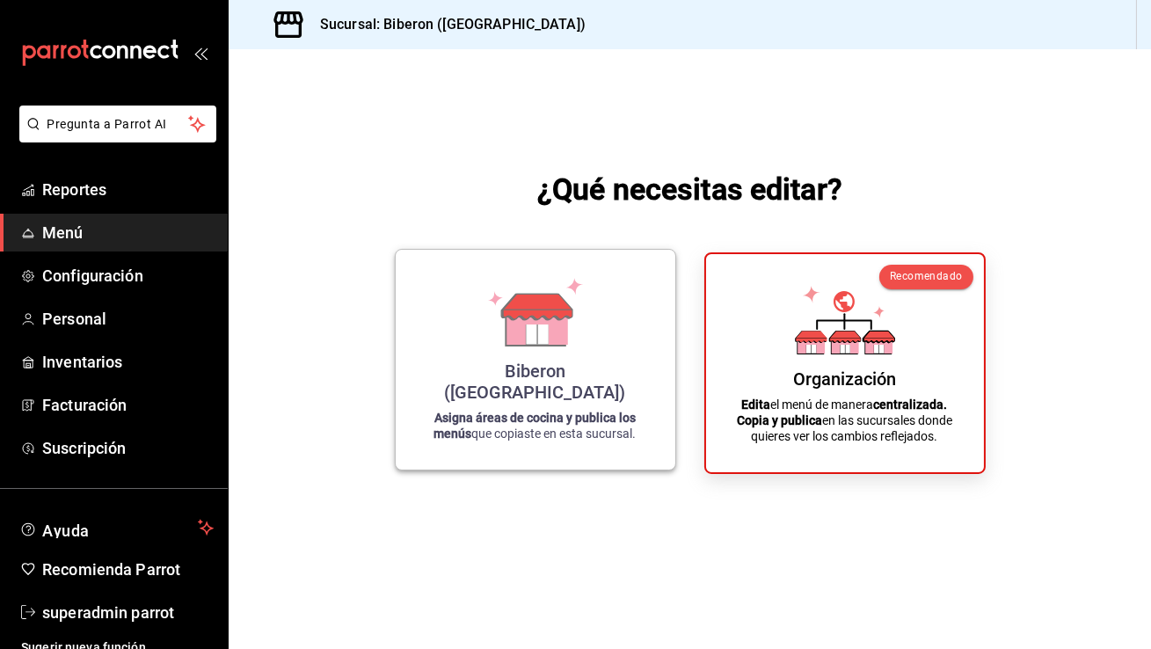
click at [620, 326] on div "Biberon ([GEOGRAPHIC_DATA]) Asigna áreas de cocina y publica los menús que copi…" at bounding box center [535, 360] width 237 height 192
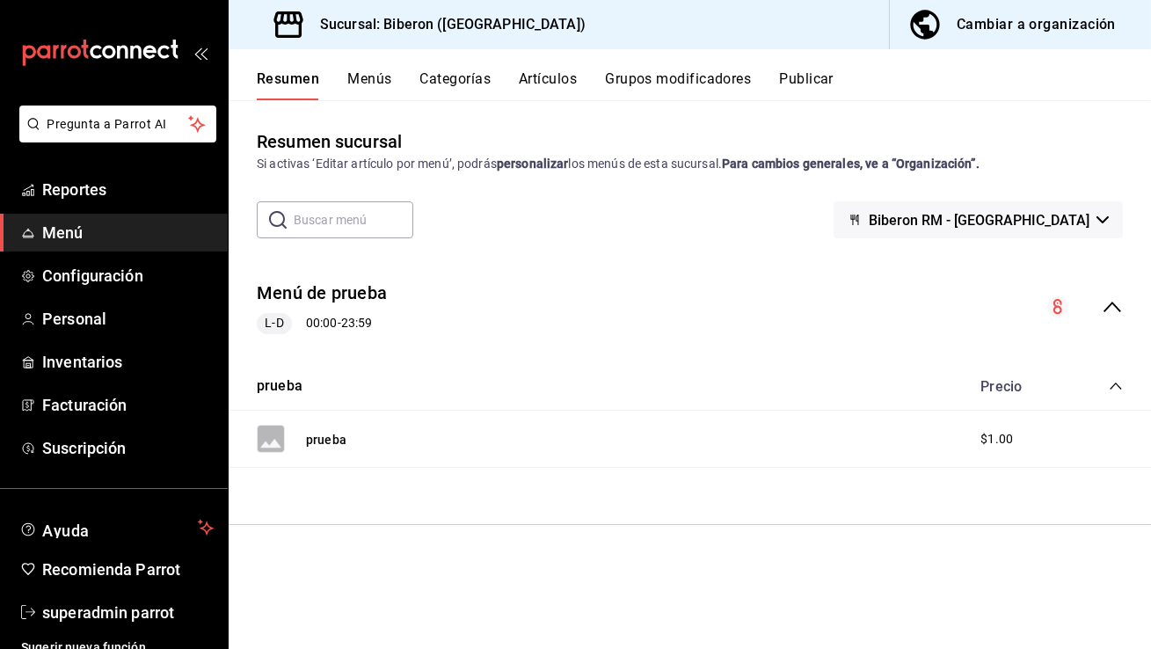
click at [377, 77] on button "Menús" at bounding box center [369, 85] width 44 height 30
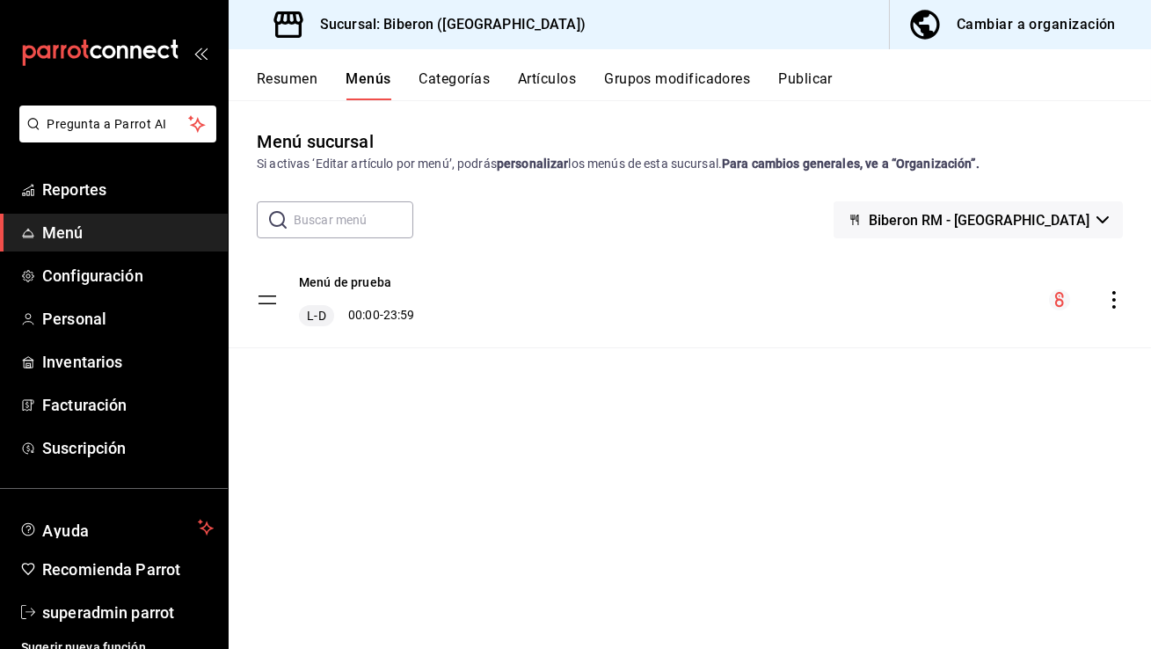
click at [448, 78] on button "Categorías" at bounding box center [454, 85] width 71 height 30
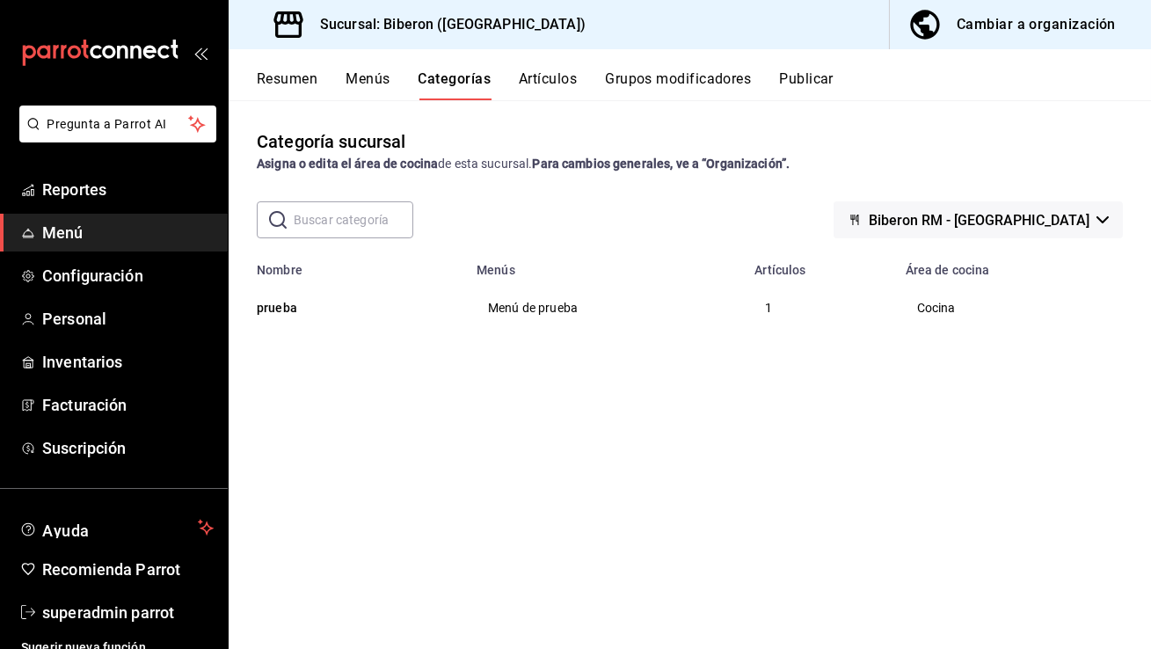
click at [541, 76] on button "Artículos" at bounding box center [548, 85] width 58 height 30
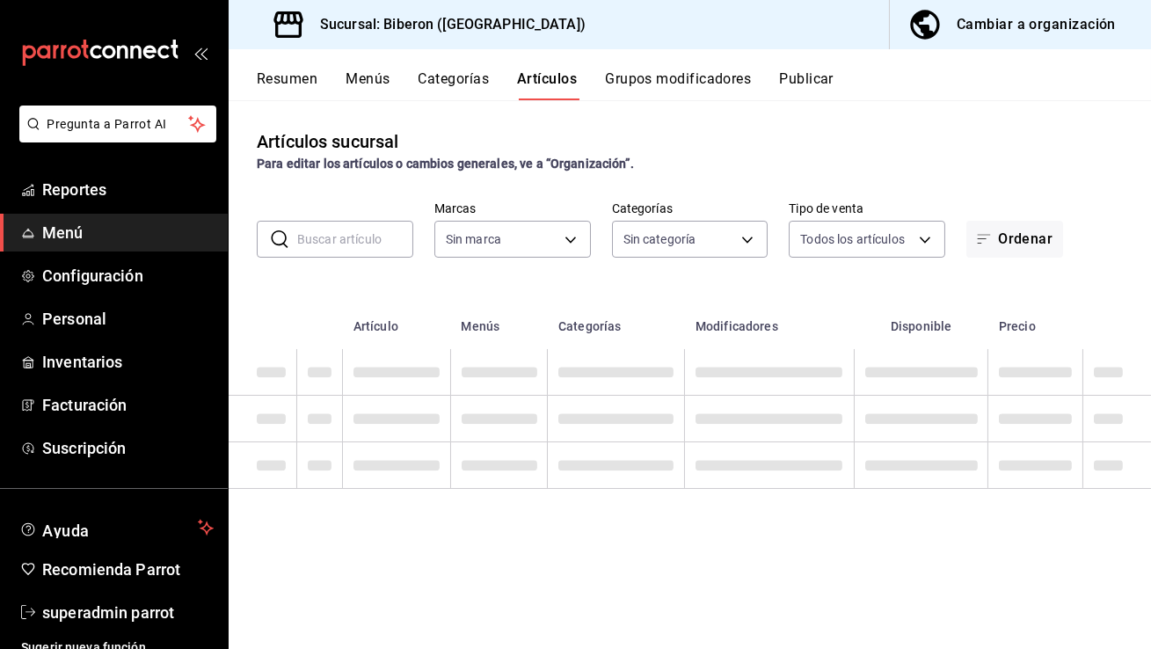
type input "5492678a-ef19-4658-abb3-21582bab699a"
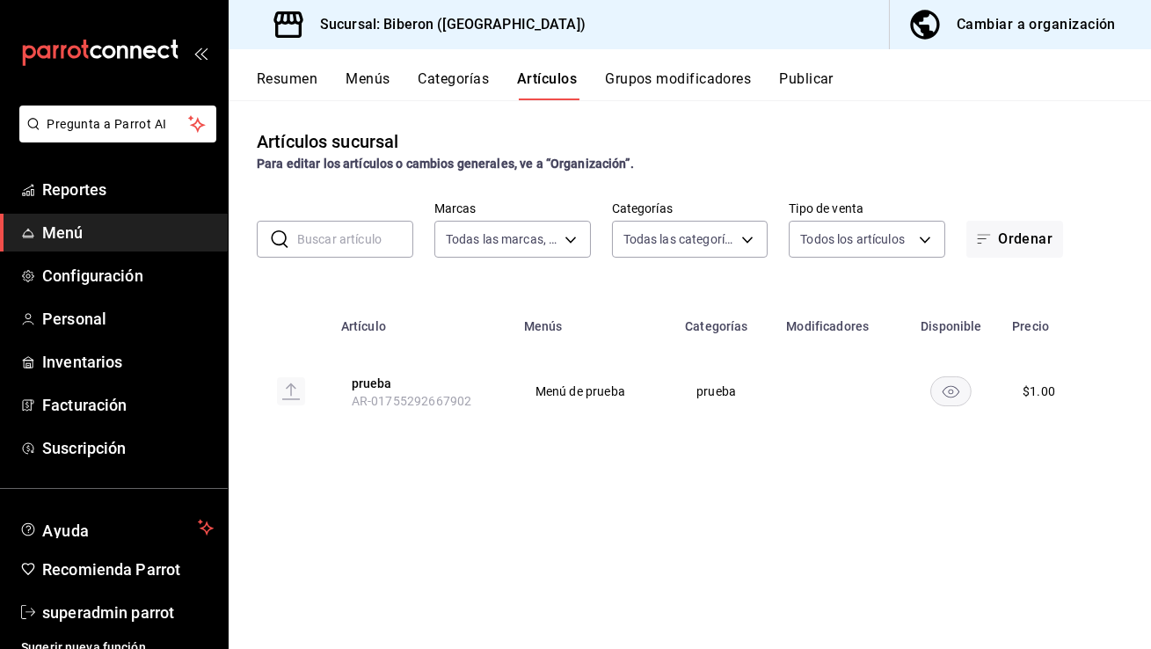
type input "06cde8ff-7110-4877-a6c2-58b8242c721e"
click at [149, 279] on span "Configuración" at bounding box center [127, 276] width 171 height 24
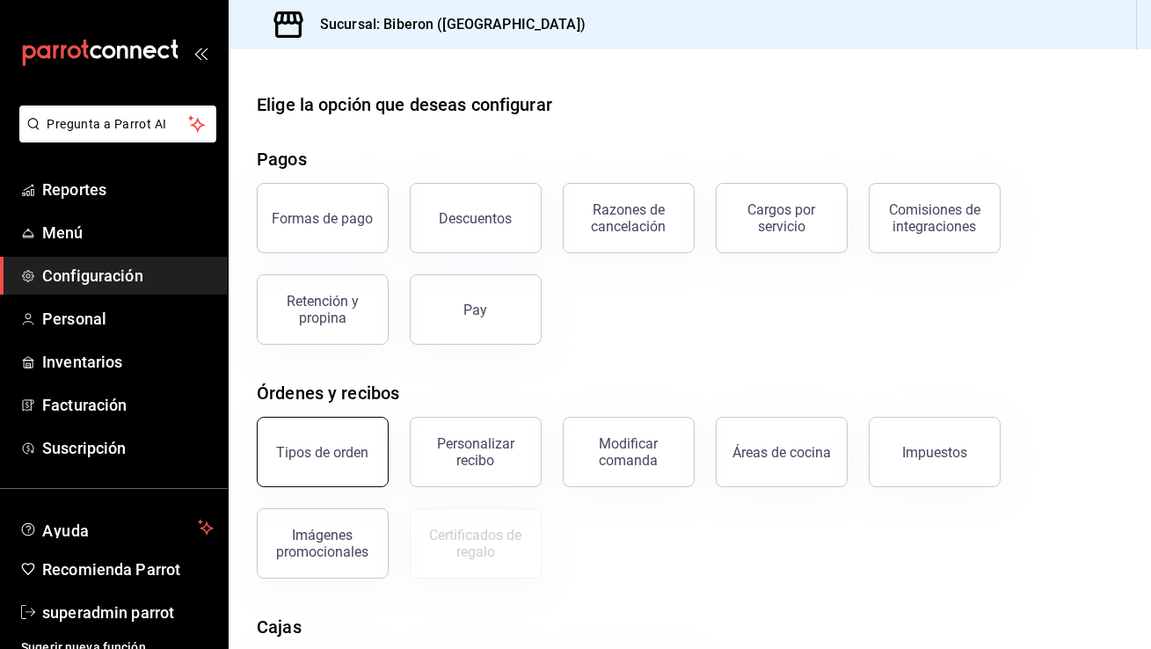
click at [311, 446] on div "Tipos de orden" at bounding box center [323, 452] width 92 height 17
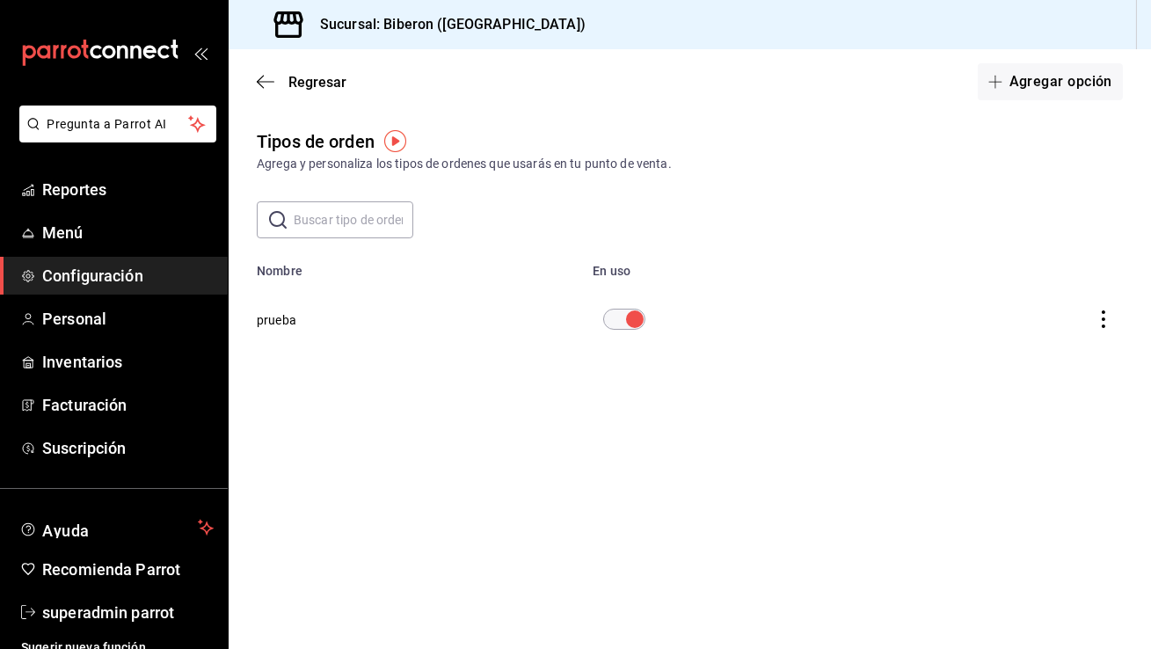
click at [274, 323] on button "prueba" at bounding box center [277, 320] width 40 height 18
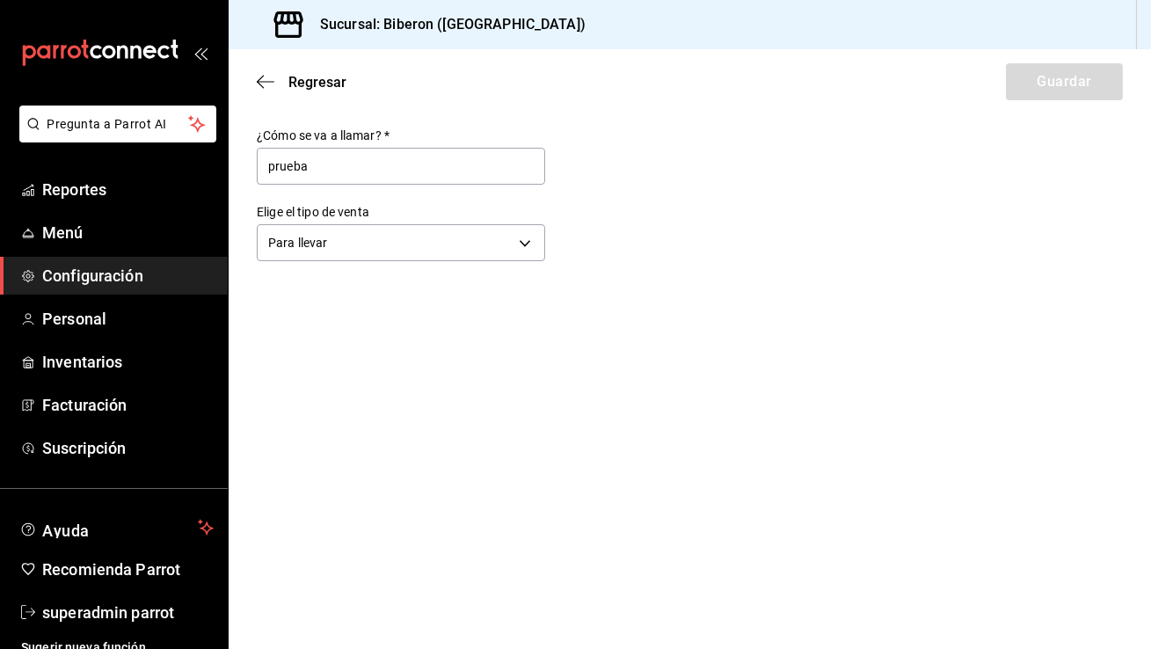
click at [135, 275] on span "Configuración" at bounding box center [127, 276] width 171 height 24
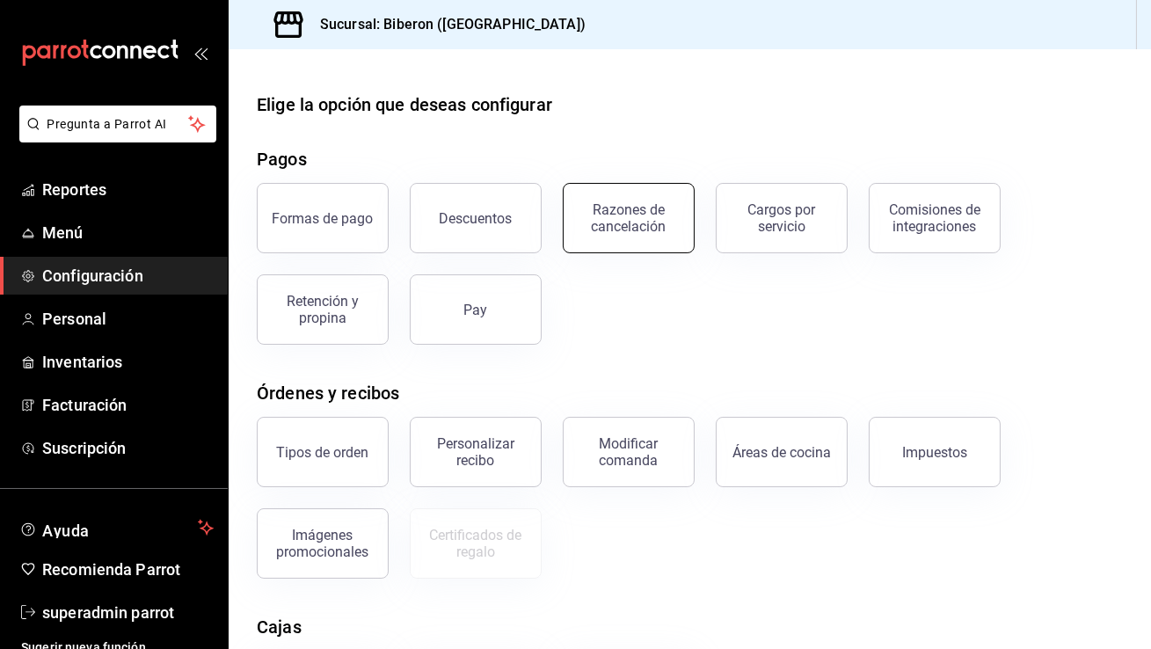
click at [673, 208] on div "Razones de cancelación" at bounding box center [628, 217] width 109 height 33
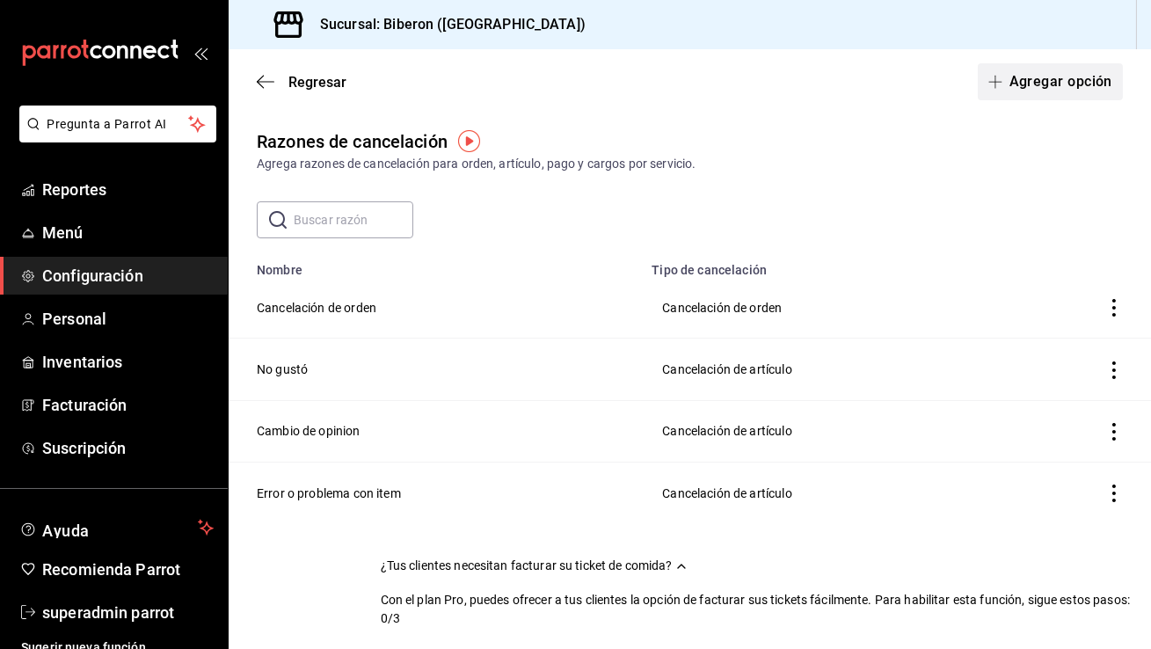
click at [1038, 82] on button "Agregar opción" at bounding box center [1049, 81] width 145 height 37
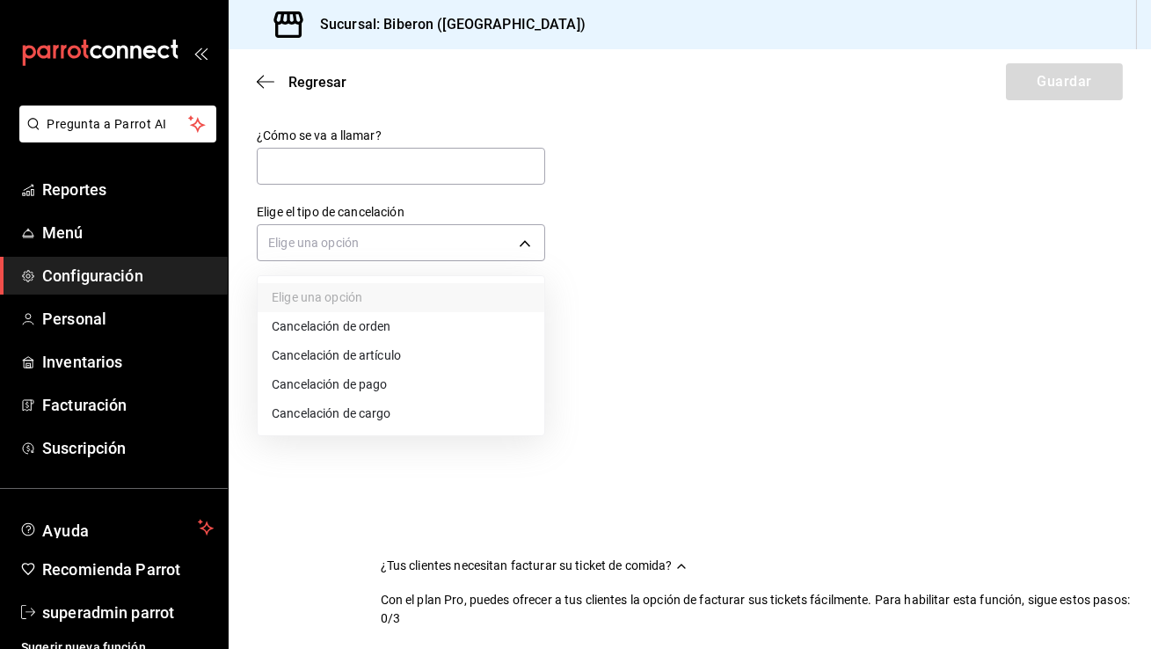
click at [386, 246] on body "Pregunta a Parrot AI Reportes Menú Configuración Personal Inventarios Facturaci…" at bounding box center [575, 324] width 1151 height 649
click at [359, 382] on li "Cancelación de pago" at bounding box center [401, 384] width 287 height 29
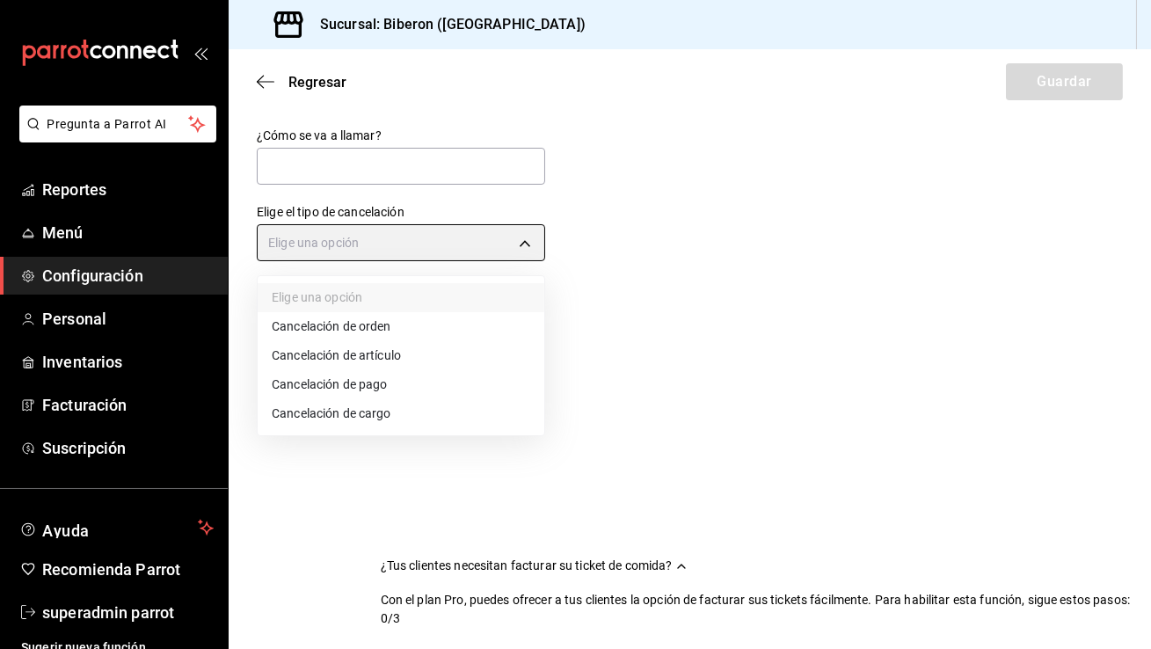
type input "ORDER_PAYMENT"
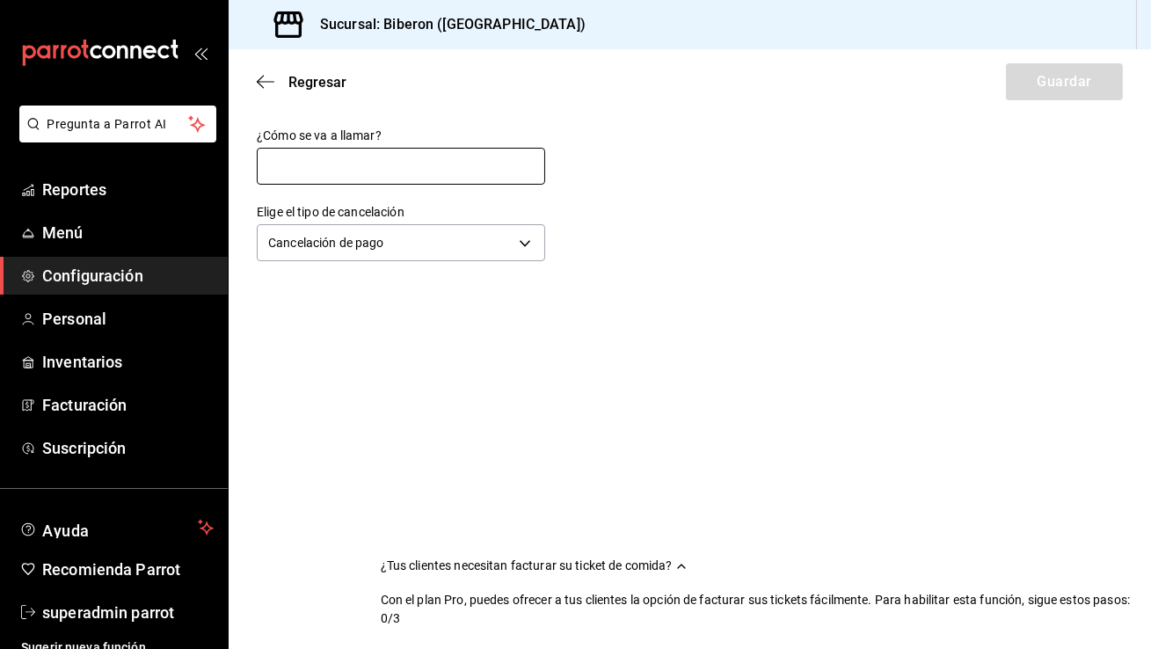
click at [392, 157] on input "text" at bounding box center [401, 166] width 288 height 37
type input "Cancelación de Pago"
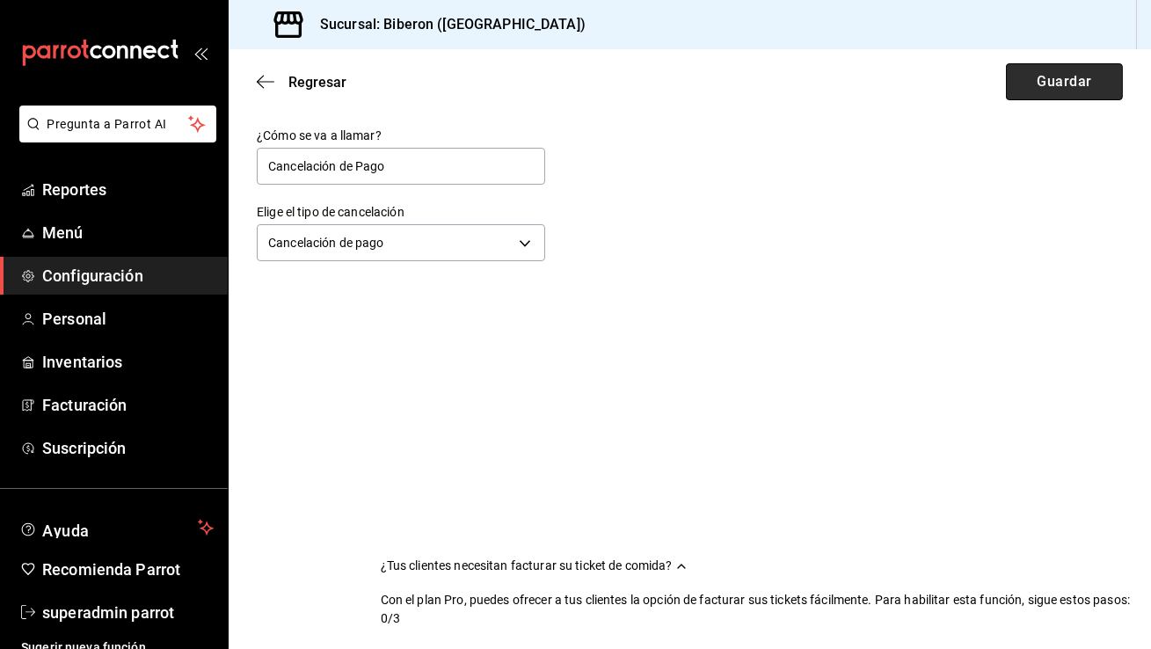
click at [1050, 73] on button "Guardar" at bounding box center [1063, 81] width 117 height 37
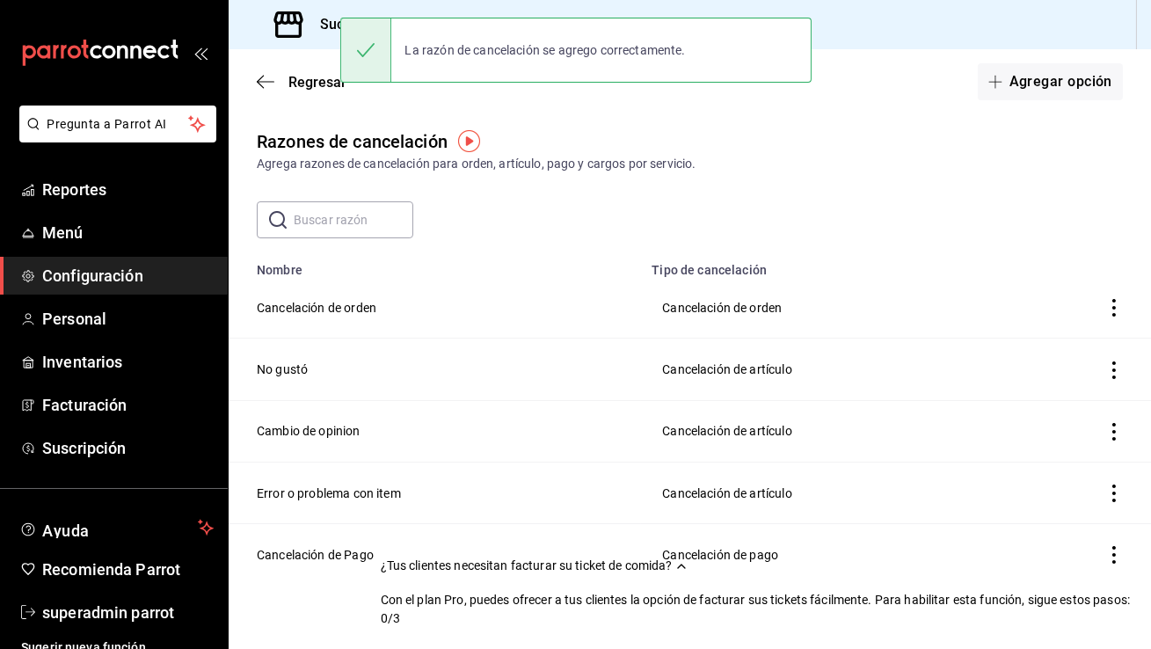
click at [1050, 73] on button "Agregar opción" at bounding box center [1049, 81] width 145 height 37
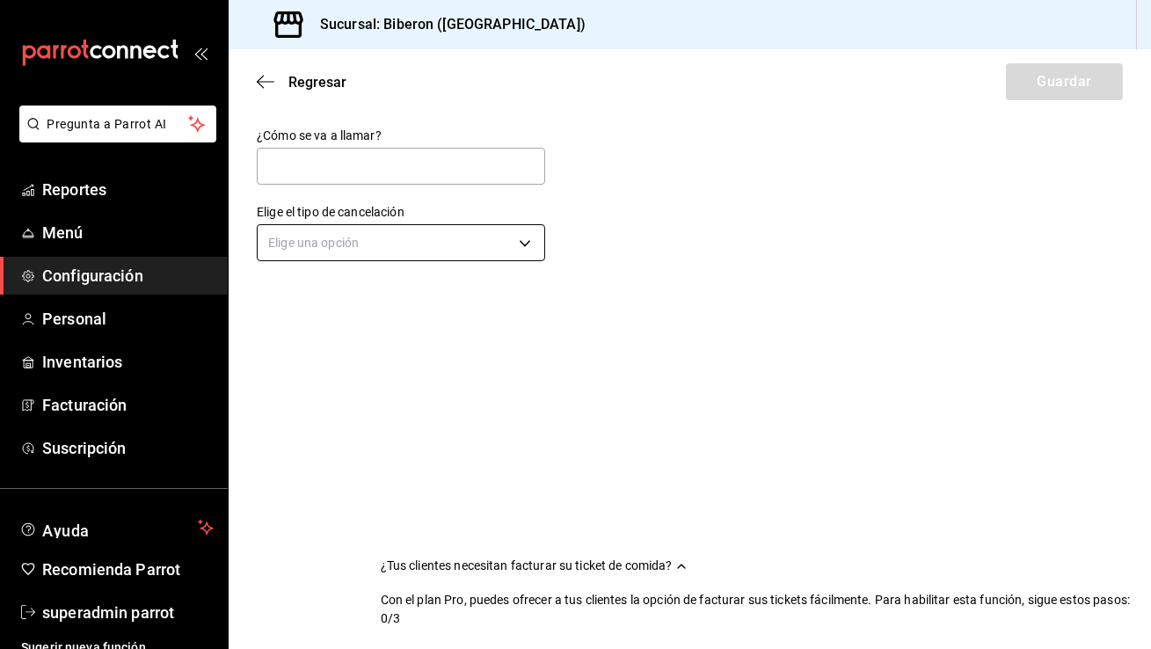
click at [340, 257] on body "Pregunta a Parrot AI Reportes Menú Configuración Personal Inventarios Facturaci…" at bounding box center [575, 324] width 1151 height 649
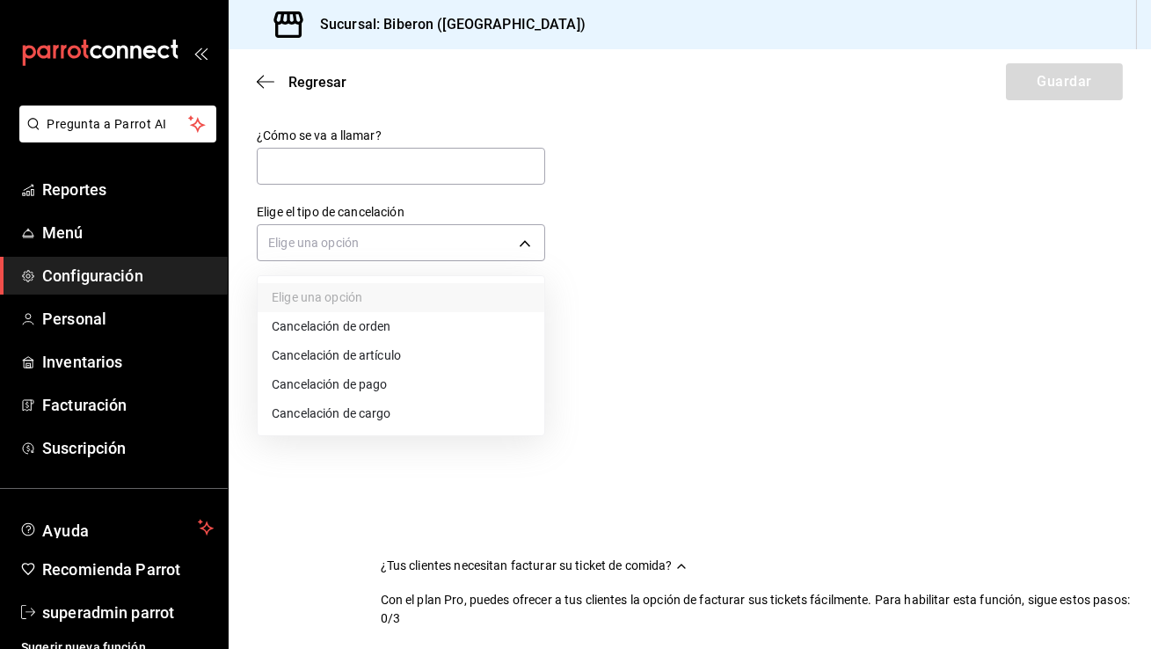
click at [372, 410] on li "Cancelación de cargo" at bounding box center [401, 413] width 287 height 29
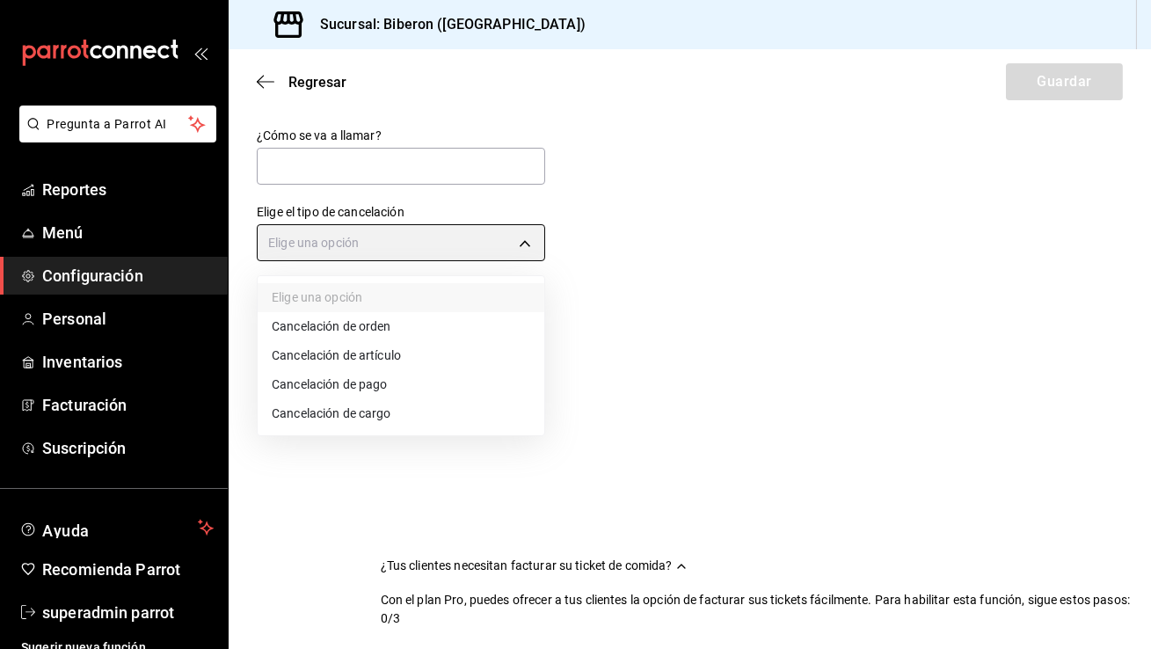
type input "SERVICE_CHARGE"
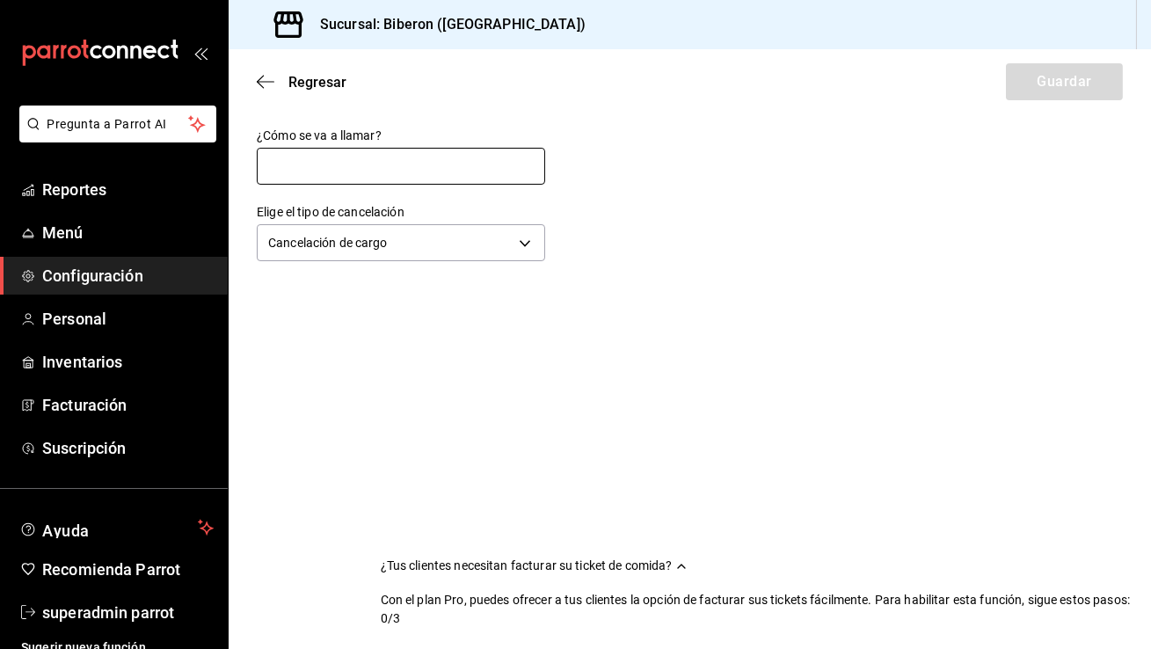
click at [381, 174] on input "text" at bounding box center [401, 166] width 288 height 37
type input "Cancelación de cargo"
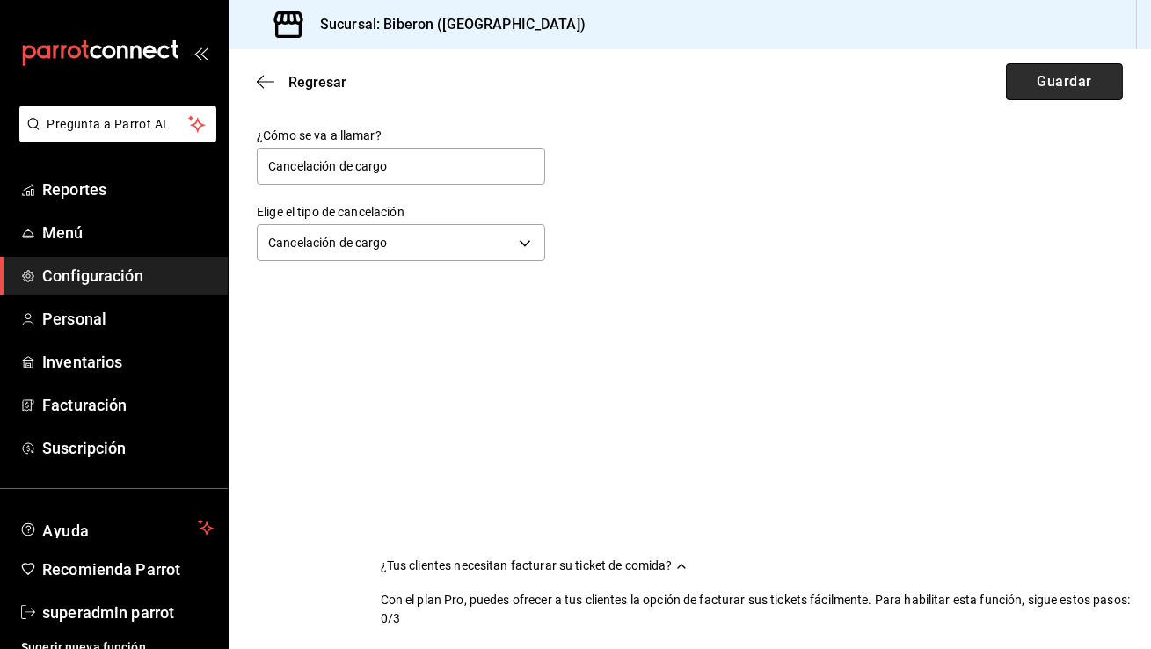
click at [1021, 78] on button "Guardar" at bounding box center [1063, 81] width 117 height 37
